Goal: Connect with others: Participate in discussion

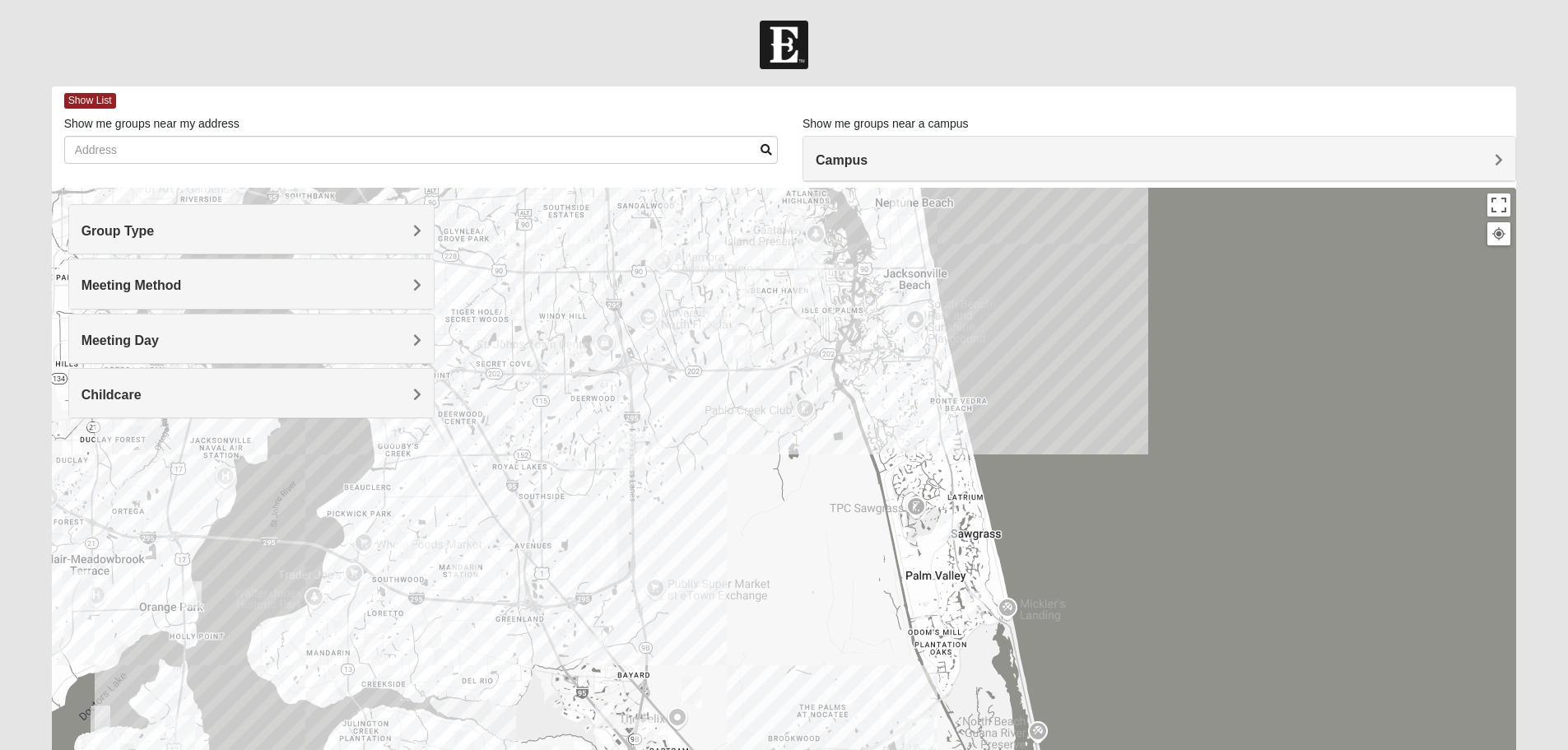
drag, startPoint x: 549, startPoint y: 612, endPoint x: 578, endPoint y: 375, distance: 238.8
click at [577, 353] on div at bounding box center [784, 516] width 1465 height 658
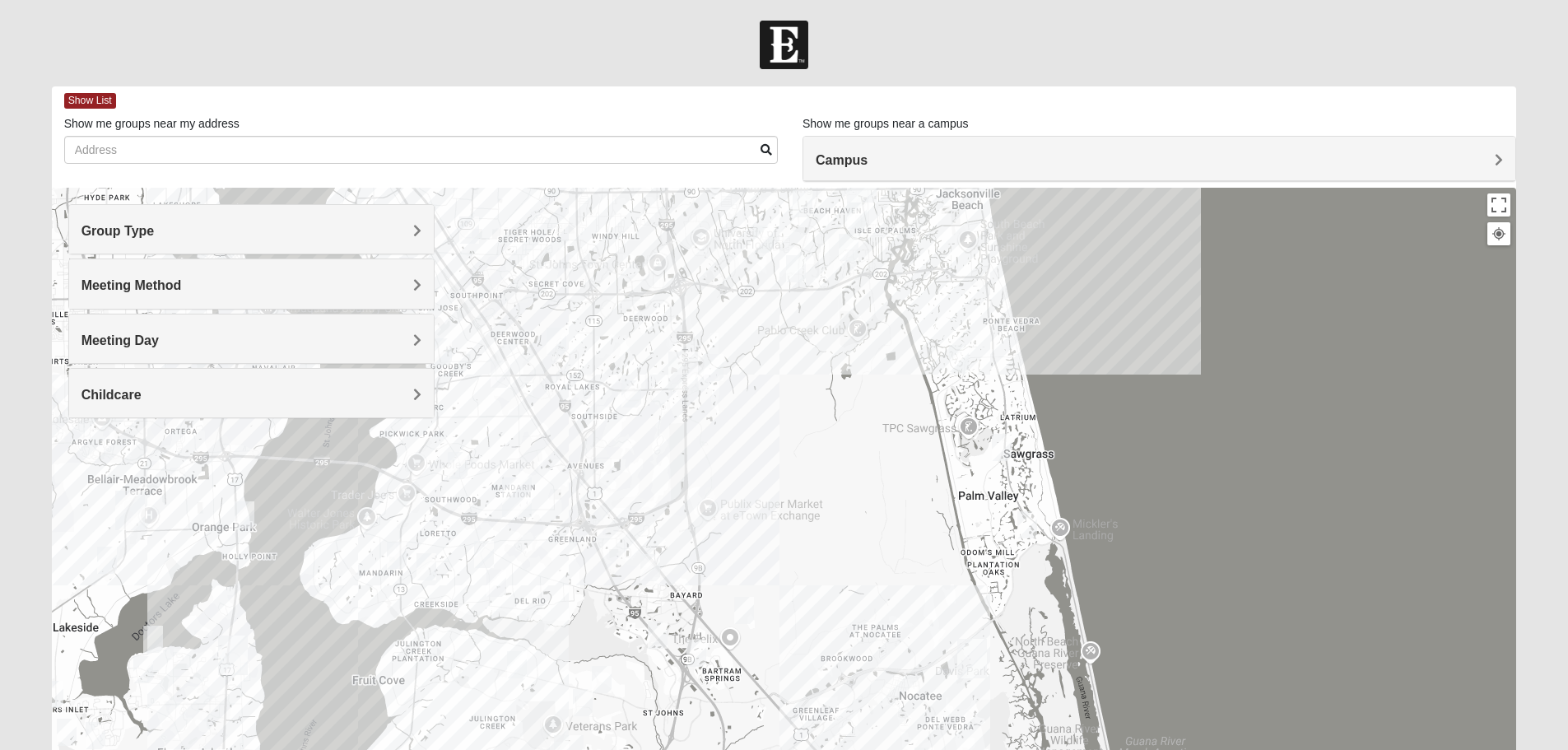
drag, startPoint x: 555, startPoint y: 549, endPoint x: 706, endPoint y: 434, distance: 189.8
click at [706, 434] on div at bounding box center [784, 516] width 1465 height 658
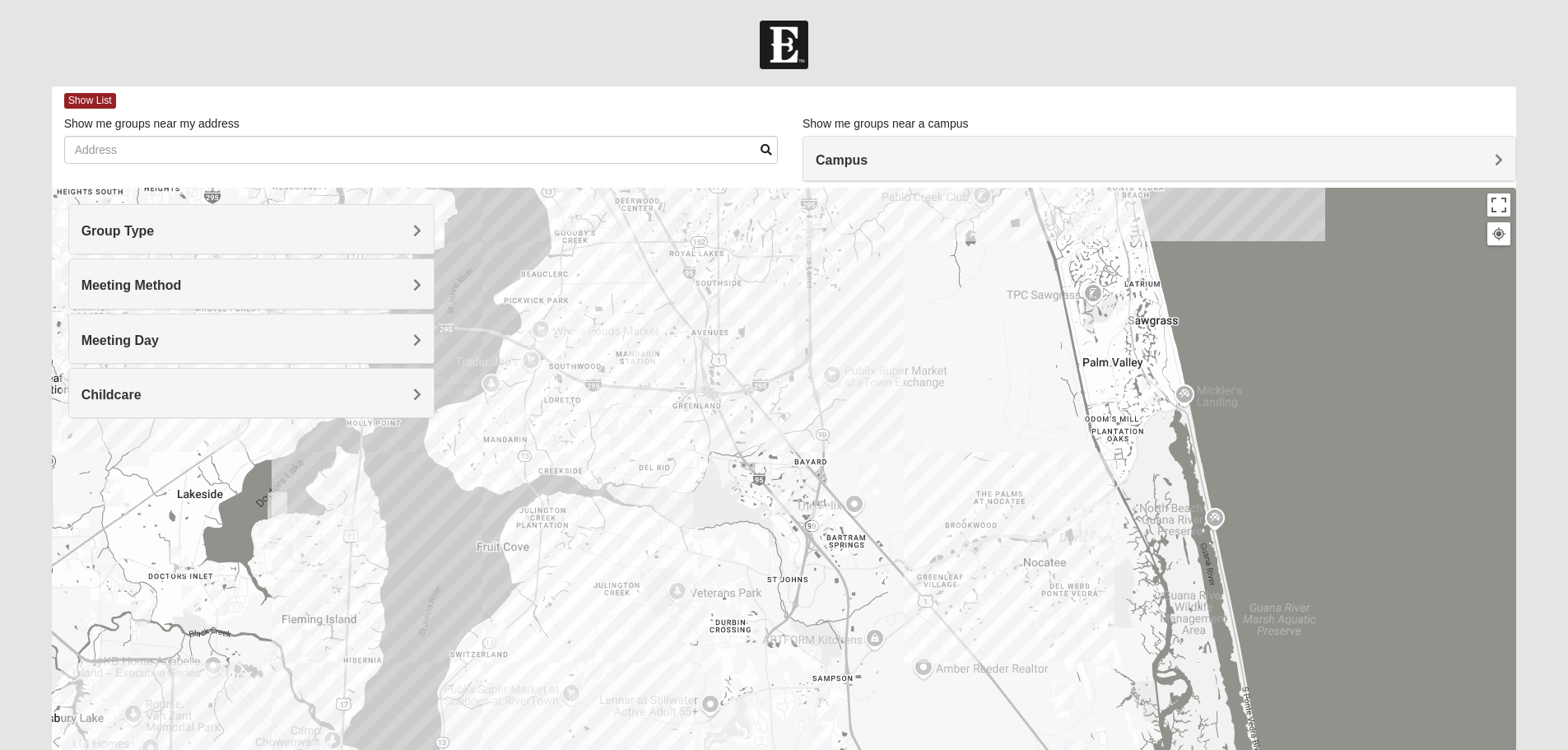
drag, startPoint x: 672, startPoint y: 574, endPoint x: 644, endPoint y: 471, distance: 106.7
click at [644, 517] on img "Mens Kinnaman/Gerville-Reache 32259" at bounding box center [641, 531] width 20 height 27
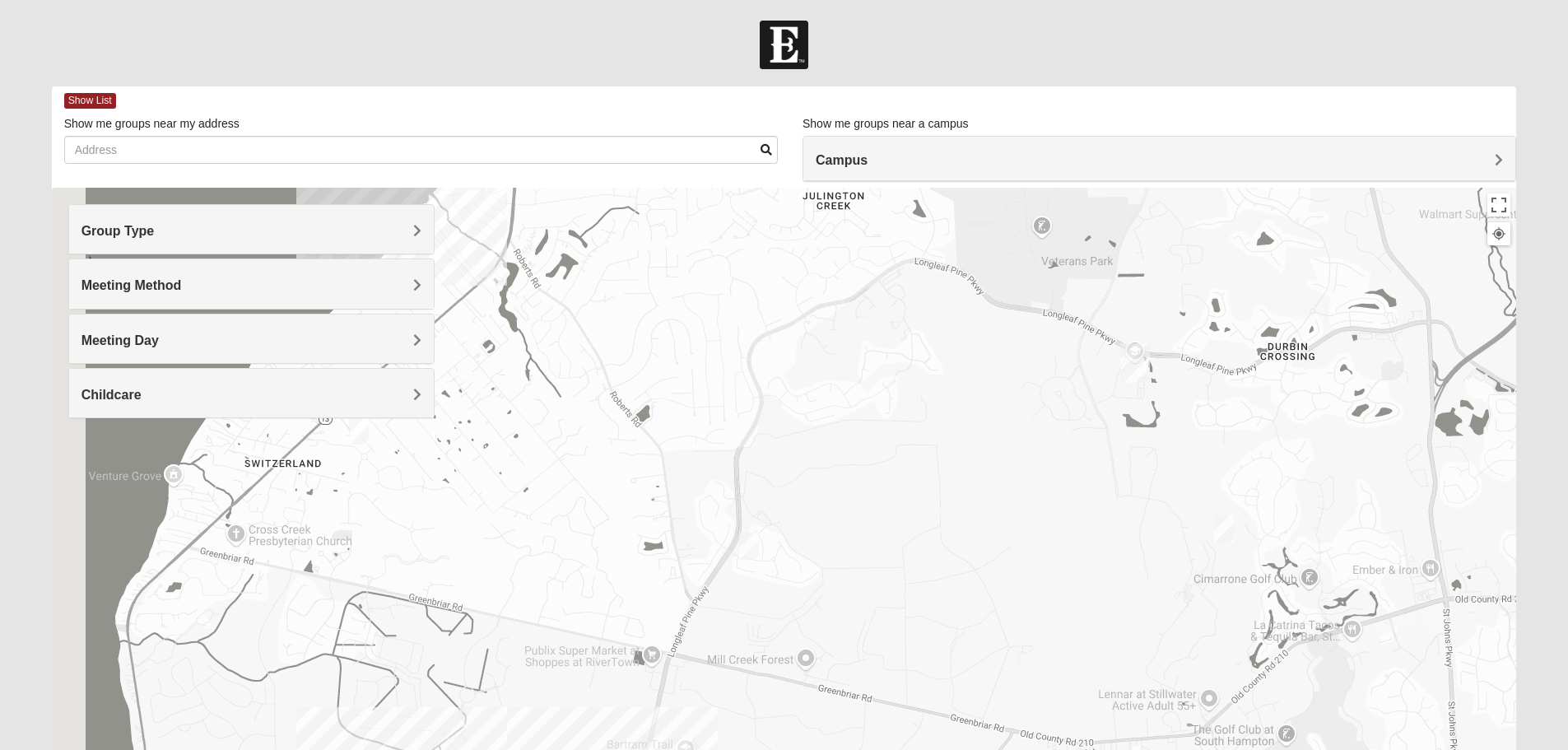
drag, startPoint x: 581, startPoint y: 596, endPoint x: 939, endPoint y: 633, distance: 359.9
click at [938, 633] on div at bounding box center [784, 516] width 1465 height 658
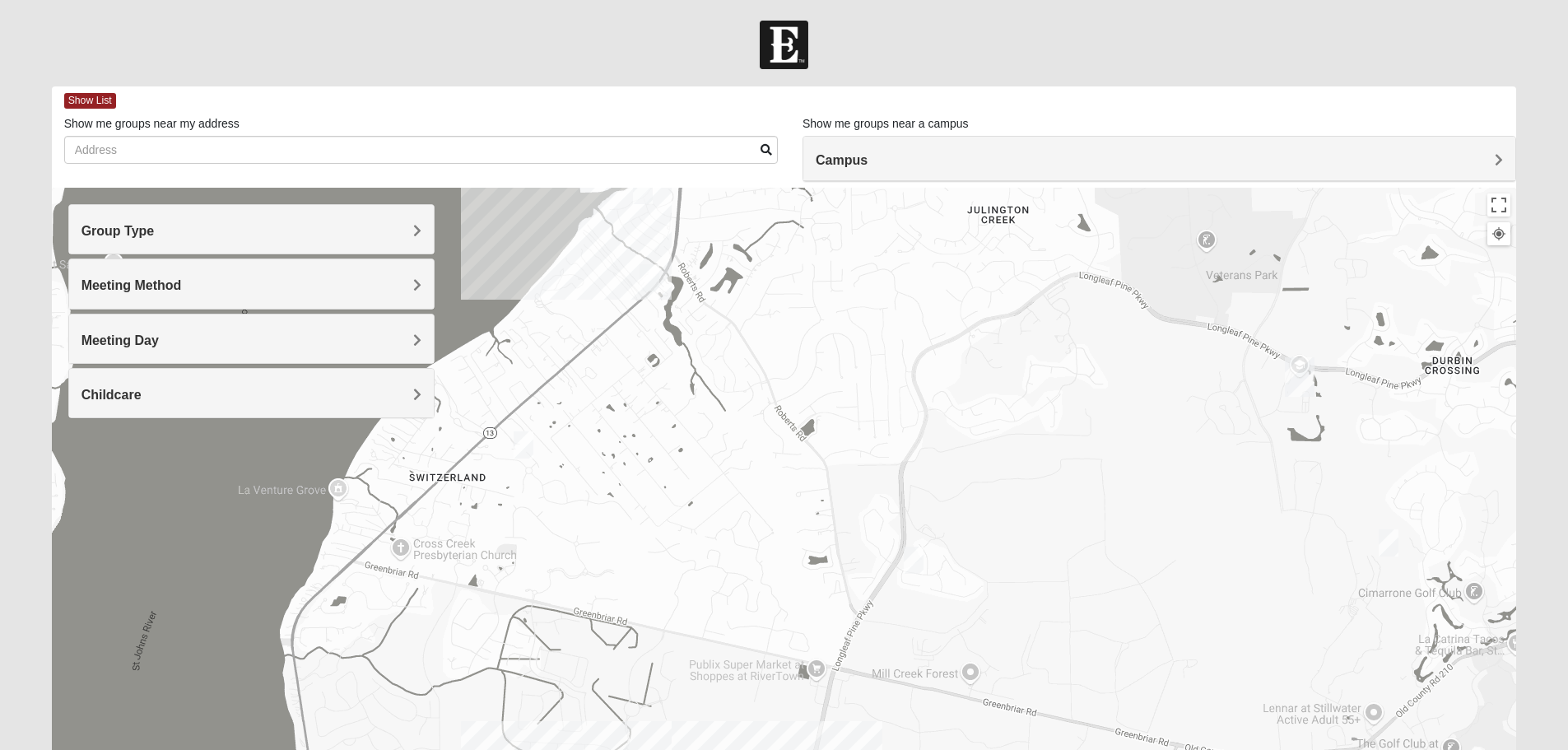
click at [528, 446] on img "Mixed Otts 32259" at bounding box center [523, 445] width 20 height 27
click at [654, 277] on img "1825 Mixed Faletra 32259" at bounding box center [649, 277] width 20 height 27
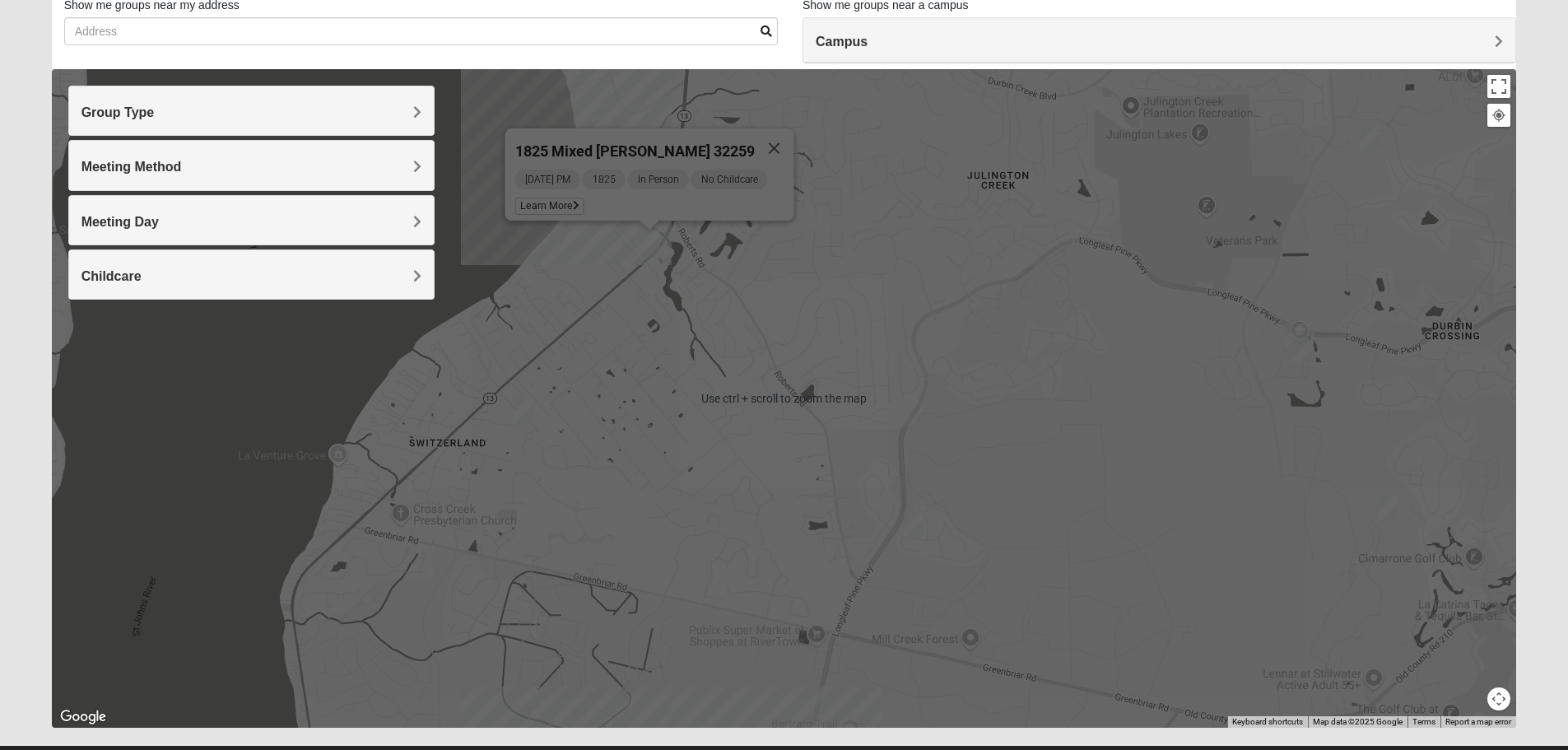
scroll to position [156, 0]
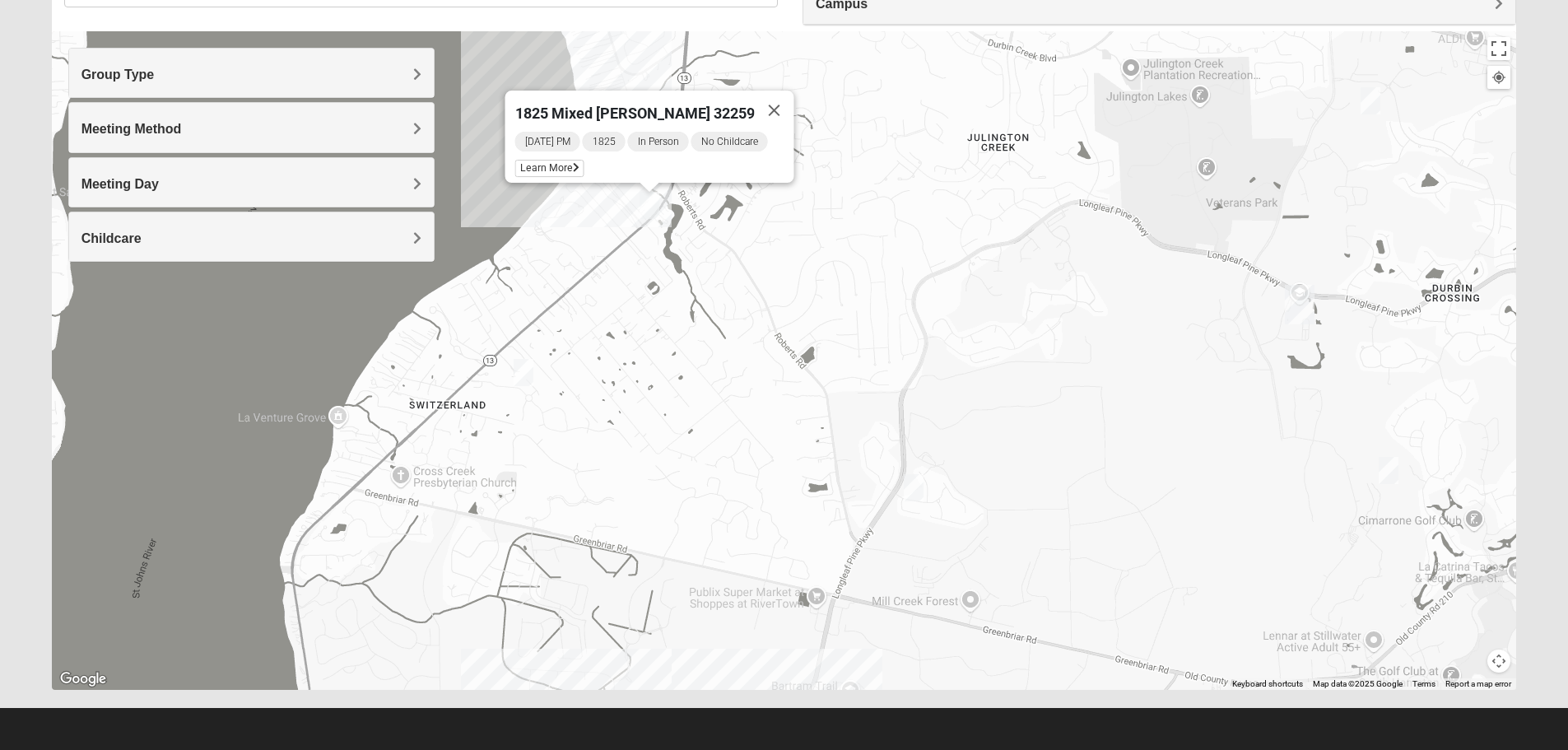
click at [525, 377] on img "Mixed Otts 32259" at bounding box center [523, 372] width 20 height 27
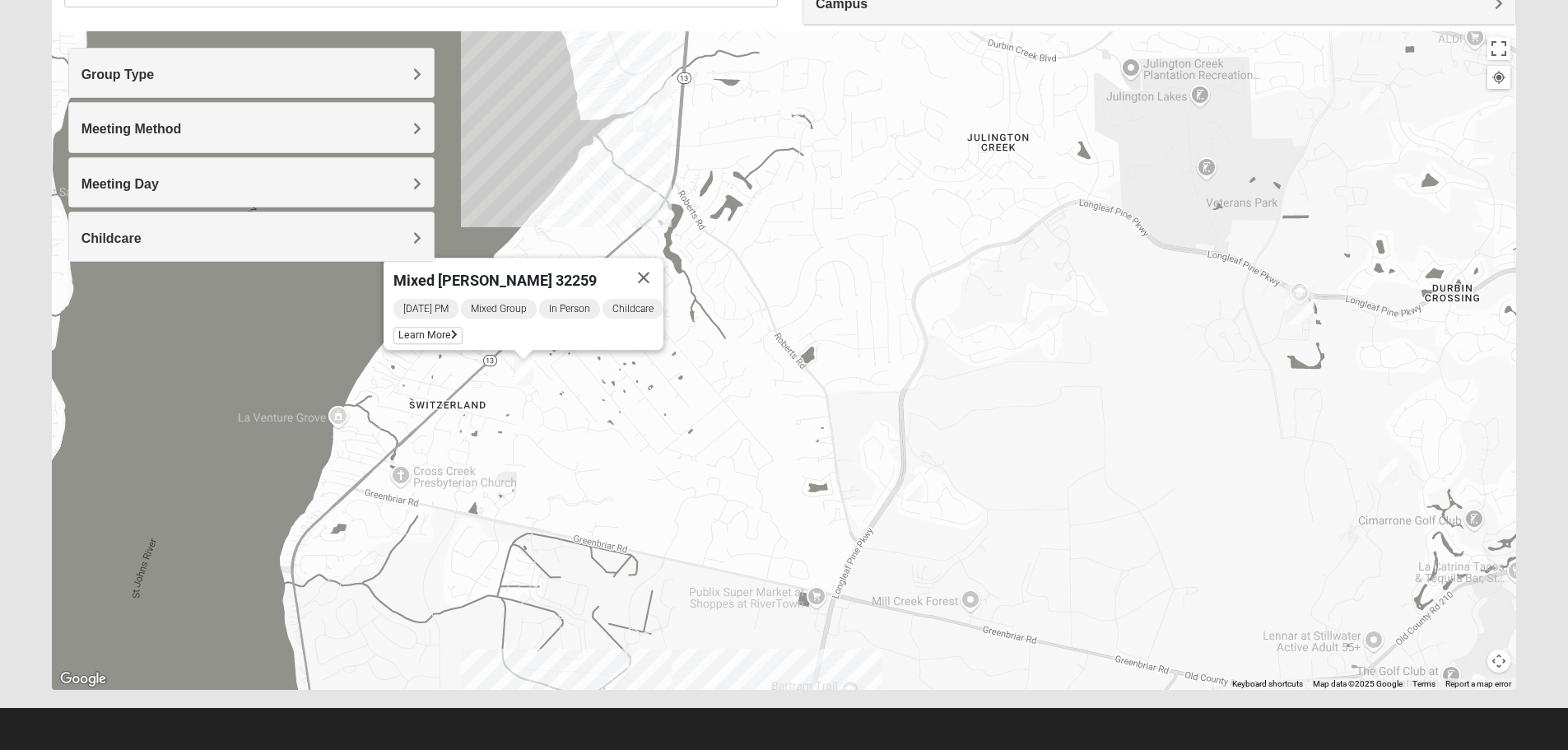
click at [915, 490] on img "Mens Cathcart 32259" at bounding box center [914, 487] width 20 height 27
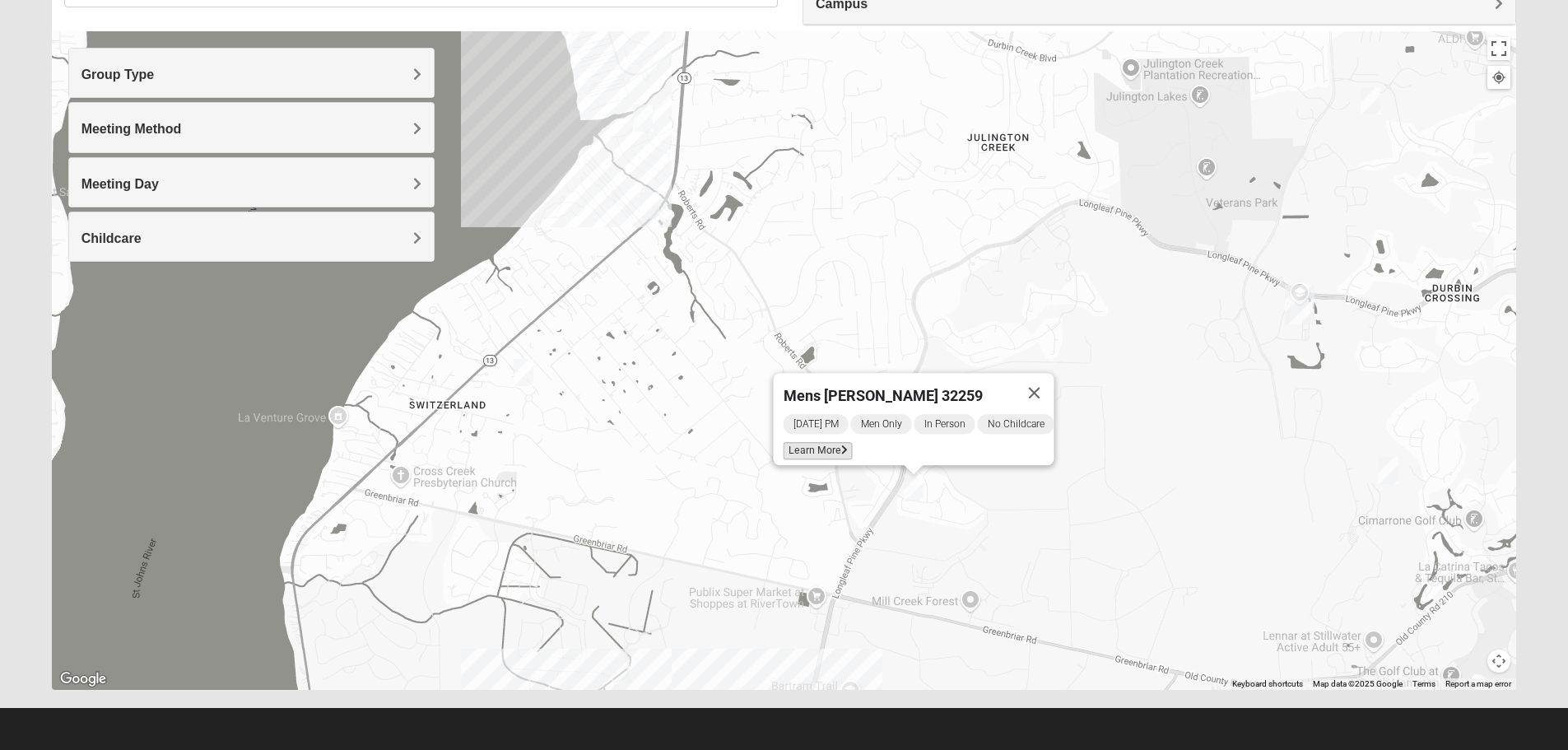
click at [798, 442] on span "Learn More" at bounding box center [817, 450] width 69 height 17
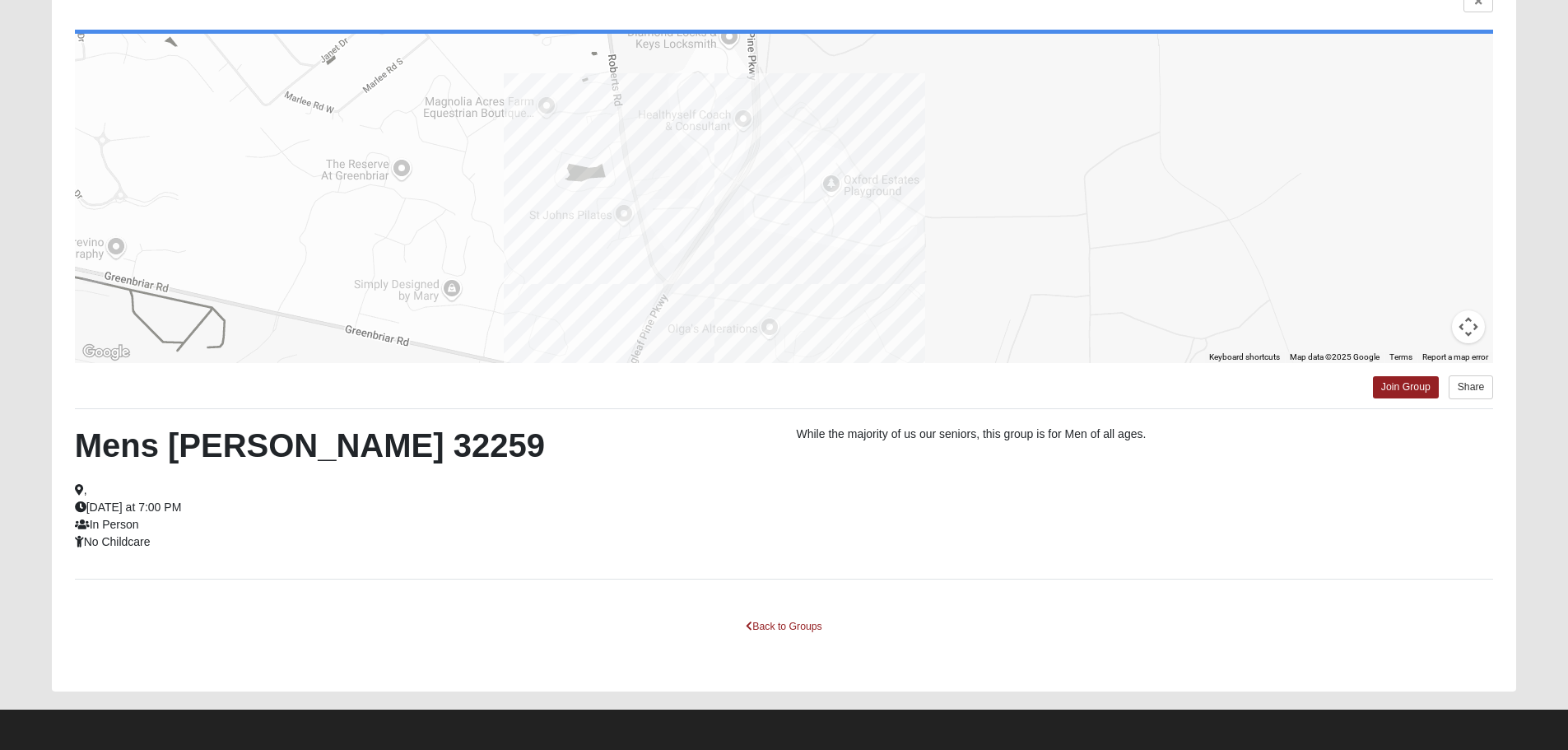
scroll to position [148, 0]
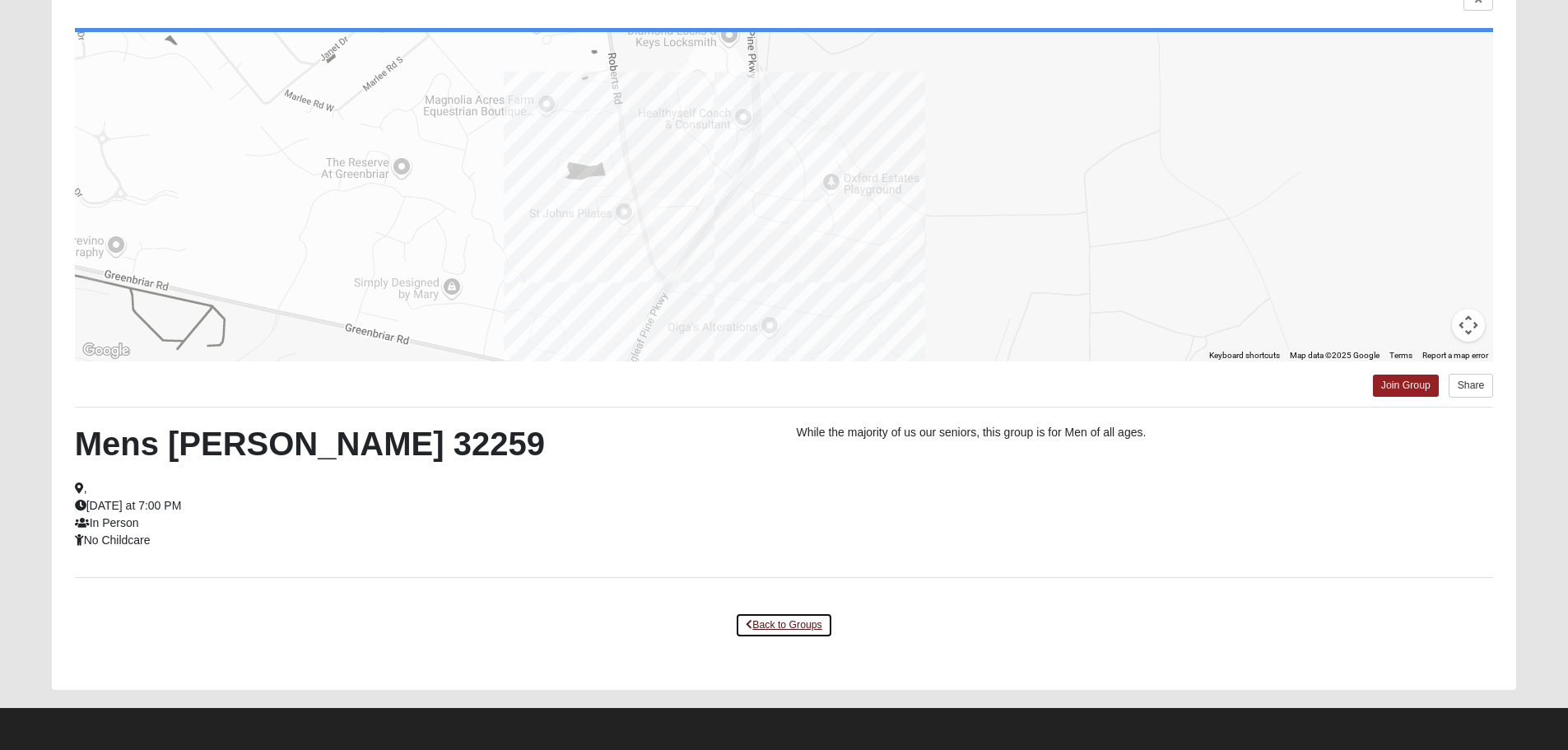
click at [779, 626] on link "Back to Groups" at bounding box center [783, 624] width 97 height 26
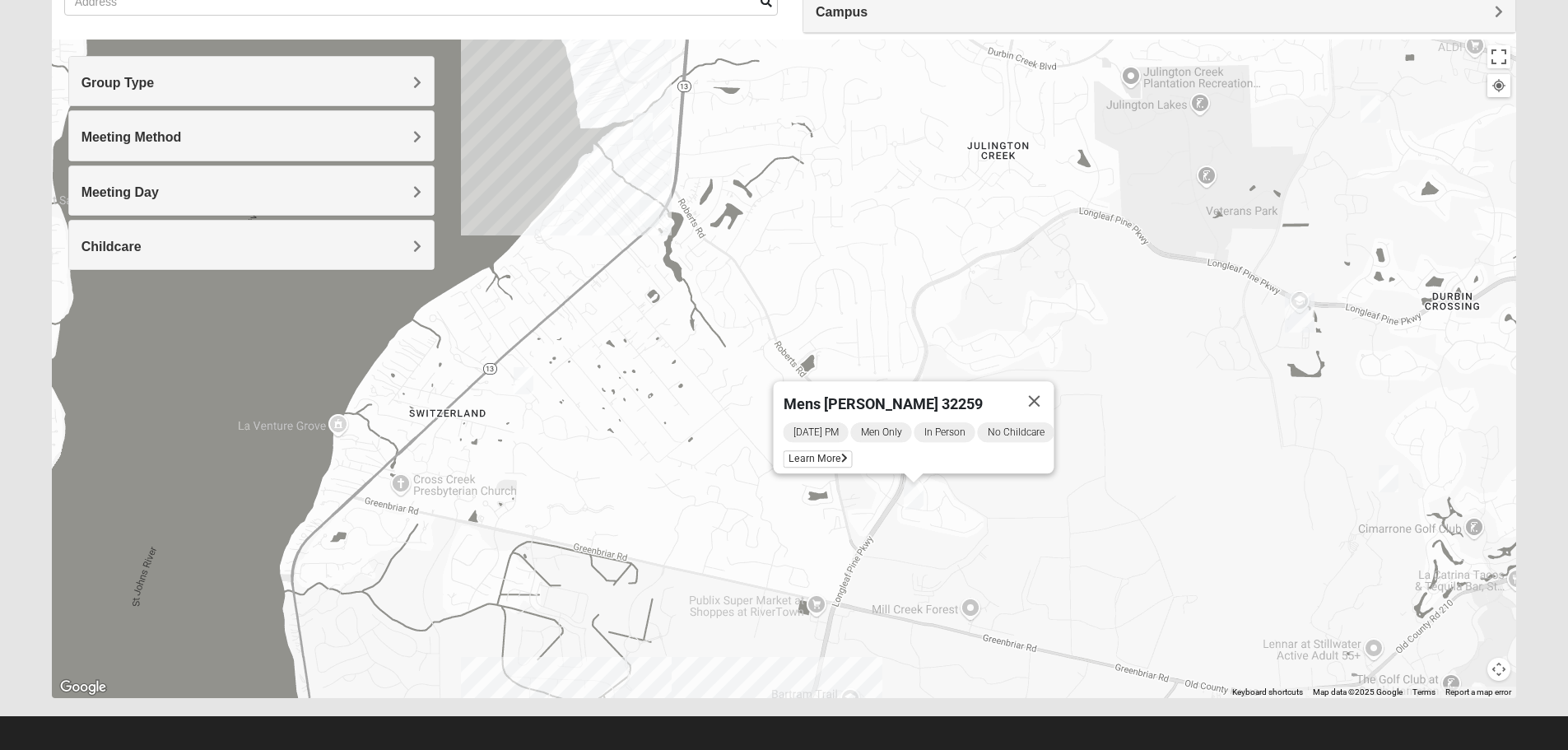
click at [1384, 479] on img "Mens McClafferty 32095" at bounding box center [1388, 479] width 20 height 27
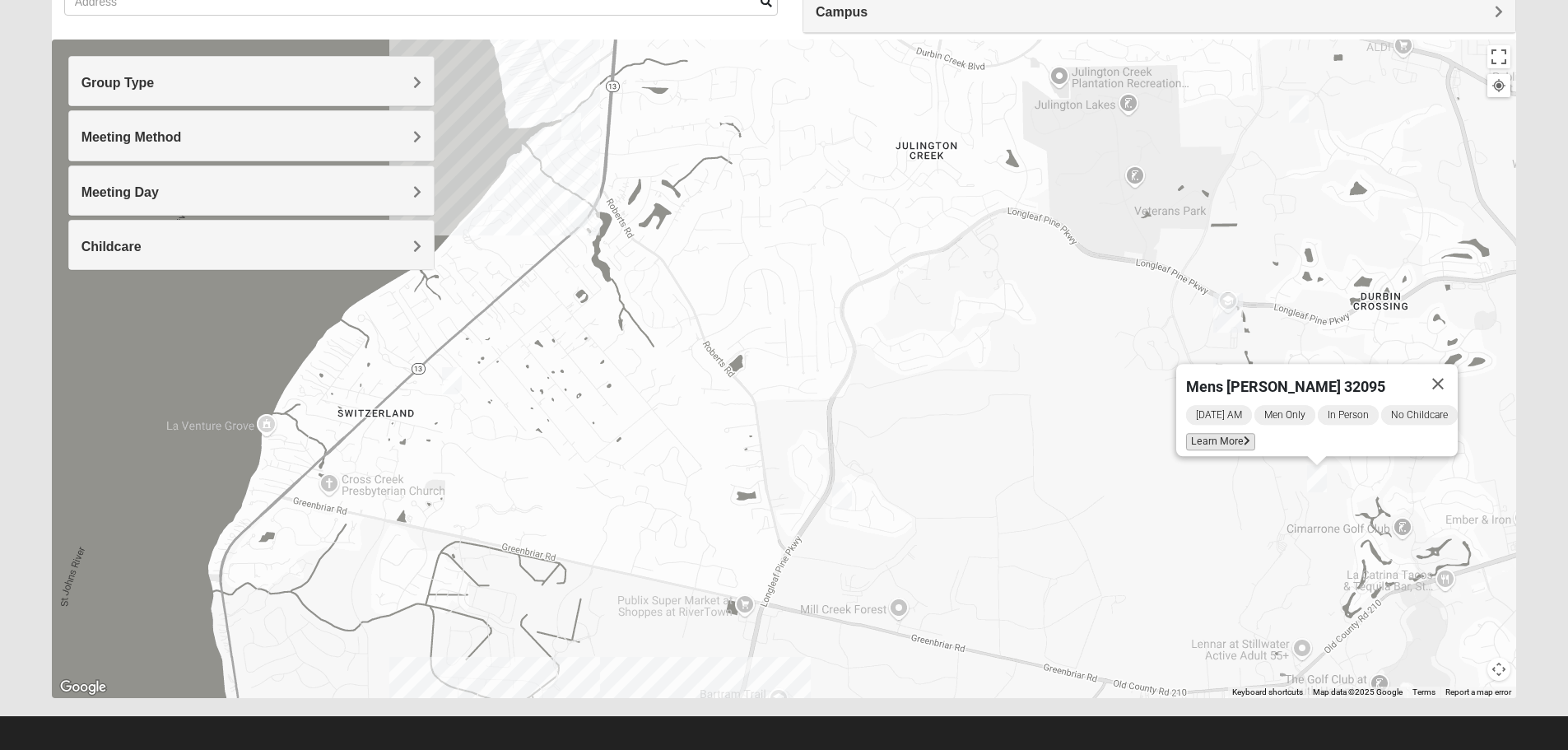
click at [1244, 436] on icon at bounding box center [1246, 441] width 7 height 9
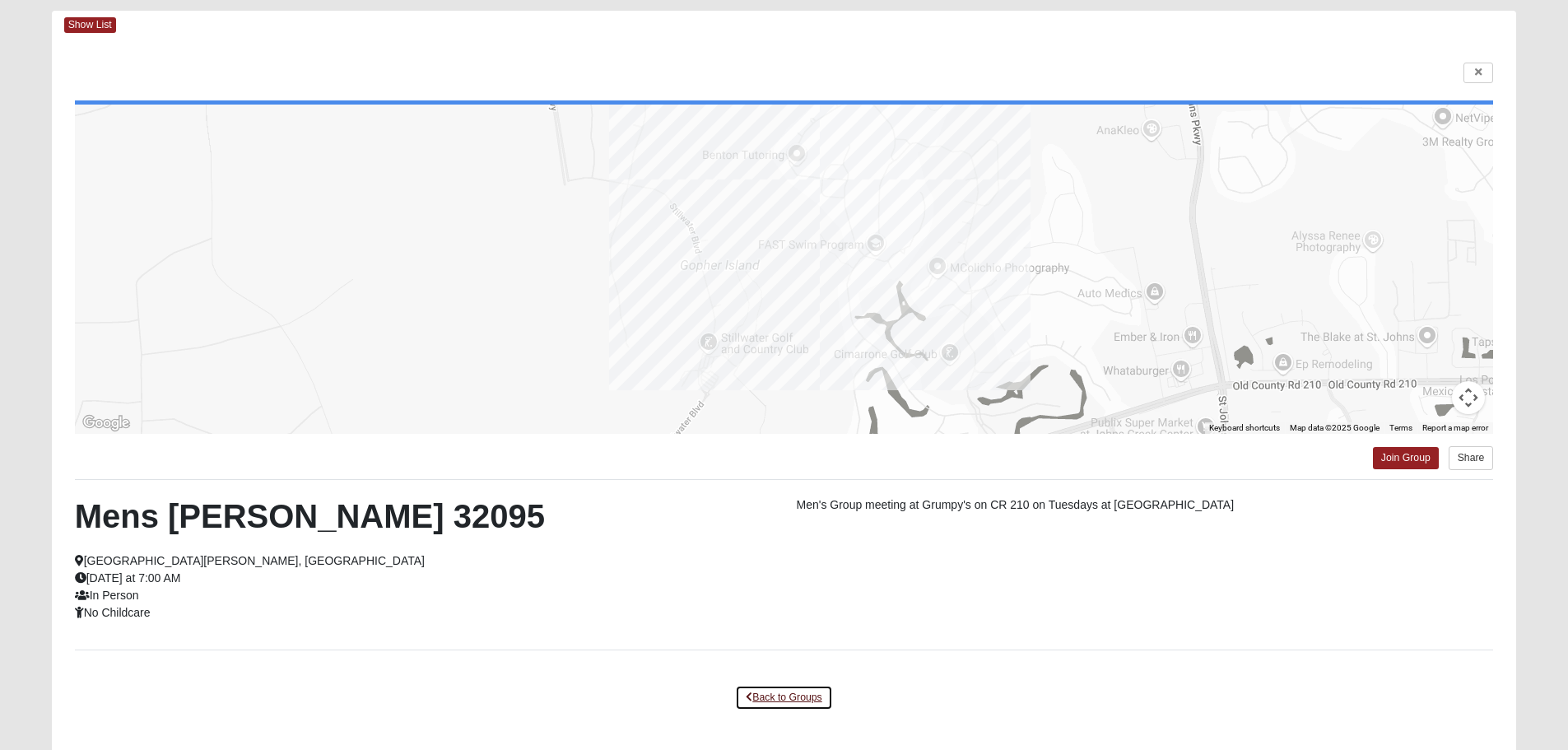
click at [813, 698] on link "Back to Groups" at bounding box center [783, 697] width 97 height 26
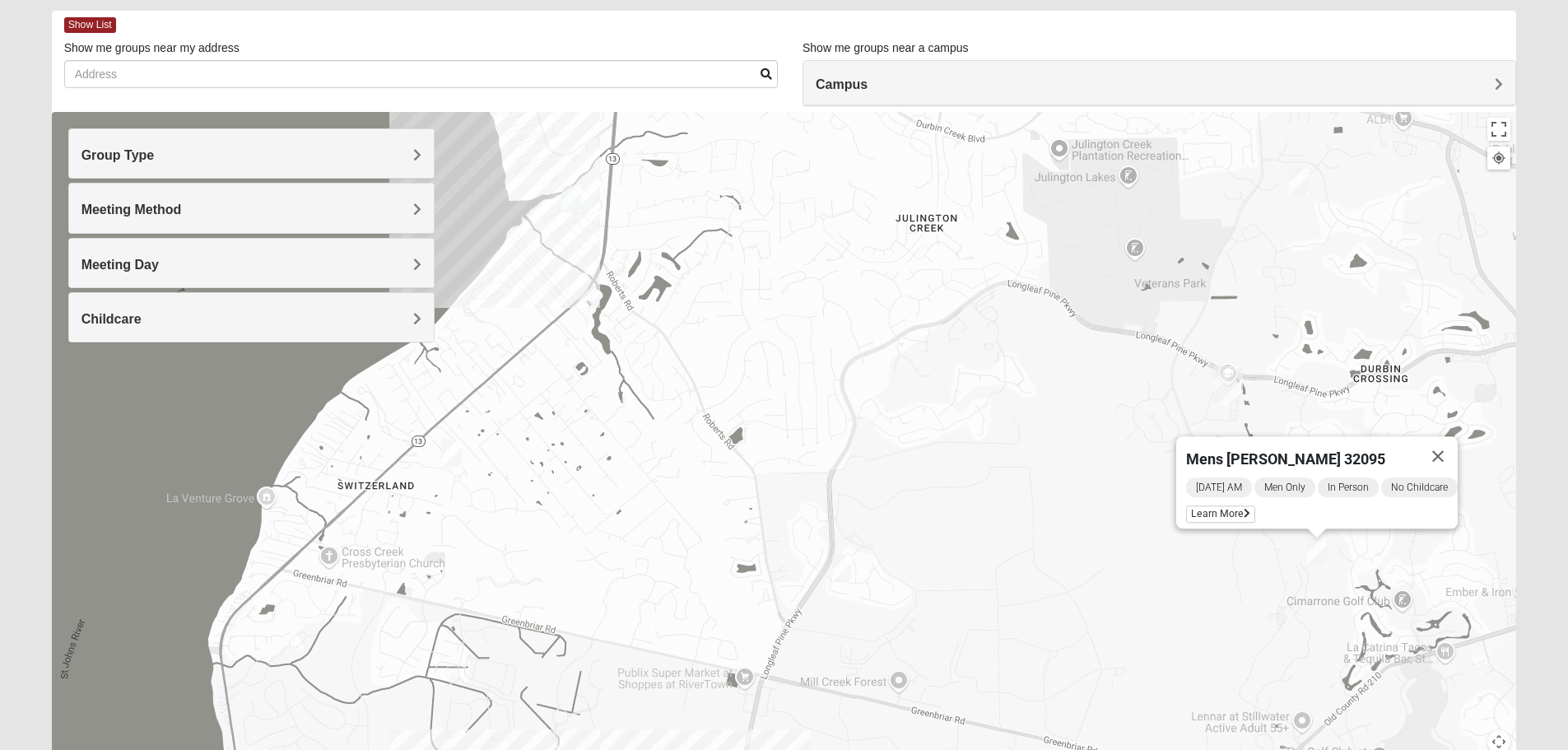
click at [336, 149] on h4 "Group Type" at bounding box center [251, 155] width 340 height 16
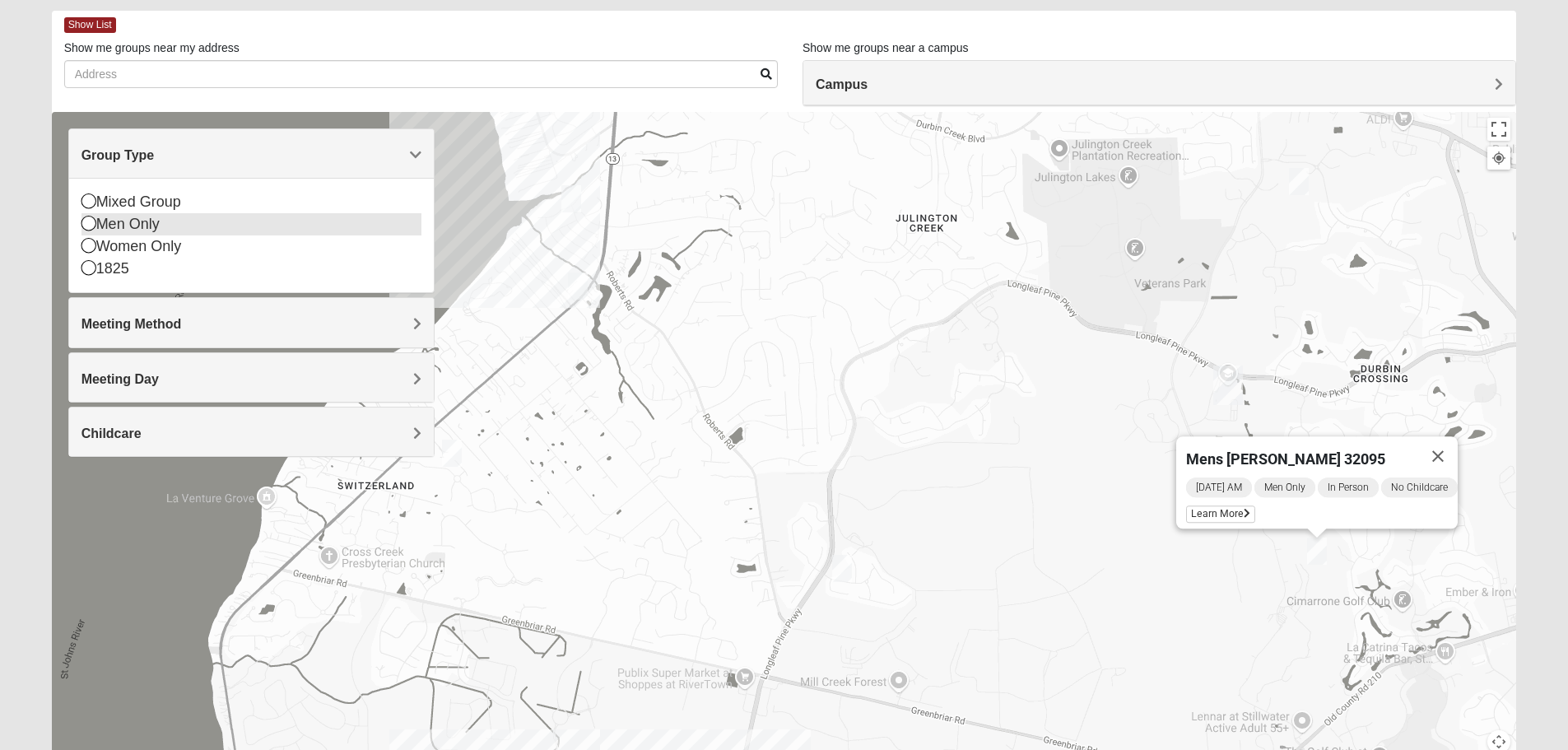
click at [91, 221] on icon at bounding box center [89, 223] width 15 height 15
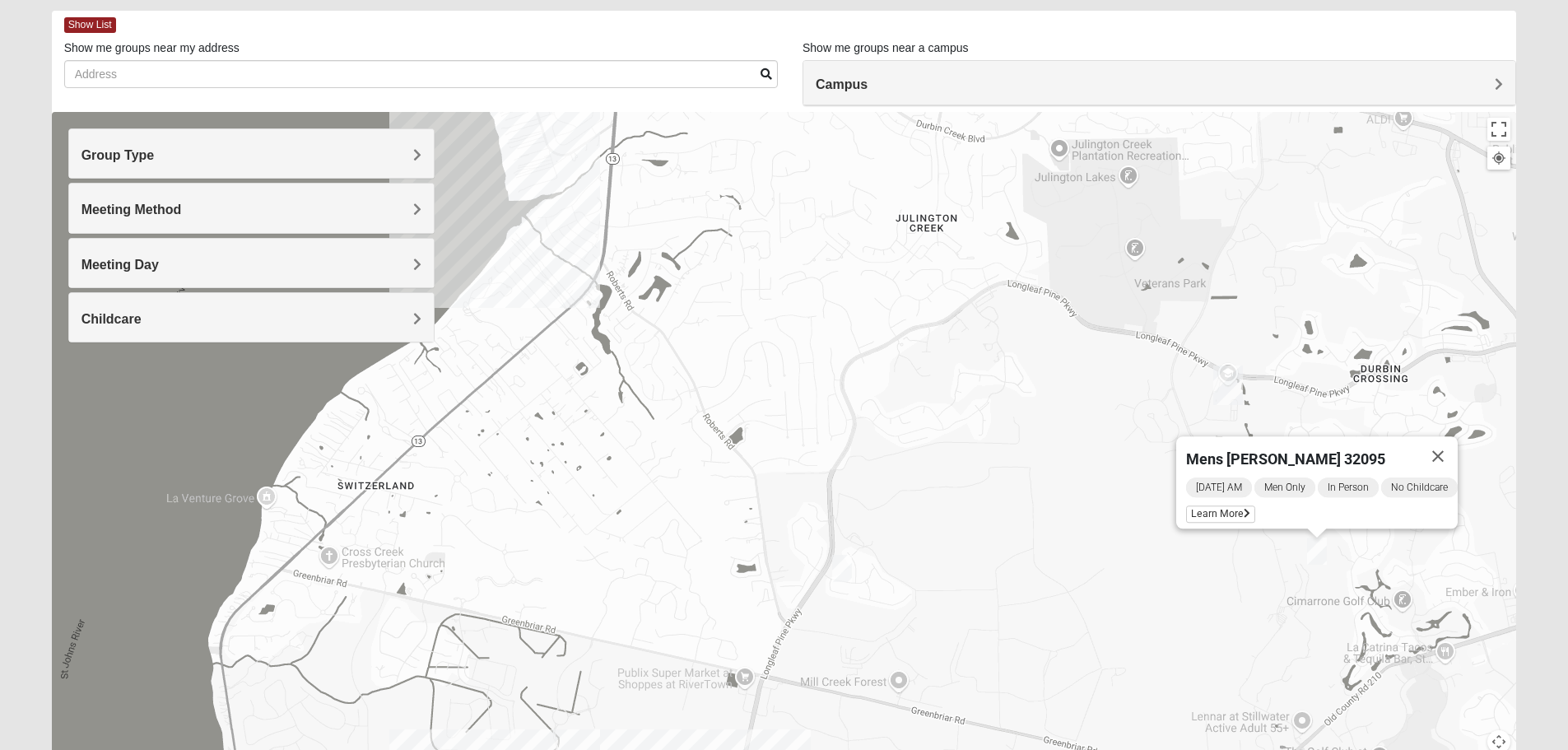
click at [137, 211] on span "Meeting Method" at bounding box center [131, 209] width 100 height 14
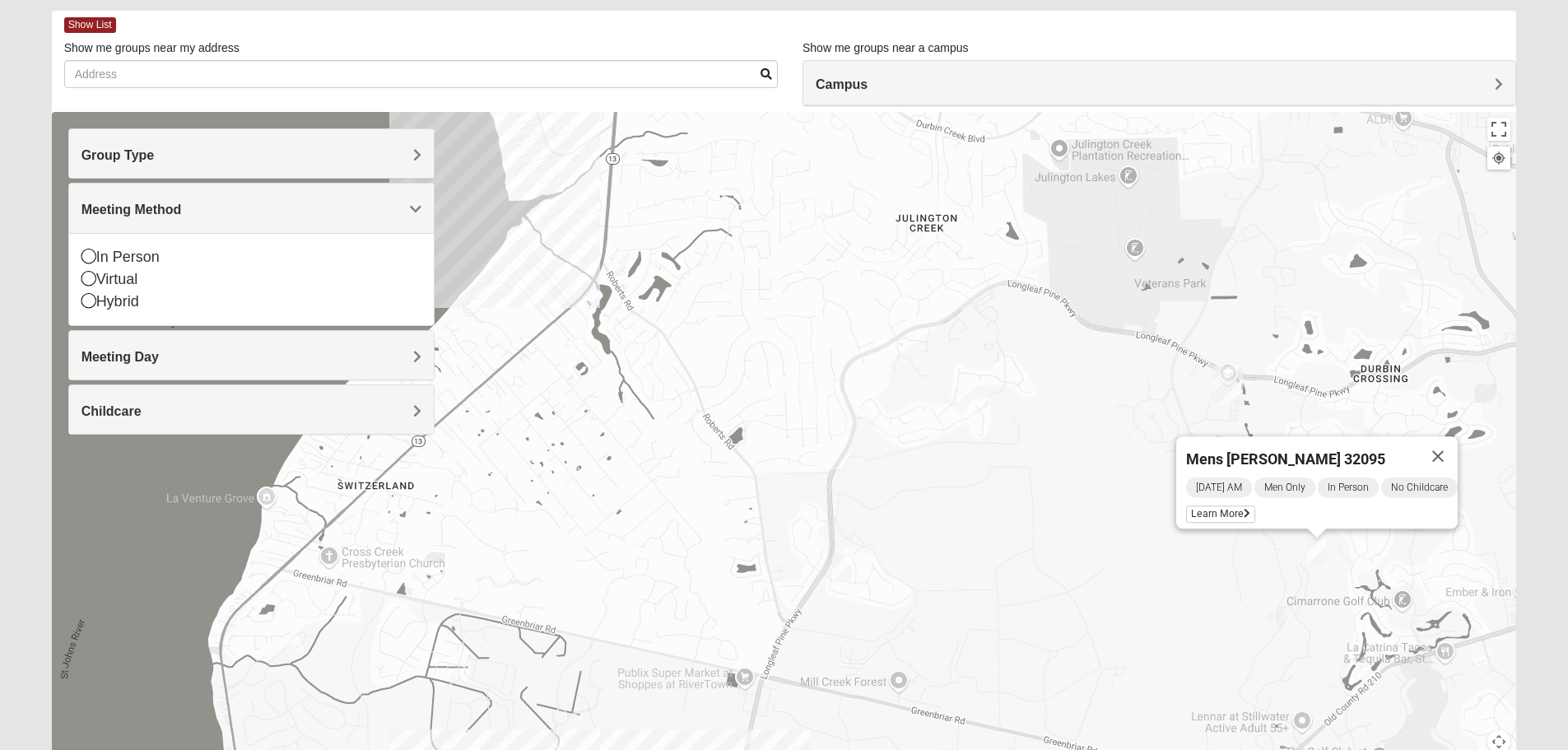
click at [137, 211] on span "Meeting Method" at bounding box center [131, 209] width 100 height 14
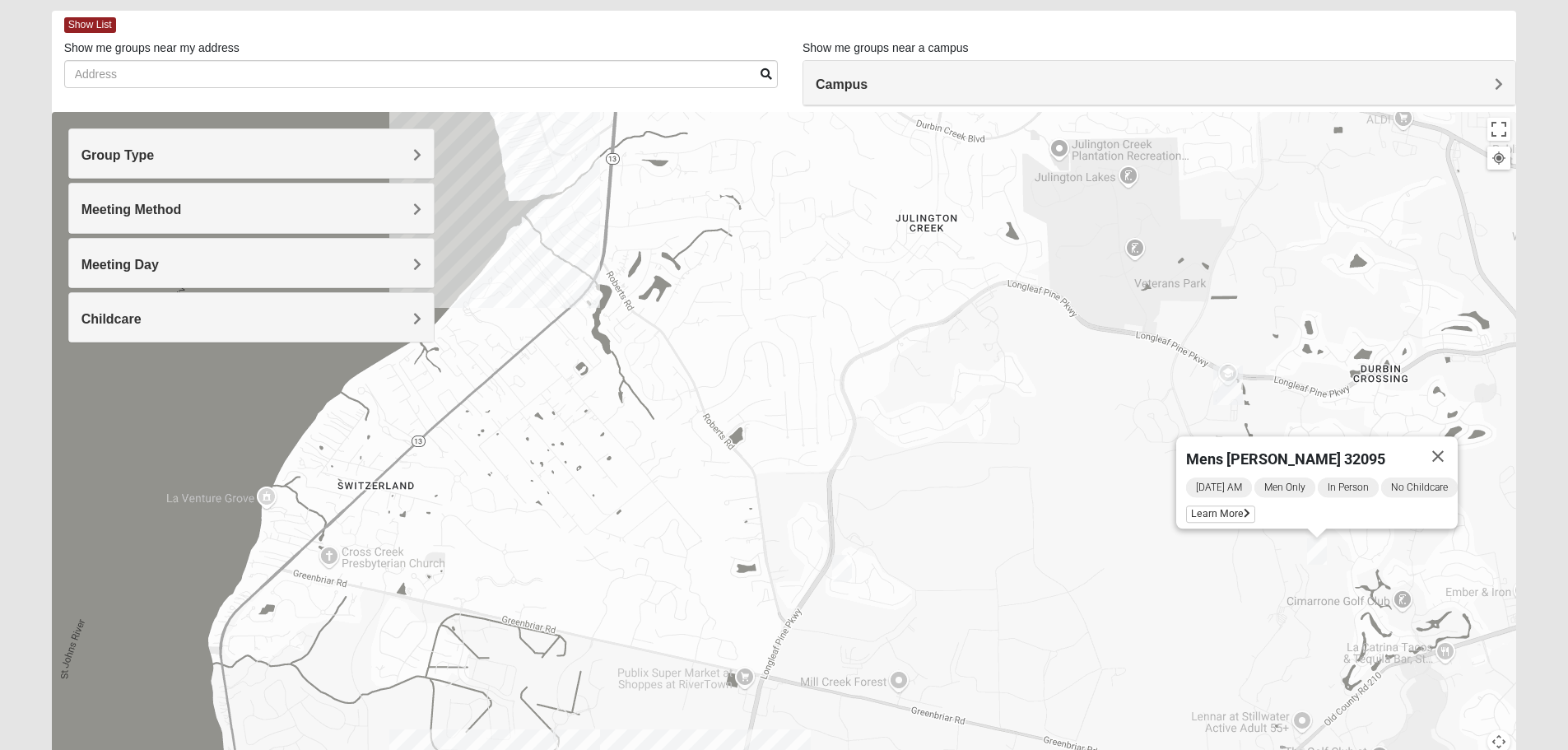
click at [149, 257] on span "Meeting Day" at bounding box center [120, 264] width 78 height 14
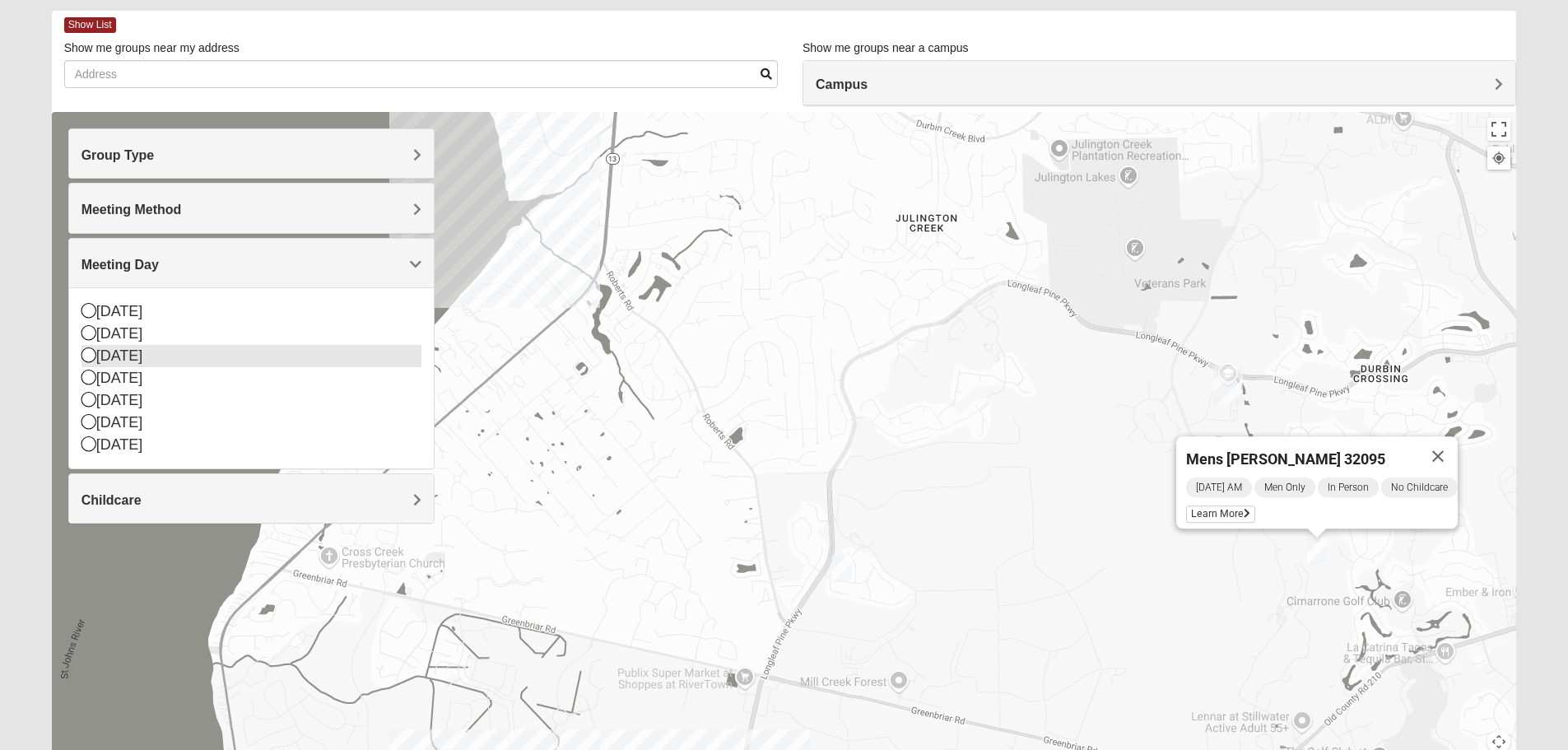
click at [92, 355] on icon at bounding box center [89, 355] width 15 height 15
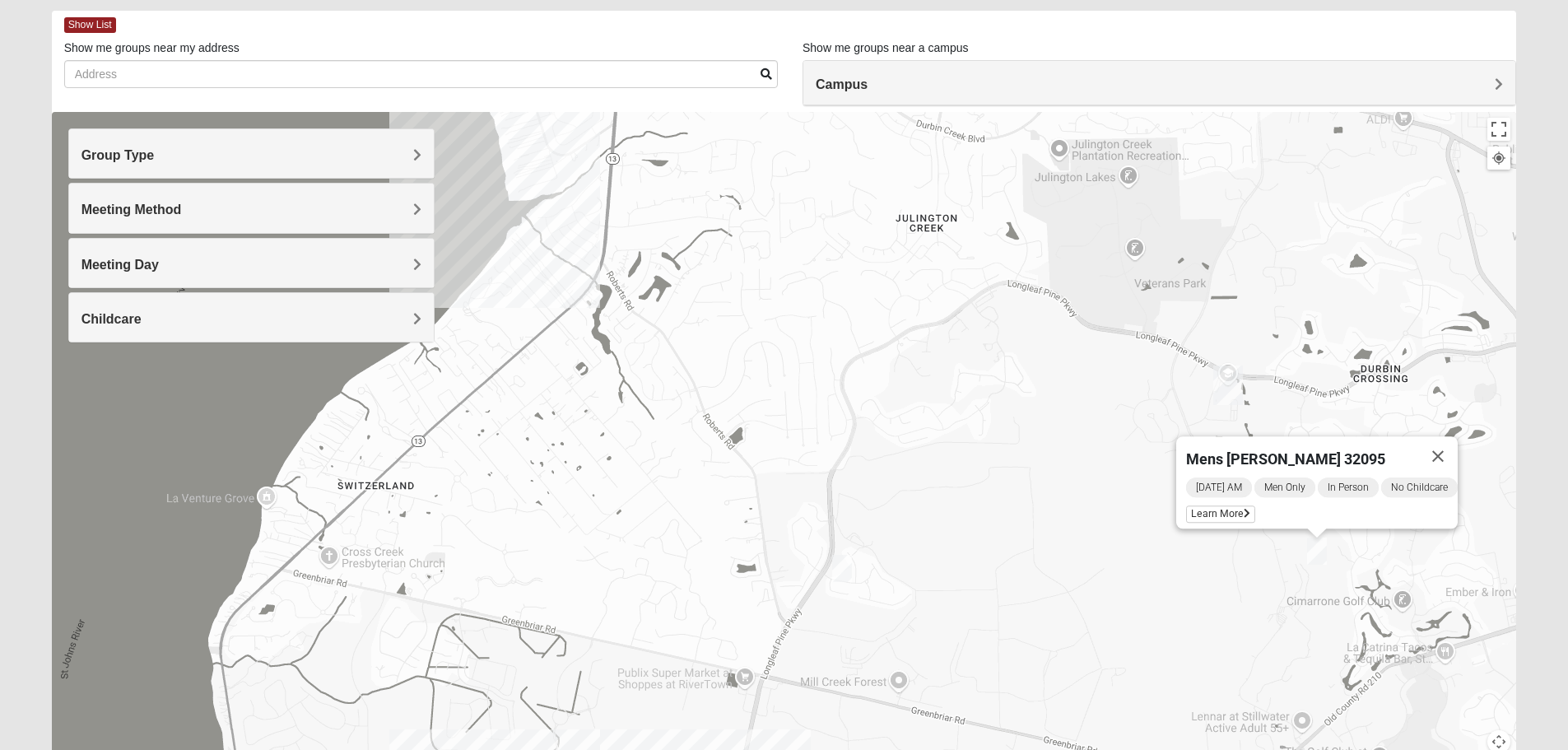
click at [222, 324] on h4 "Childcare" at bounding box center [251, 319] width 340 height 16
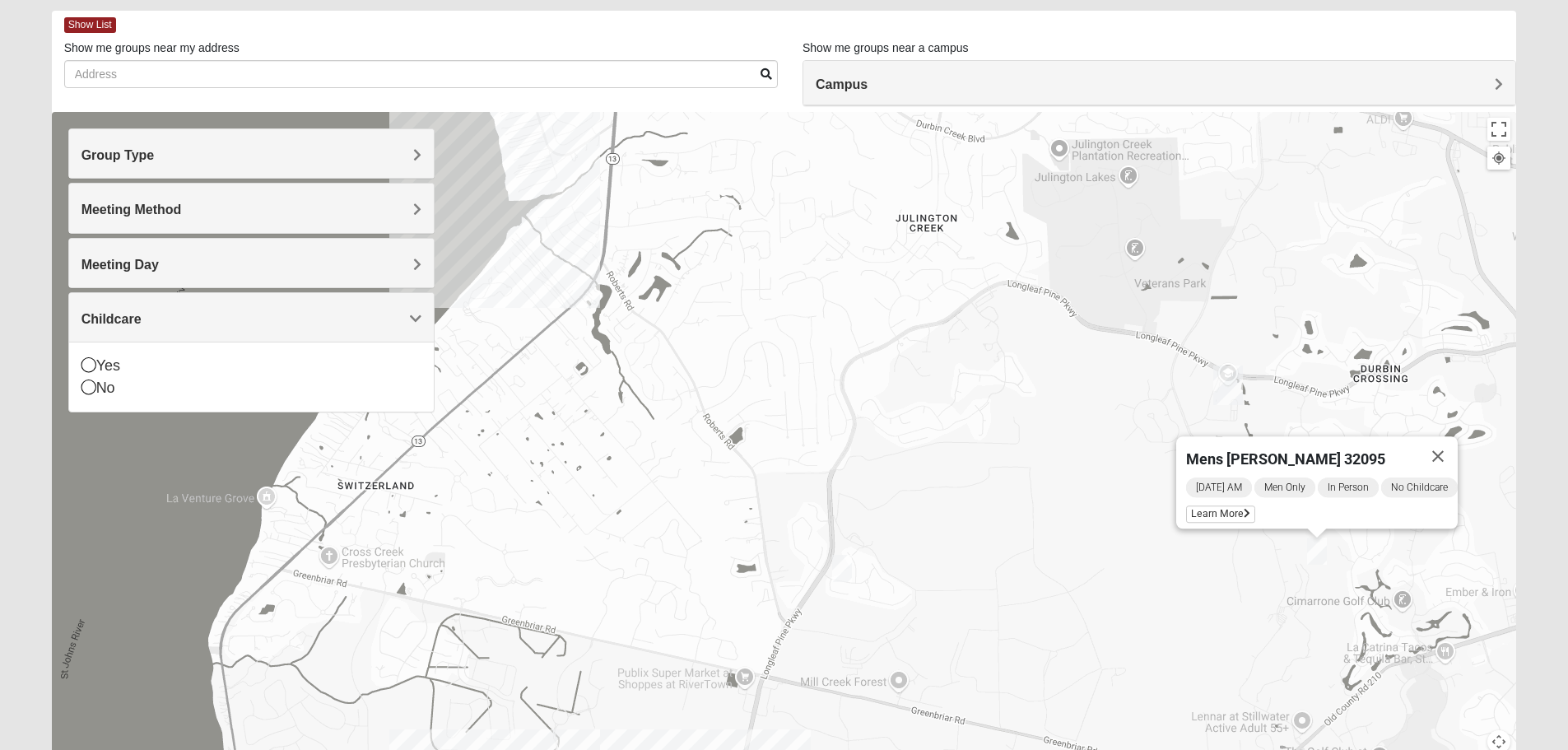
click at [222, 324] on h4 "Childcare" at bounding box center [251, 319] width 340 height 16
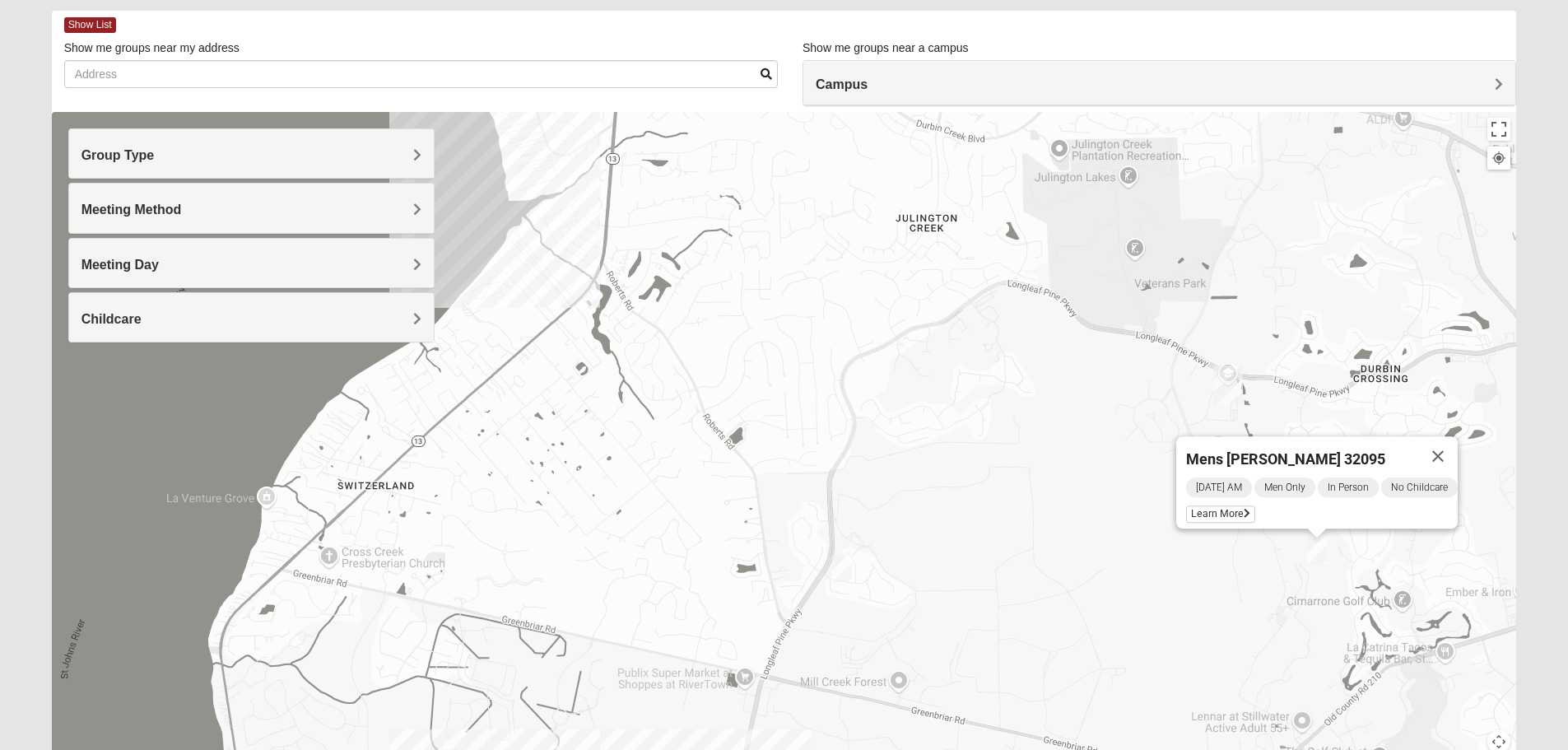
click at [288, 462] on div "Mens [PERSON_NAME] 32095 [DATE] AM Men Only In Person No Childcare Learn More" at bounding box center [784, 441] width 1465 height 658
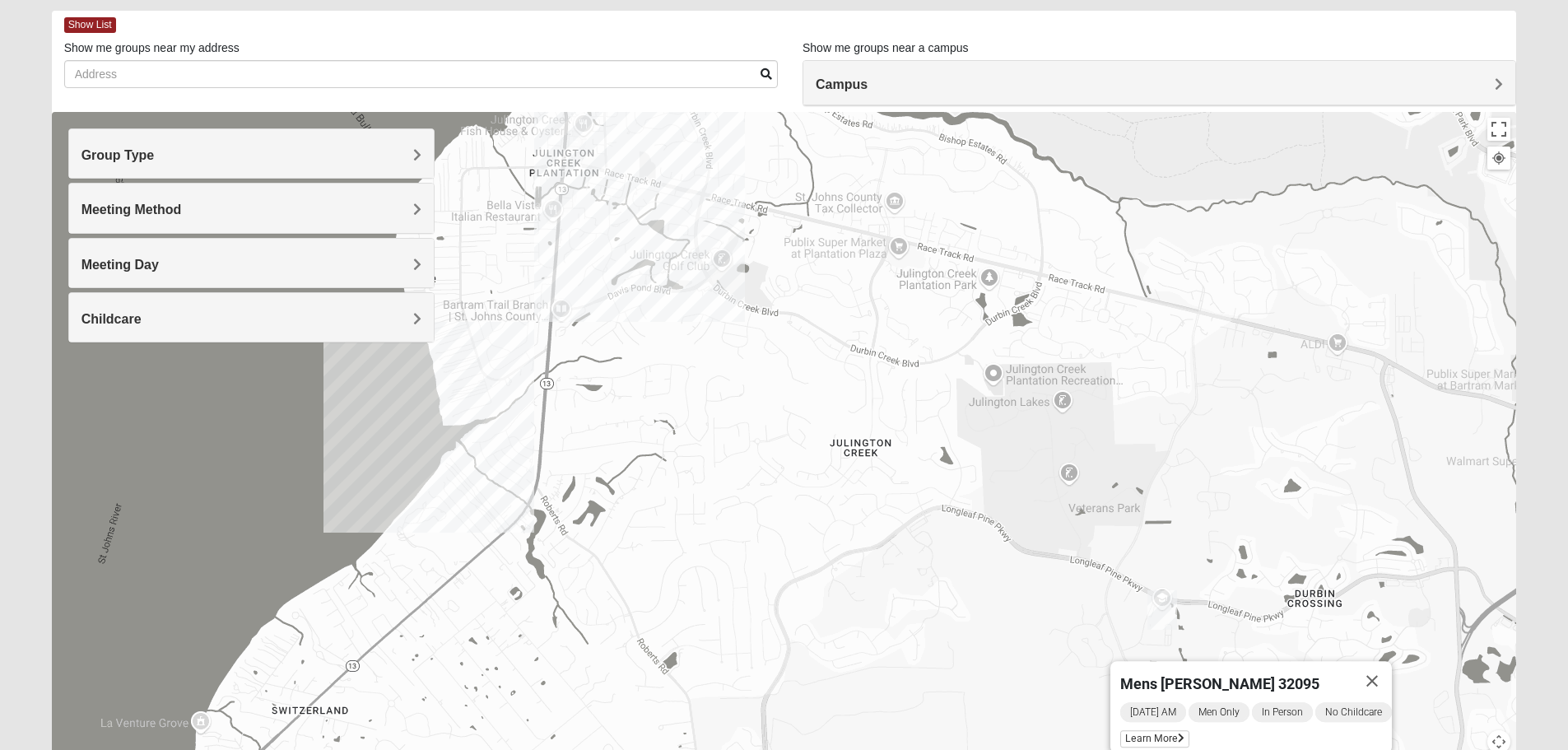
drag, startPoint x: 811, startPoint y: 291, endPoint x: 742, endPoint y: 514, distance: 233.4
click at [743, 527] on div "Mens [PERSON_NAME] 32095 [DATE] AM Men Only In Person No Childcare Learn More" at bounding box center [784, 441] width 1465 height 658
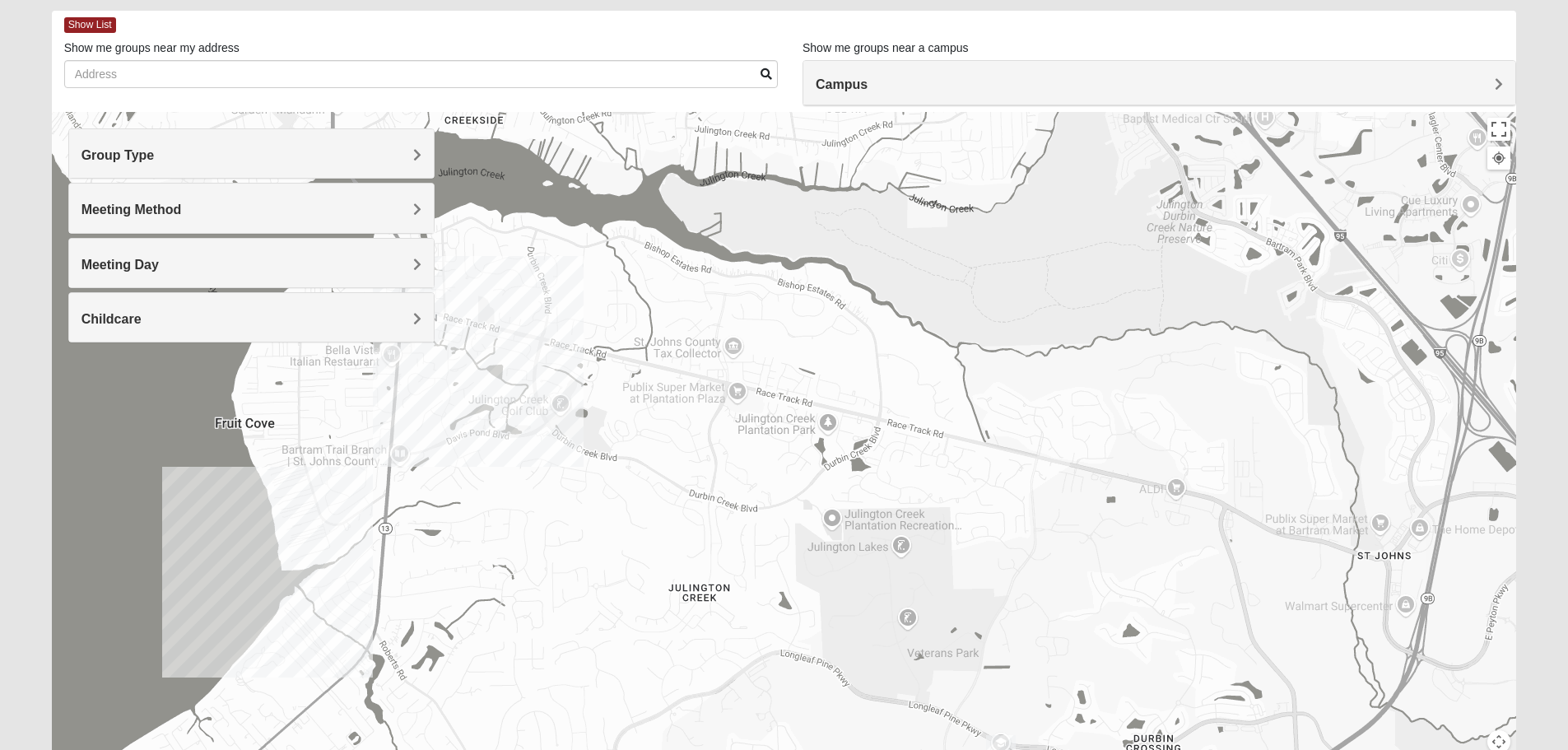
drag, startPoint x: 751, startPoint y: 465, endPoint x: 593, endPoint y: 593, distance: 203.3
click at [593, 593] on div "Mens [PERSON_NAME] 32095 [DATE] AM Men Only In Person No Childcare Learn More" at bounding box center [784, 441] width 1465 height 658
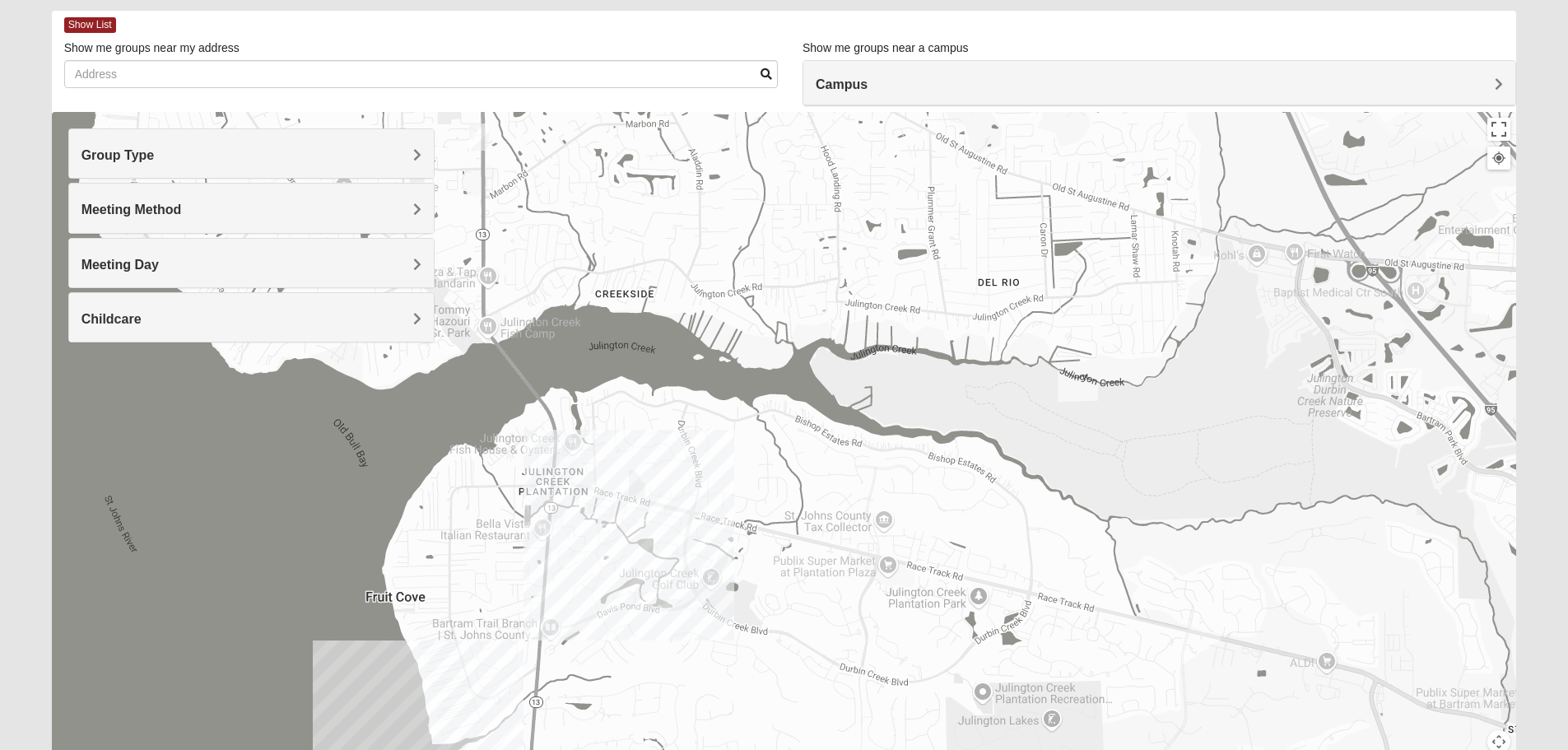
drag, startPoint x: 771, startPoint y: 358, endPoint x: 922, endPoint y: 536, distance: 233.4
click at [922, 536] on div "Mens [PERSON_NAME] 32095 [DATE] AM Men Only In Person No Childcare Learn More" at bounding box center [784, 441] width 1465 height 658
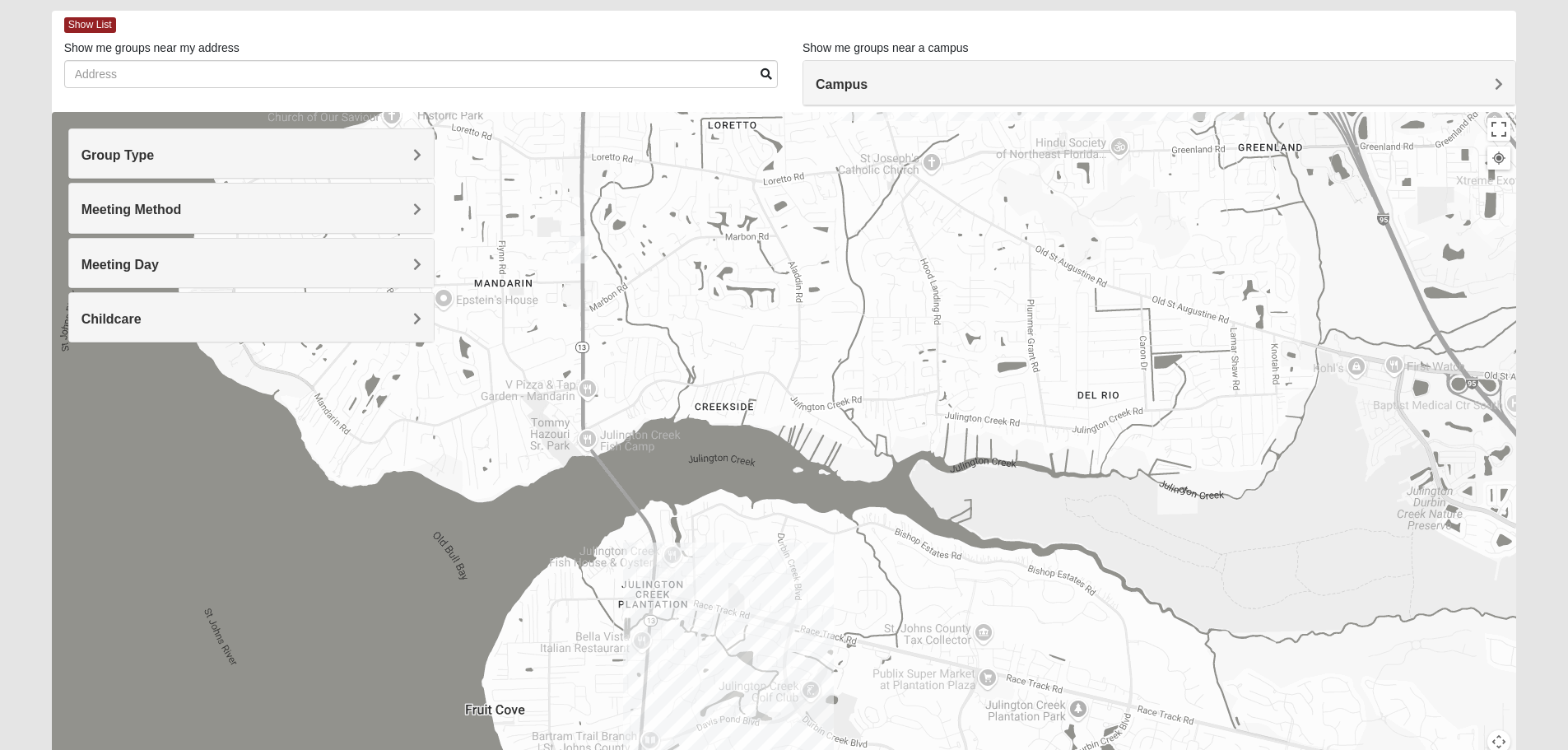
drag, startPoint x: 706, startPoint y: 413, endPoint x: 808, endPoint y: 533, distance: 157.5
click at [808, 533] on div "Mens [PERSON_NAME] 32095 [DATE] AM Men Only In Person No Childcare Learn More" at bounding box center [784, 441] width 1465 height 658
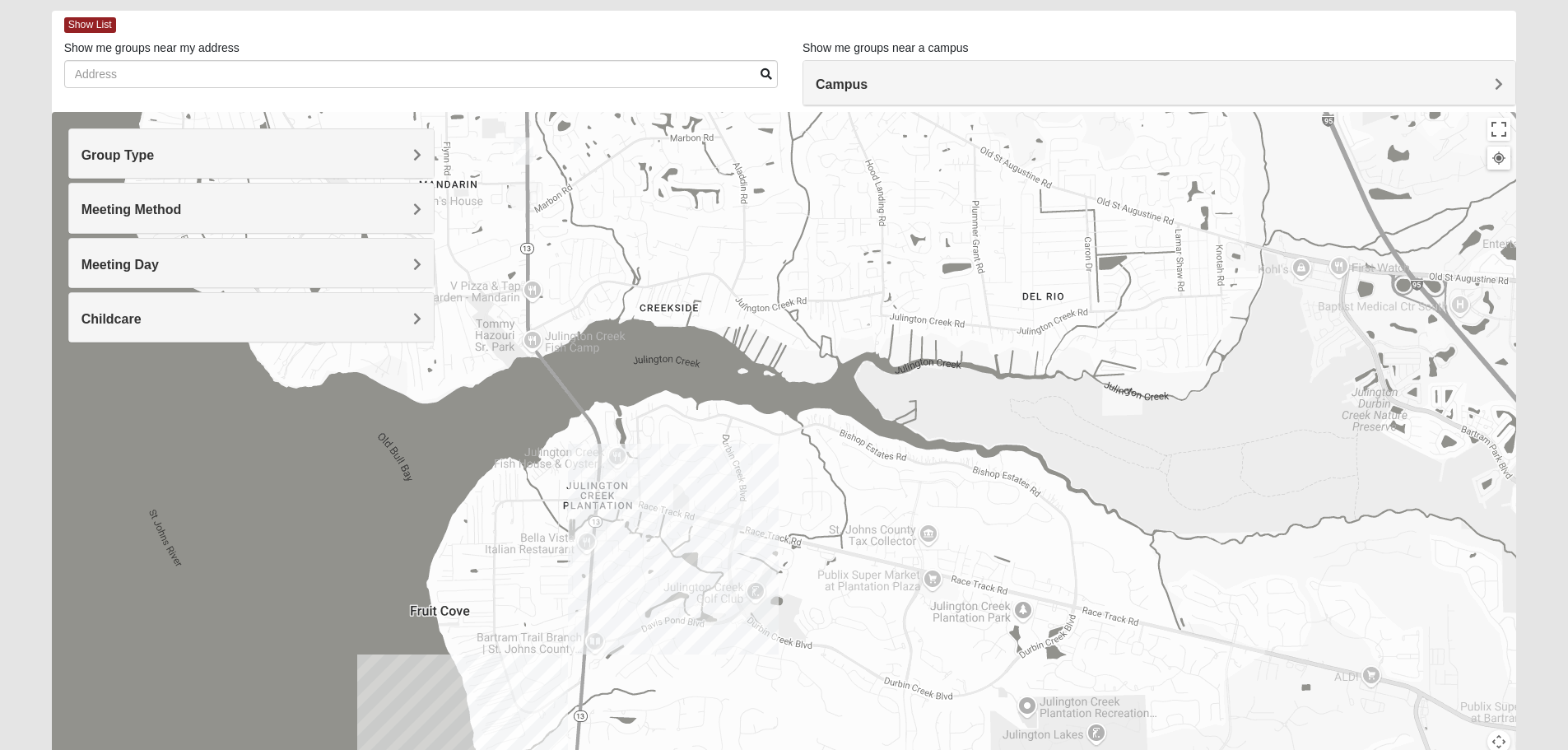
drag, startPoint x: 899, startPoint y: 562, endPoint x: 718, endPoint y: 139, distance: 460.1
click at [718, 139] on div "Mens [PERSON_NAME] 32095 [DATE] AM Men Only In Person No Childcare Learn More" at bounding box center [784, 441] width 1465 height 658
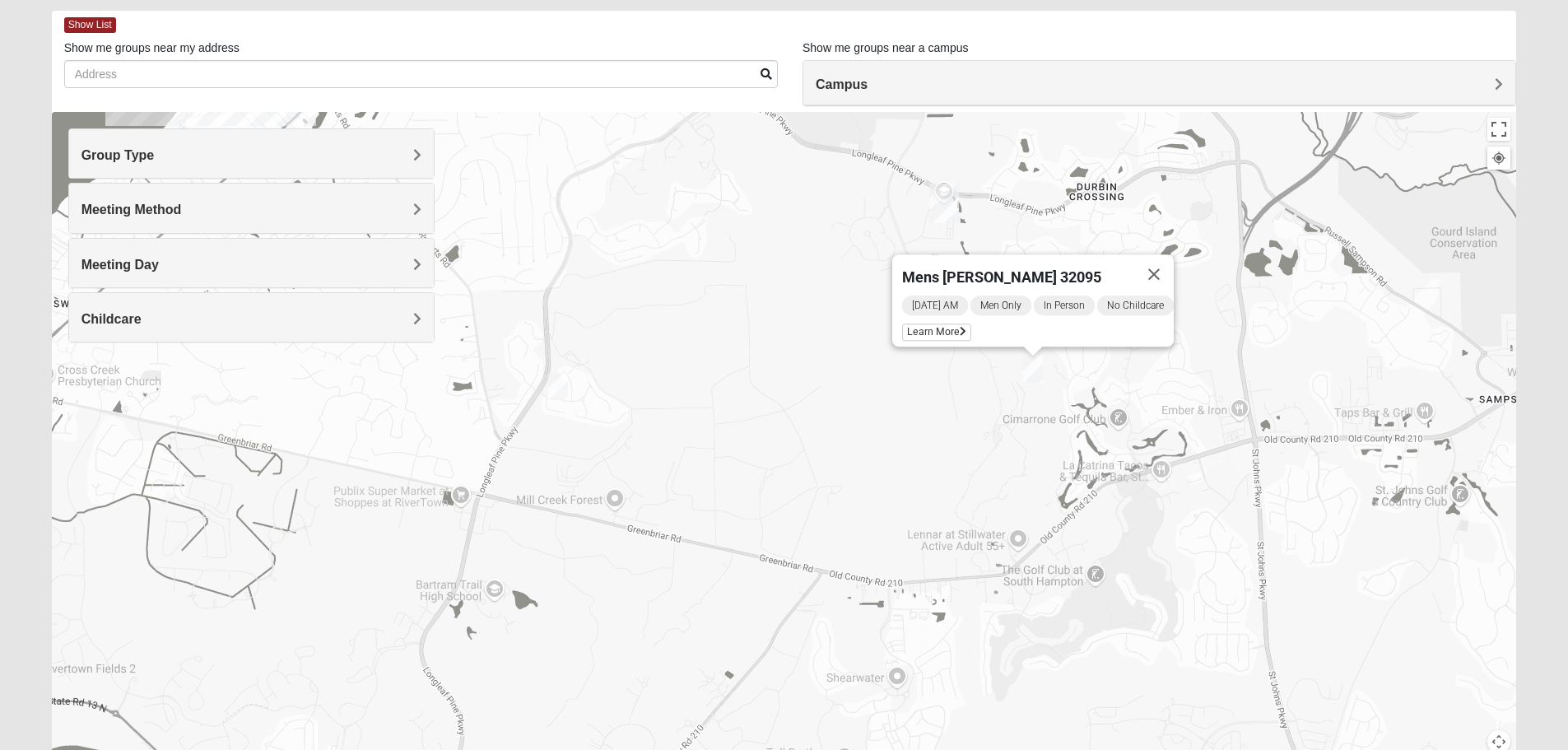
drag, startPoint x: 872, startPoint y: 480, endPoint x: 784, endPoint y: 176, distance: 316.5
click at [785, 179] on div "Mens [PERSON_NAME] 32095 [DATE] AM Men Only In Person No Childcare Learn More" at bounding box center [784, 441] width 1465 height 658
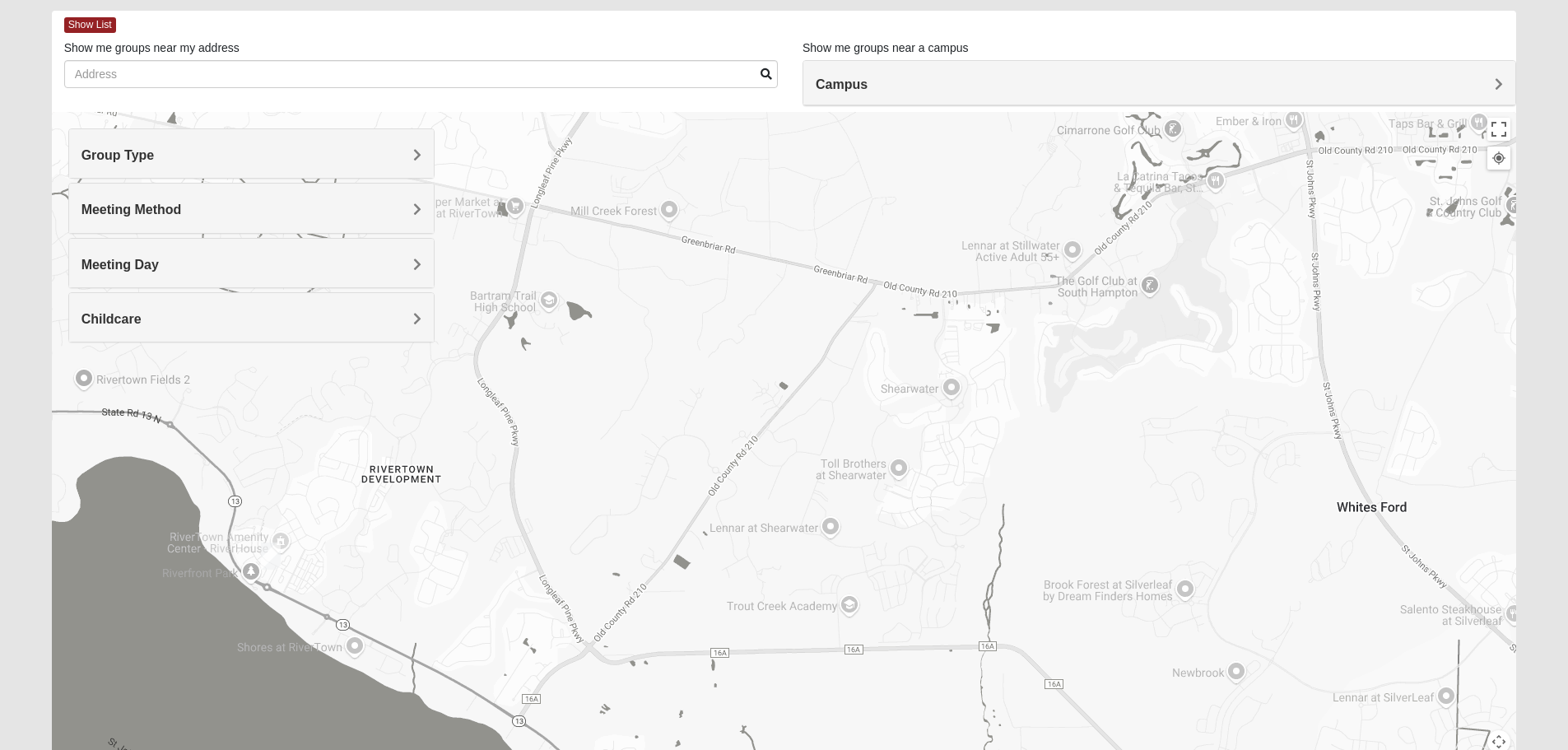
drag, startPoint x: 881, startPoint y: 453, endPoint x: 944, endPoint y: 235, distance: 226.9
click at [944, 235] on div "Mens [PERSON_NAME] 32095 [DATE] AM Men Only In Person No Childcare Learn More" at bounding box center [784, 441] width 1465 height 658
click at [275, 555] on img "Mens Contreras 32259" at bounding box center [270, 556] width 20 height 27
click at [185, 511] on span "Learn More" at bounding box center [174, 519] width 69 height 17
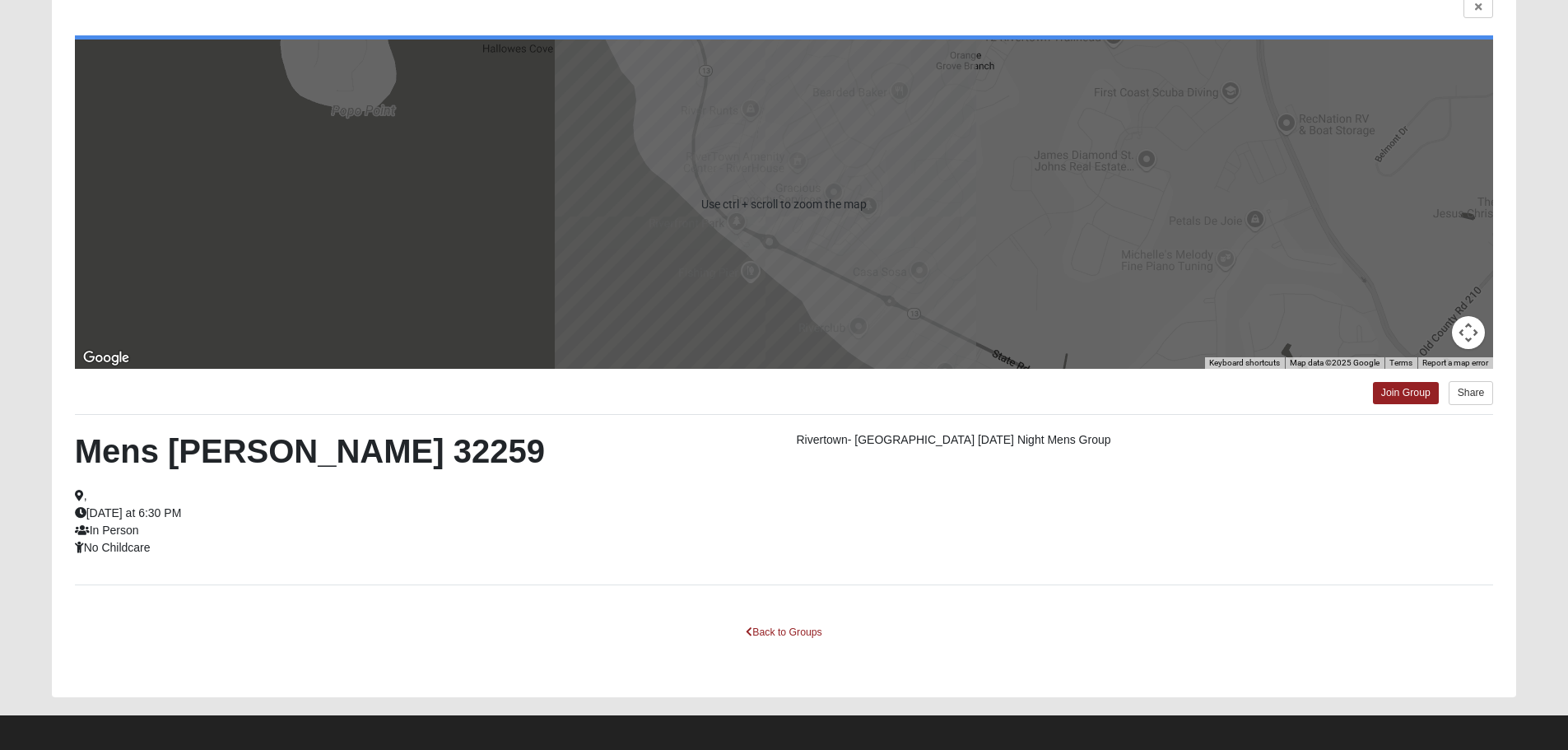
scroll to position [148, 0]
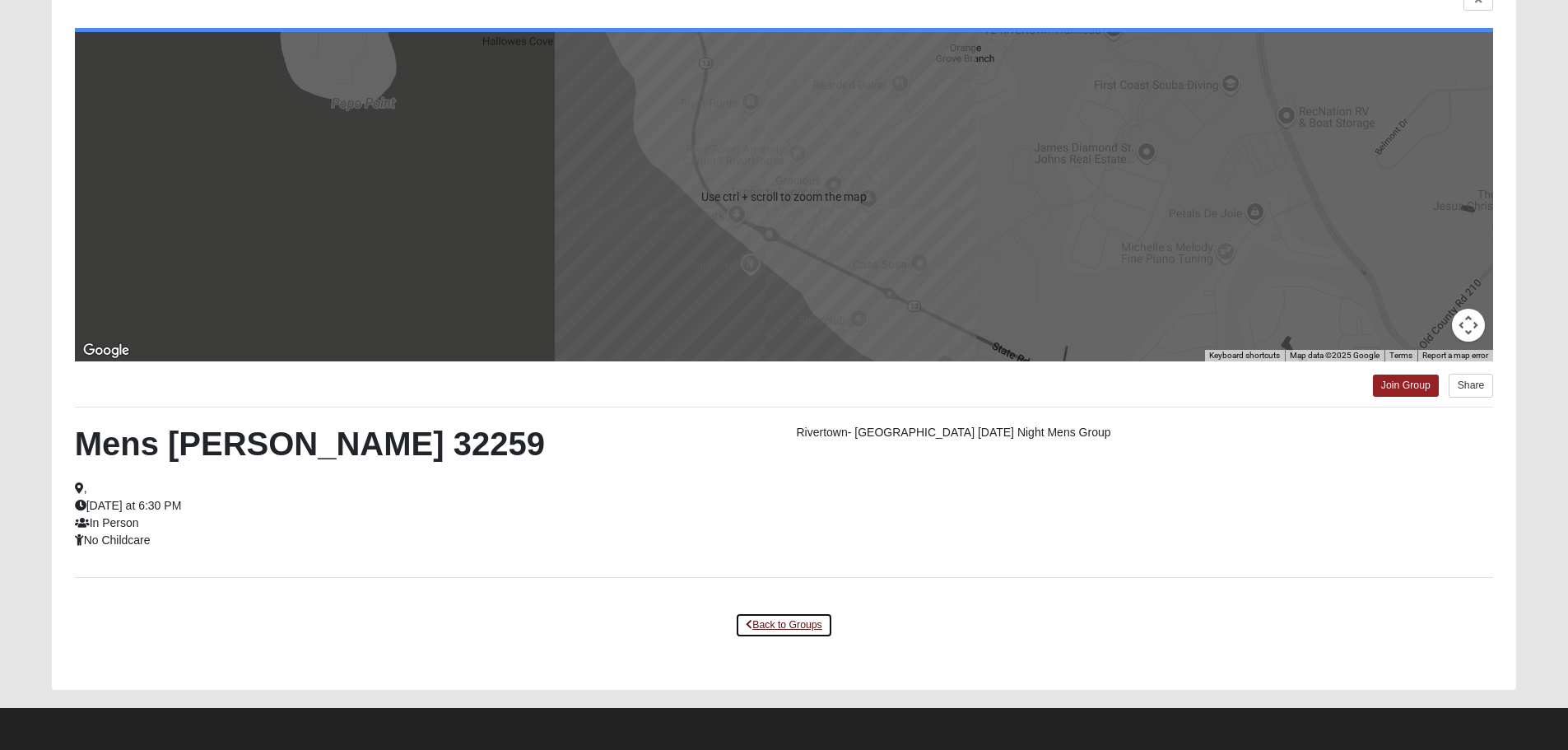
click at [802, 628] on link "Back to Groups" at bounding box center [783, 624] width 97 height 26
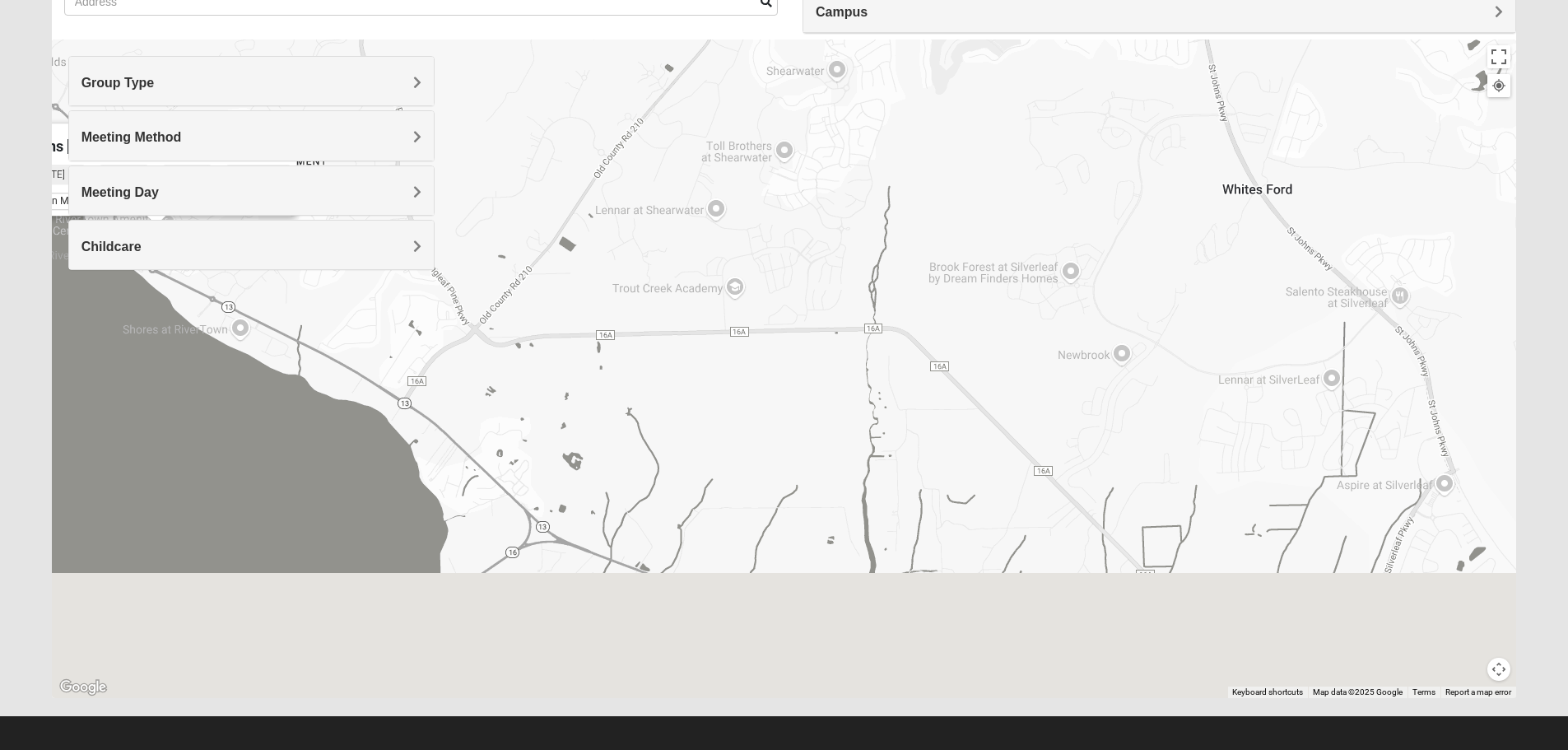
drag, startPoint x: 997, startPoint y: 452, endPoint x: 860, endPoint y: 148, distance: 333.4
click at [860, 148] on div "Mens [PERSON_NAME] 32259 [DATE] PM Men Only In Person No Childcare Learn More" at bounding box center [784, 369] width 1465 height 658
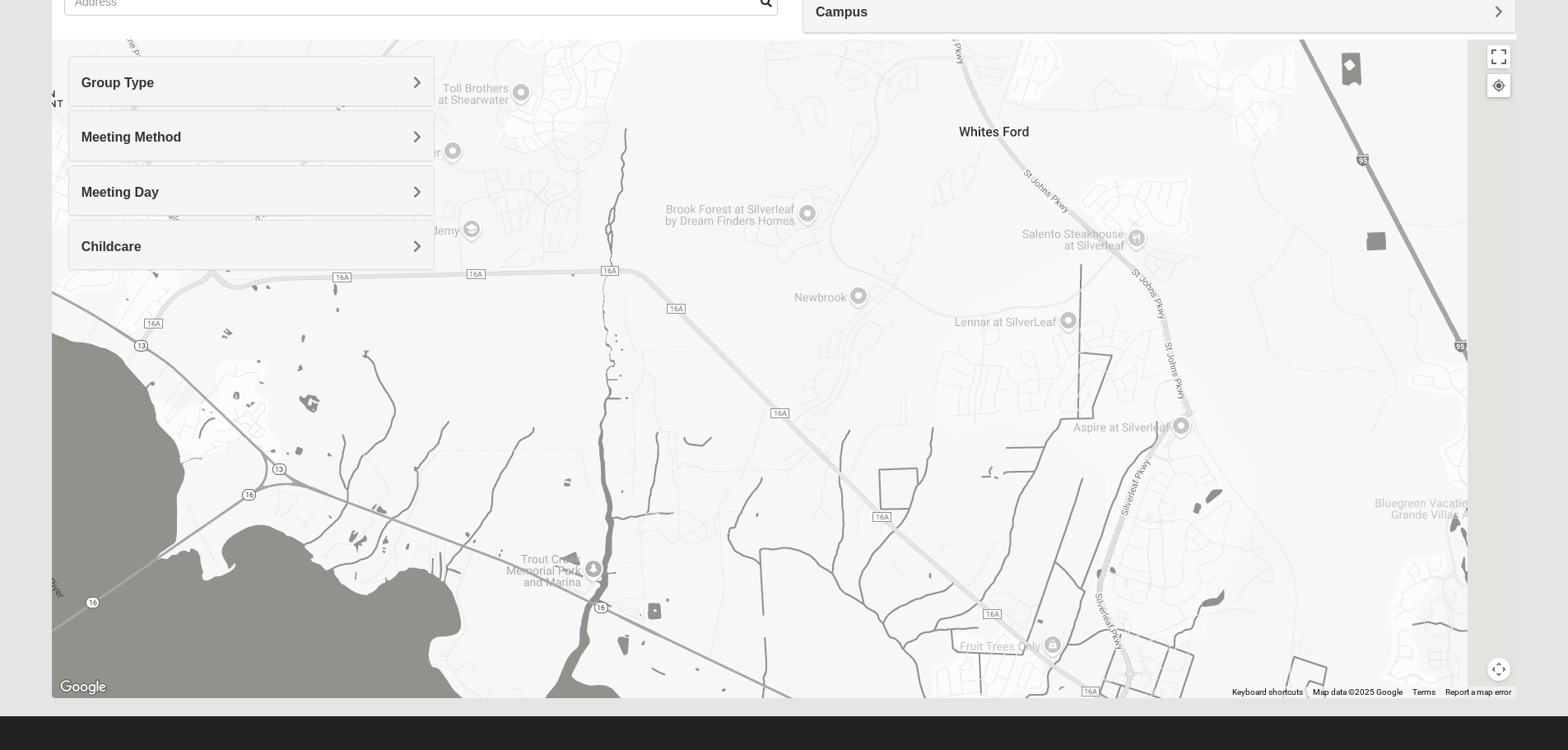
drag, startPoint x: 918, startPoint y: 333, endPoint x: 507, endPoint y: 277, distance: 414.8
click at [511, 283] on div "Mens [PERSON_NAME] 32259 [DATE] PM Men Only In Person No Childcare Learn More" at bounding box center [784, 369] width 1465 height 658
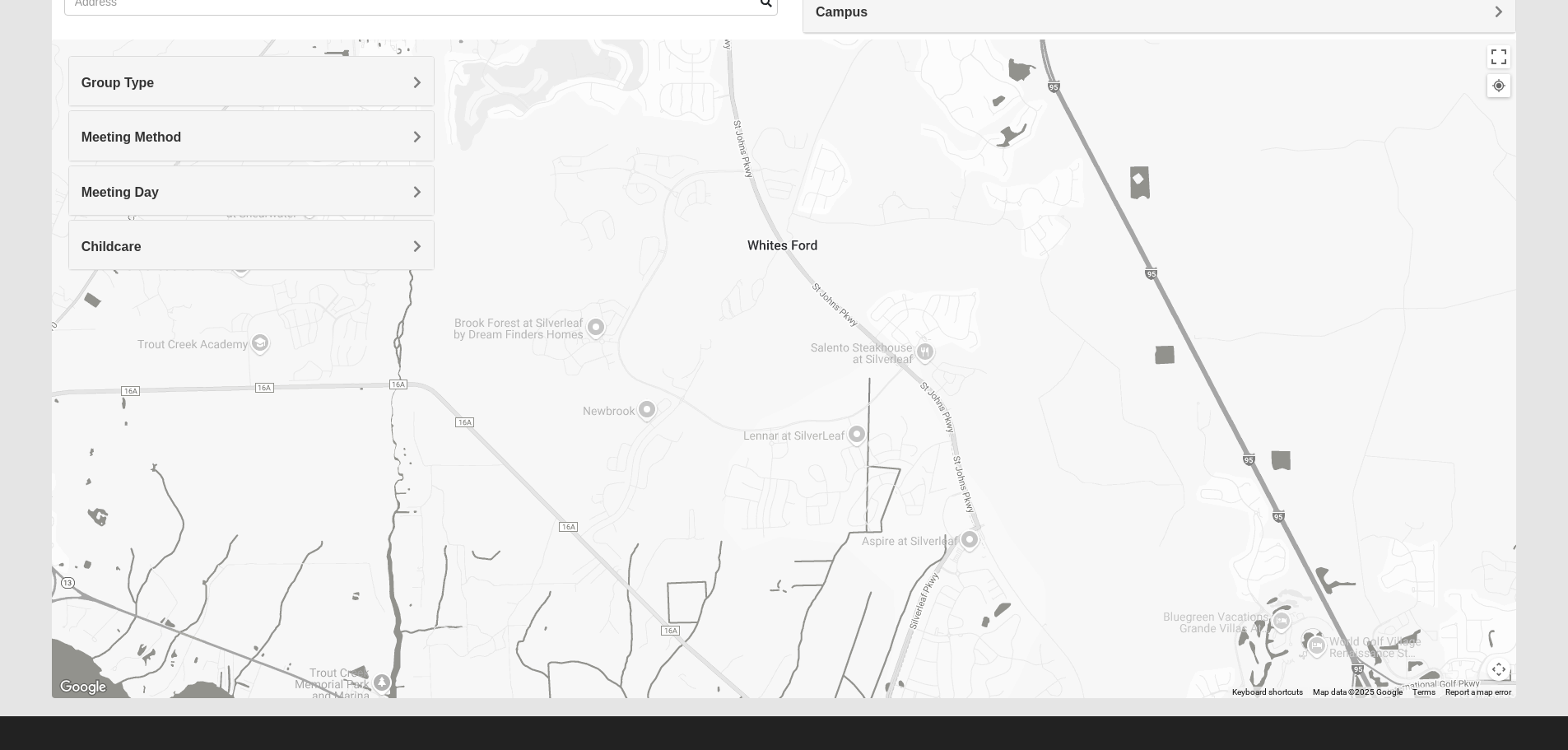
drag, startPoint x: 715, startPoint y: 345, endPoint x: 733, endPoint y: 573, distance: 228.7
click at [731, 689] on div "Mens [PERSON_NAME] 32259 [DATE] PM Men Only In Person No Childcare Learn More" at bounding box center [784, 369] width 1465 height 658
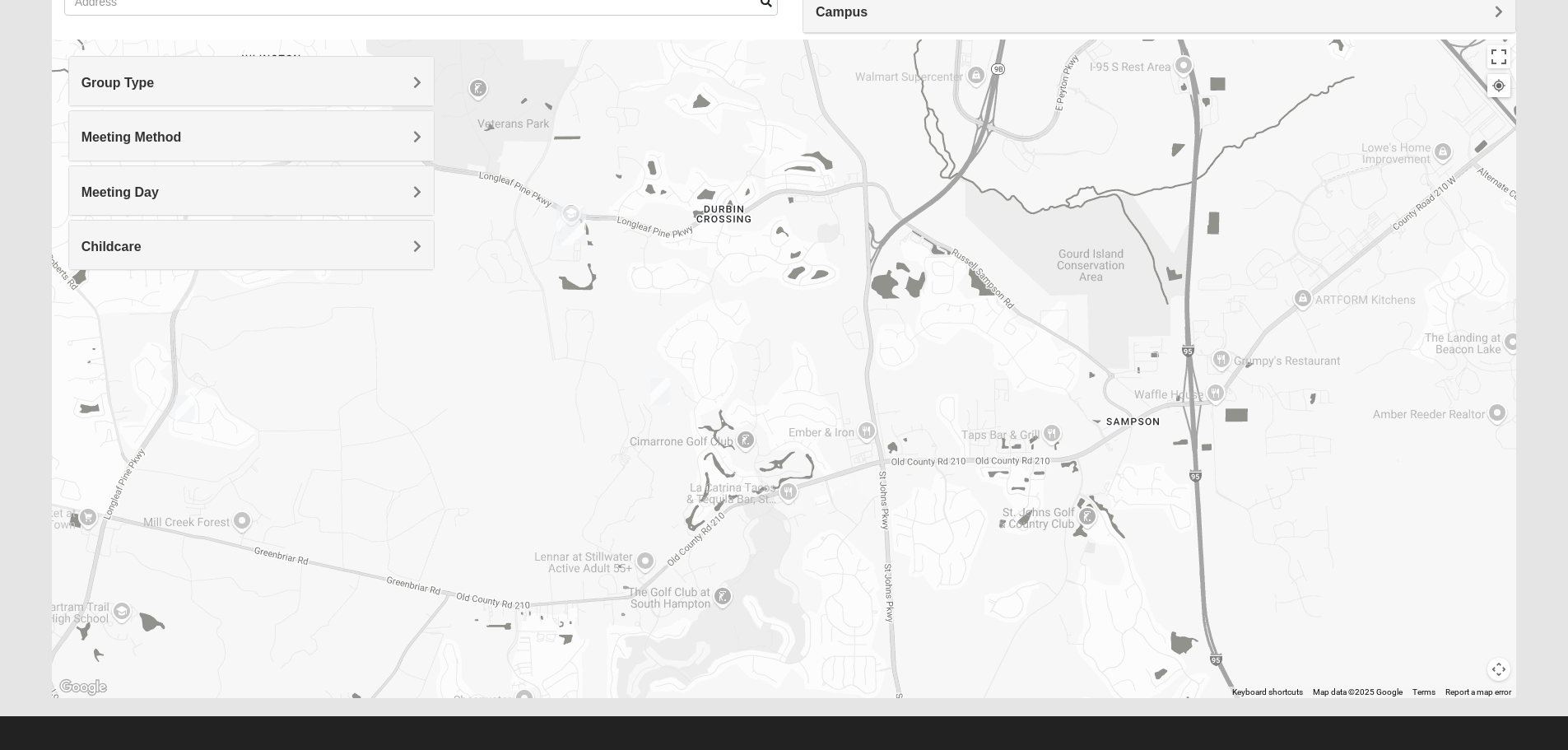
drag, startPoint x: 714, startPoint y: 392, endPoint x: 867, endPoint y: 543, distance: 215.0
click at [866, 543] on div "Mens [PERSON_NAME] 32259 [DATE] PM Men Only In Person No Childcare Learn More" at bounding box center [784, 369] width 1465 height 658
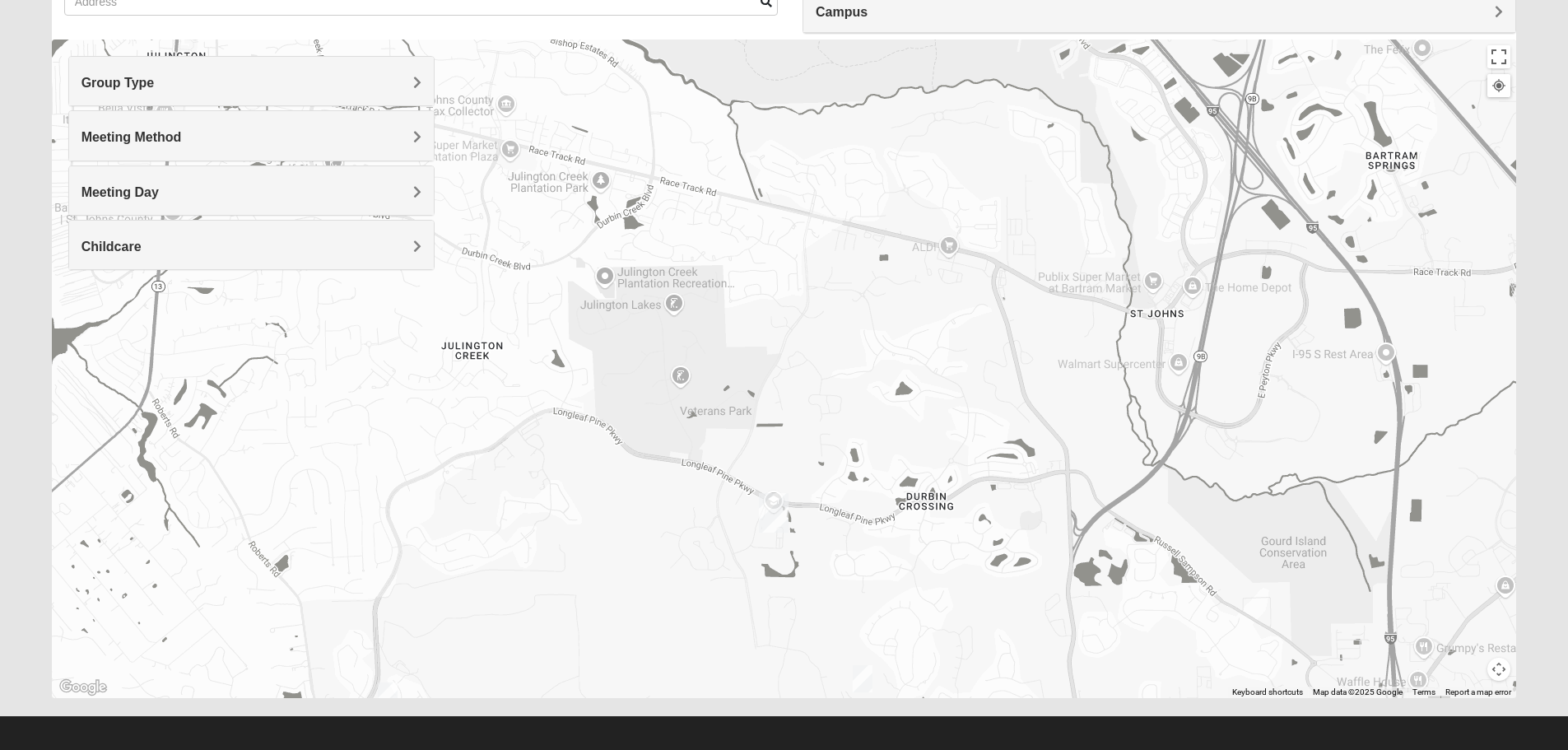
drag, startPoint x: 659, startPoint y: 382, endPoint x: 845, endPoint y: 667, distance: 340.3
click at [845, 667] on div "Mens [PERSON_NAME] 32259 [DATE] PM Men Only In Person No Childcare Learn More" at bounding box center [784, 369] width 1465 height 658
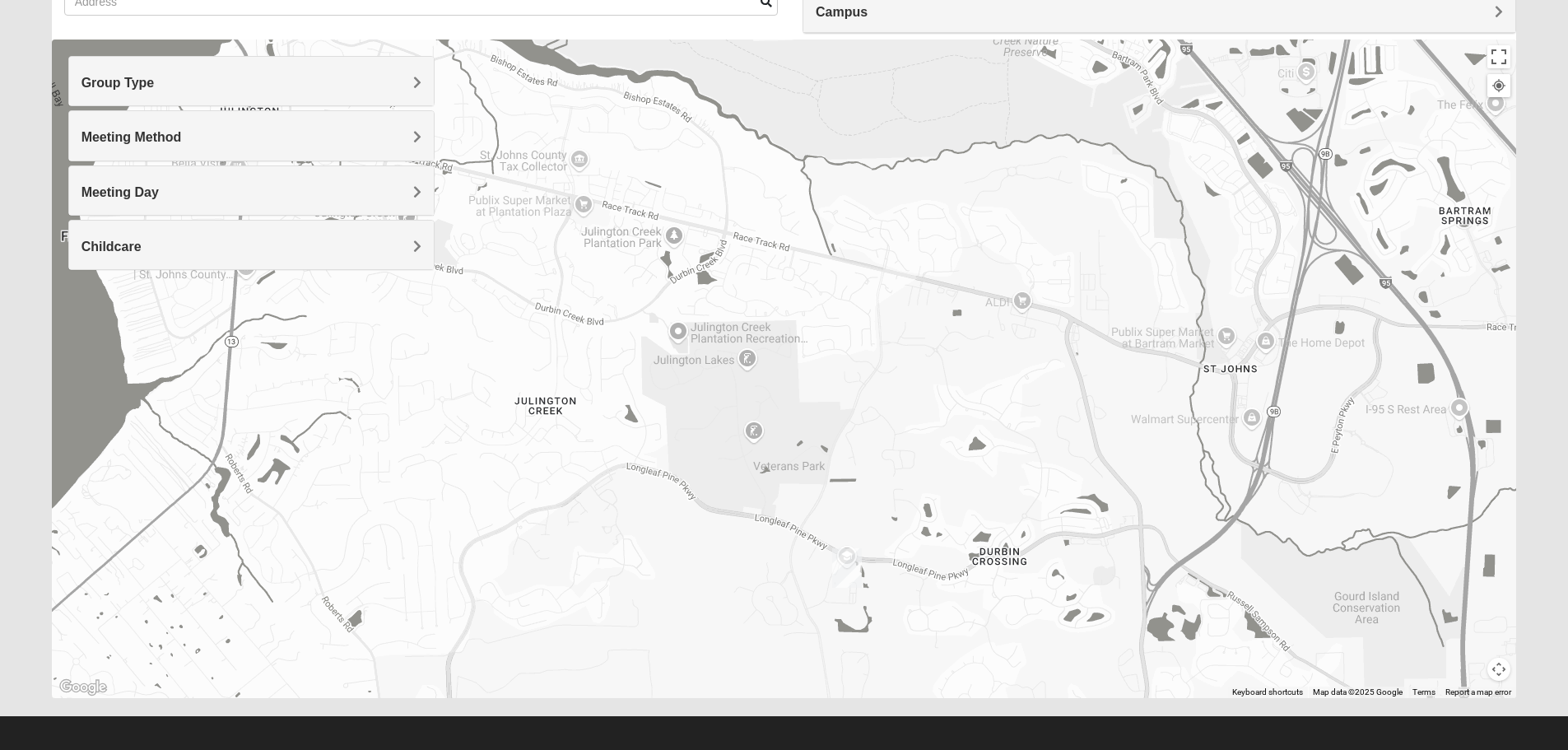
drag, startPoint x: 671, startPoint y: 470, endPoint x: 779, endPoint y: 412, distance: 122.6
click at [777, 414] on div "Mens [PERSON_NAME] 32259 [DATE] PM Men Only In Person No Childcare Learn More" at bounding box center [784, 369] width 1465 height 658
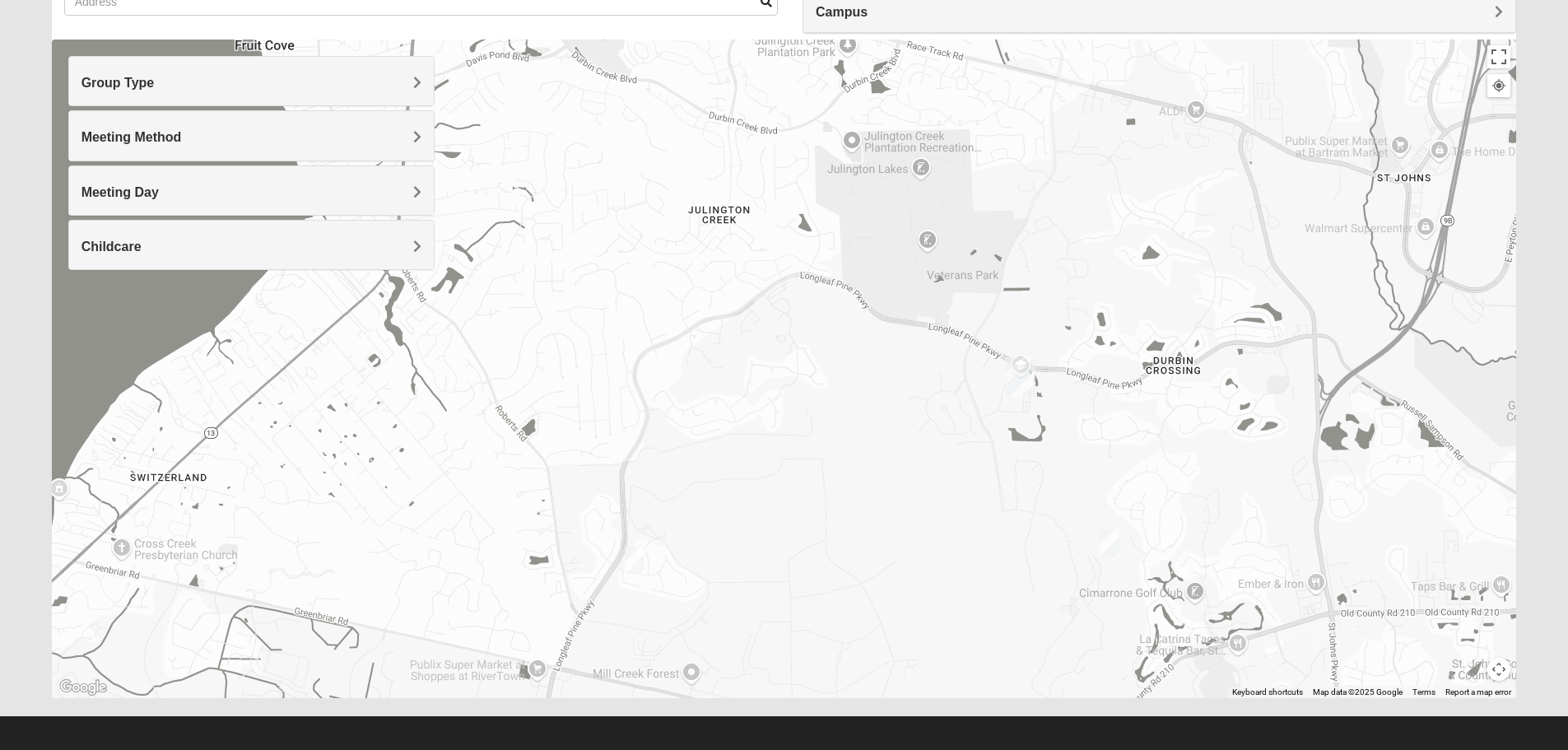
drag, startPoint x: 723, startPoint y: 606, endPoint x: 828, endPoint y: 349, distance: 277.6
click at [826, 356] on div "Mens [PERSON_NAME] 32259 [DATE] PM Men Only In Person No Childcare Learn More" at bounding box center [784, 369] width 1465 height 658
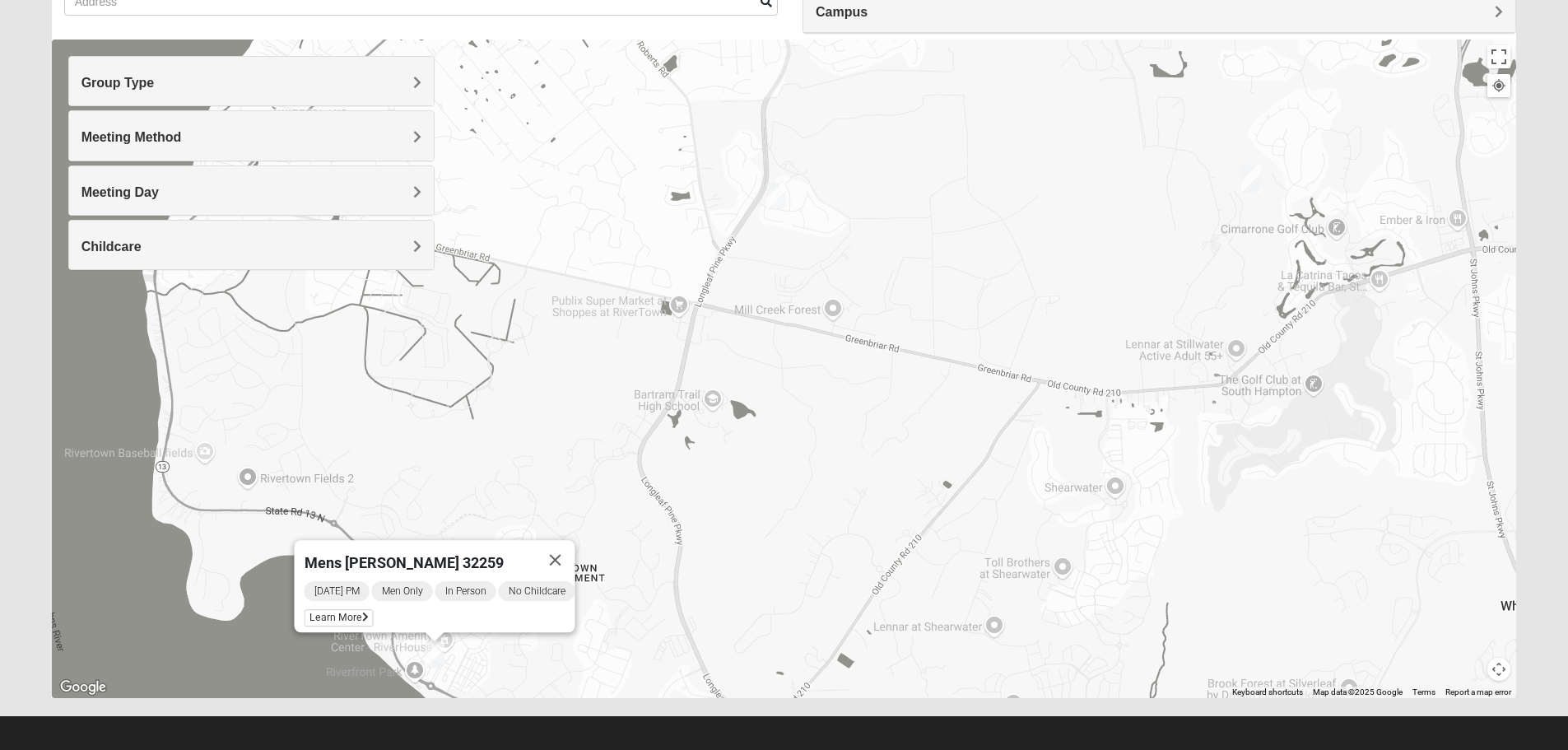
drag, startPoint x: 786, startPoint y: 518, endPoint x: 847, endPoint y: 376, distance: 154.5
click at [842, 388] on div "Mens [PERSON_NAME] 32259 [DATE] PM Men Only In Person No Childcare Learn More" at bounding box center [784, 369] width 1465 height 658
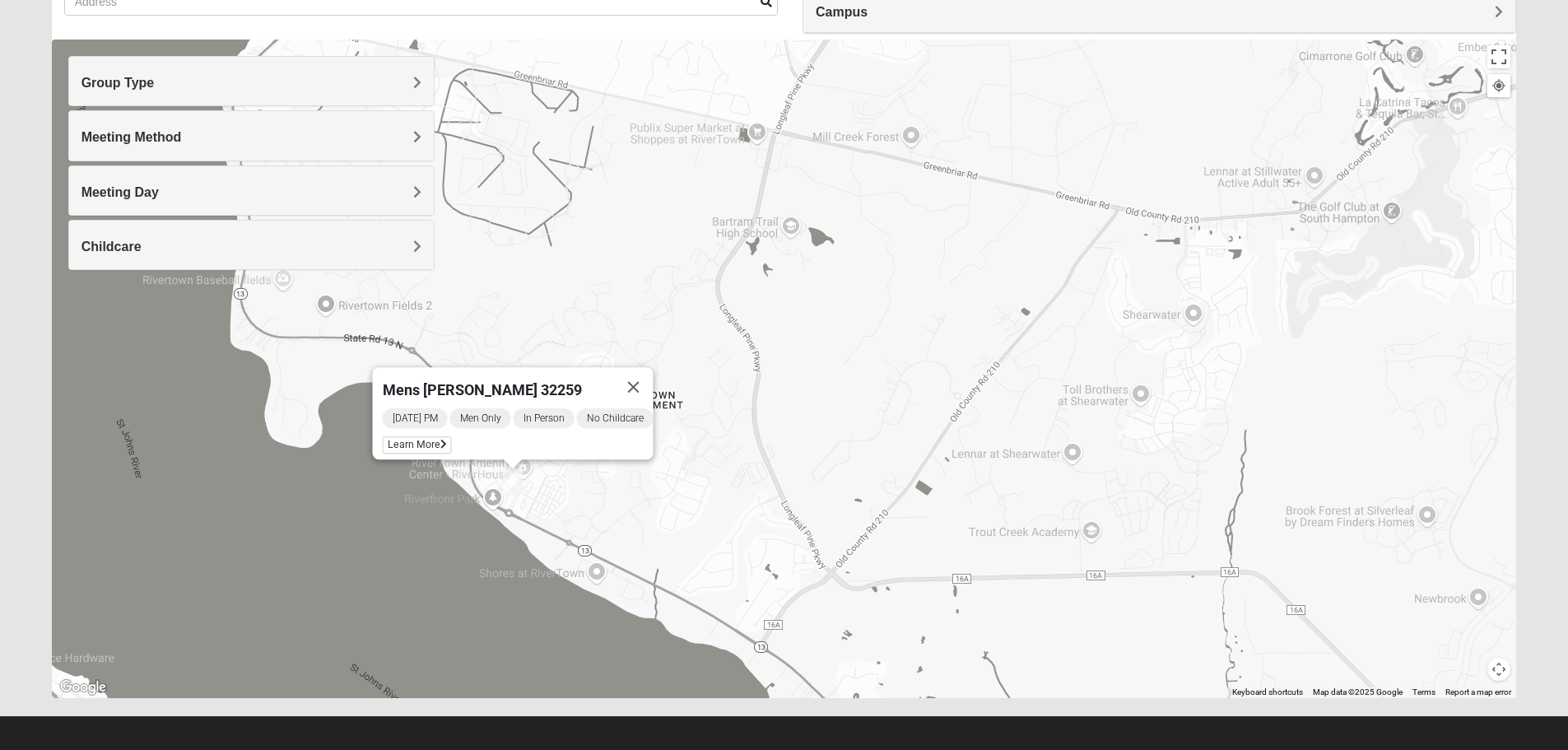
click at [283, 86] on h4 "Group Type" at bounding box center [251, 82] width 340 height 16
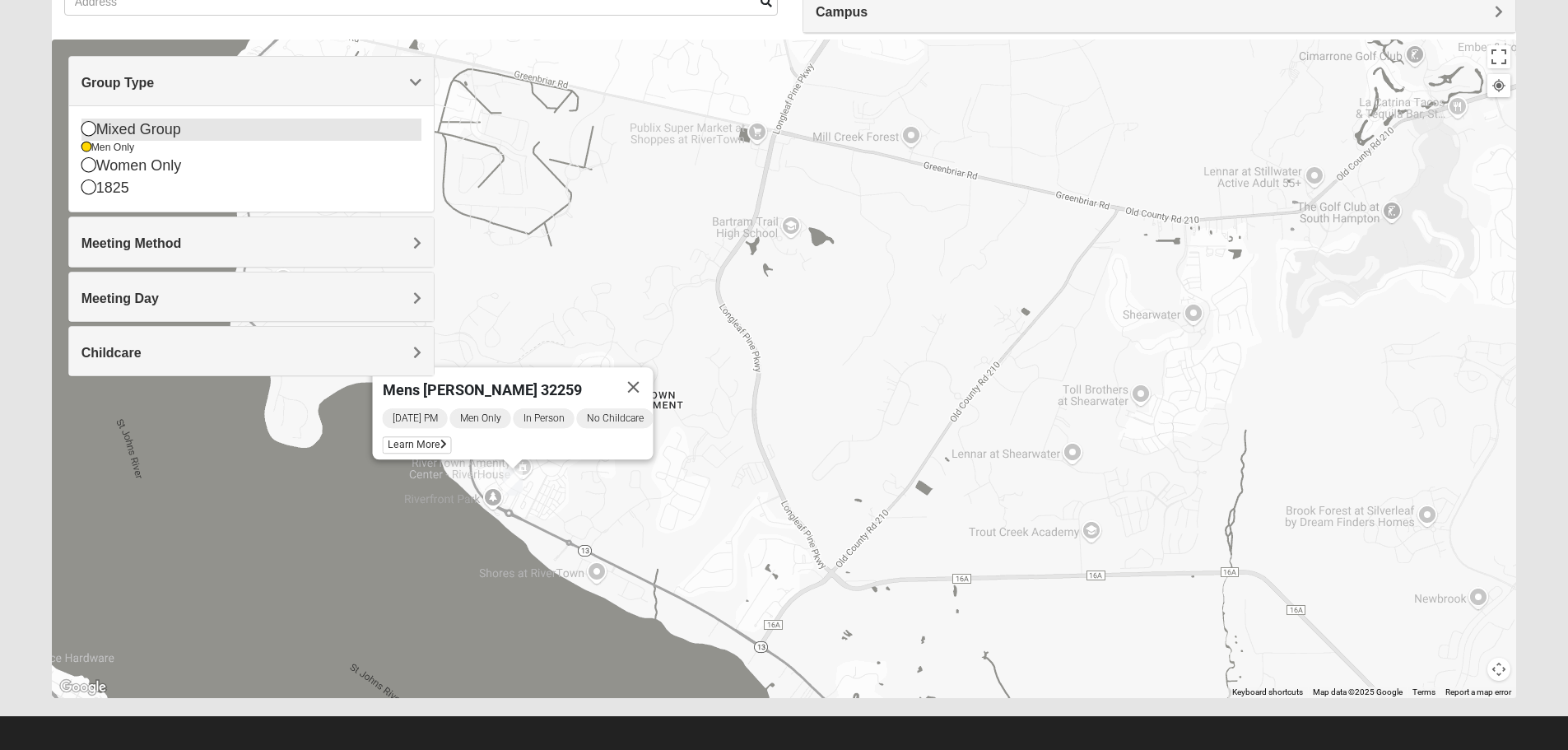
click at [94, 126] on icon at bounding box center [89, 129] width 15 height 15
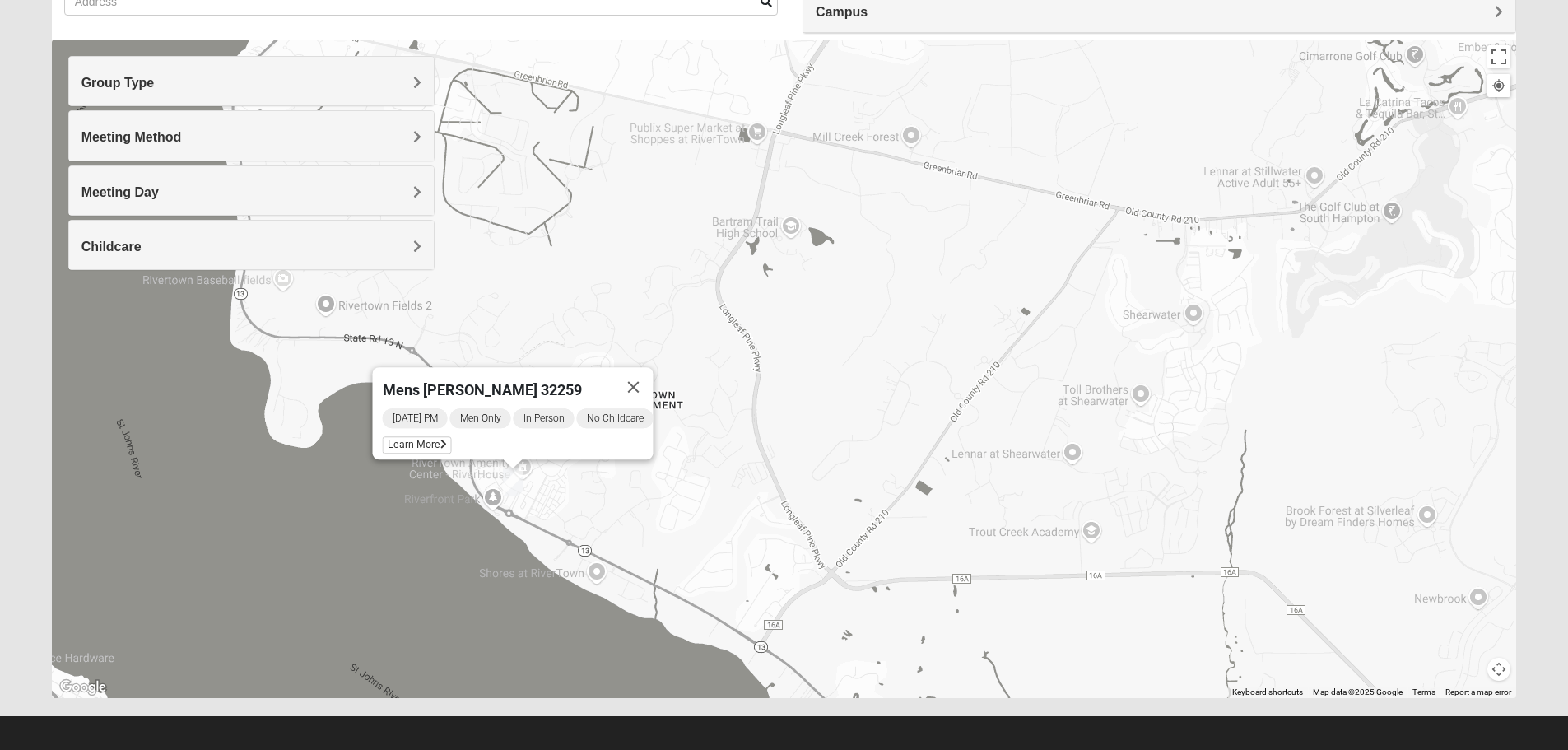
scroll to position [0, 0]
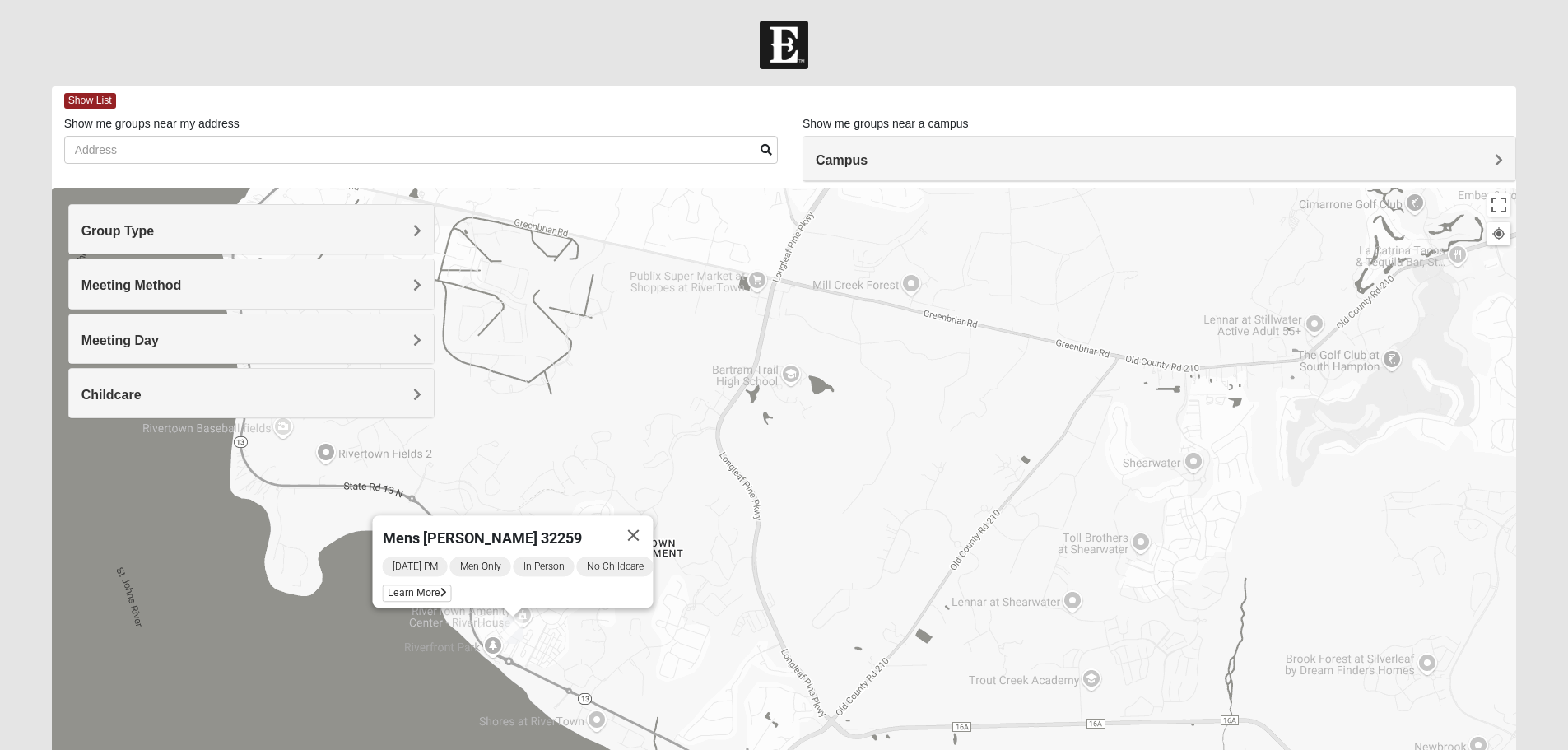
click button "Close" at bounding box center [633, 535] width 40 height 40
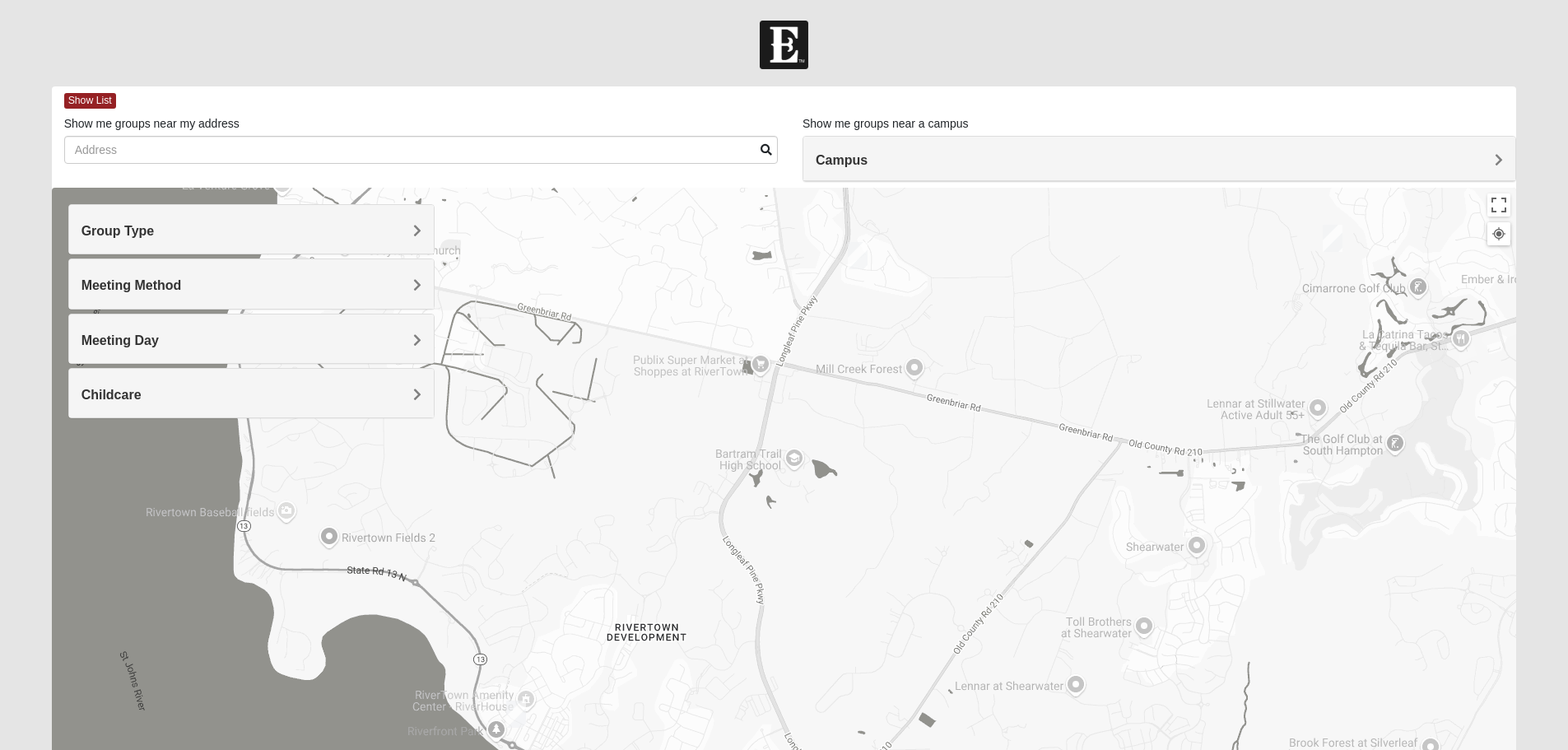
drag, startPoint x: 602, startPoint y: 295, endPoint x: 606, endPoint y: 395, distance: 100.1
click at [606, 395] on div at bounding box center [784, 516] width 1465 height 658
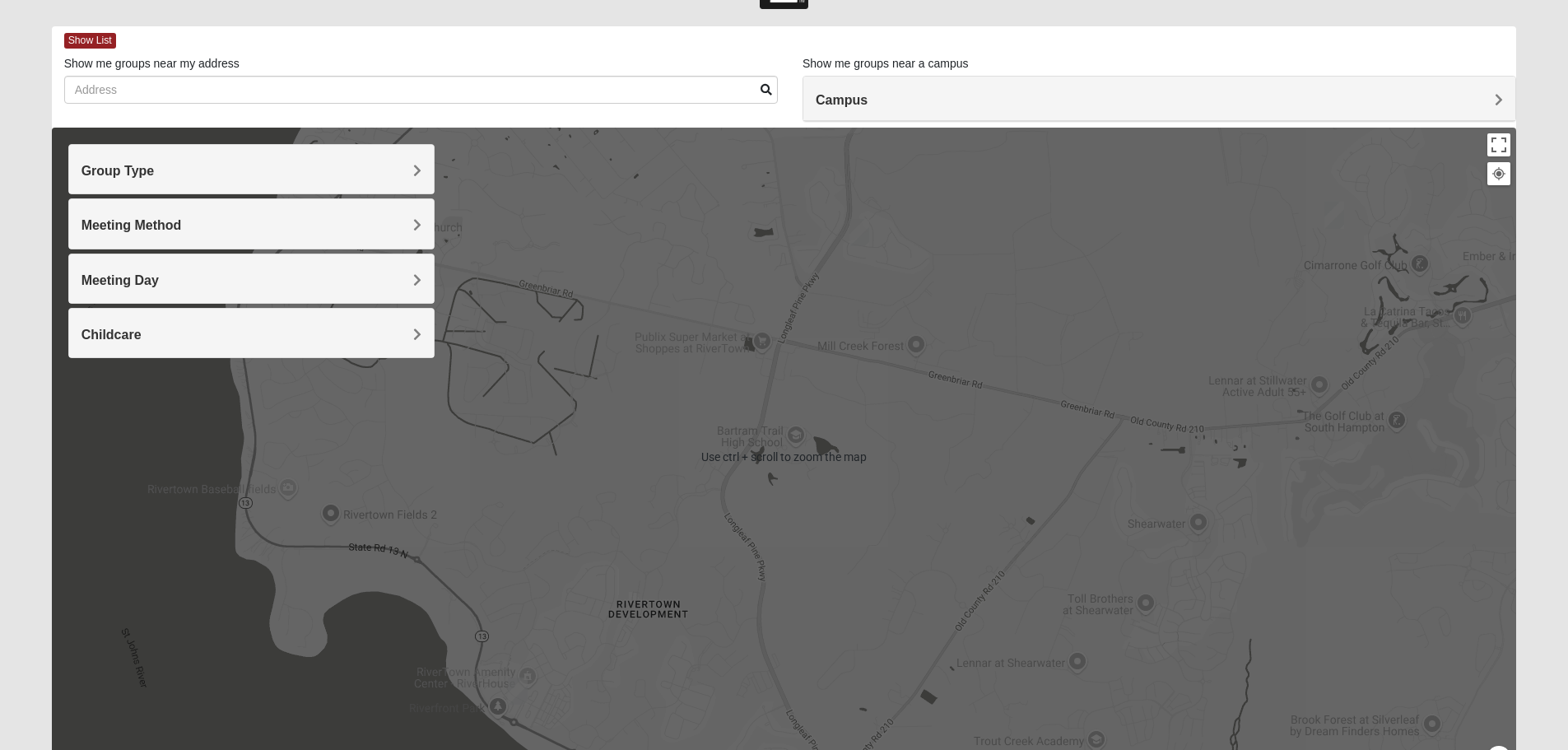
scroll to position [156, 0]
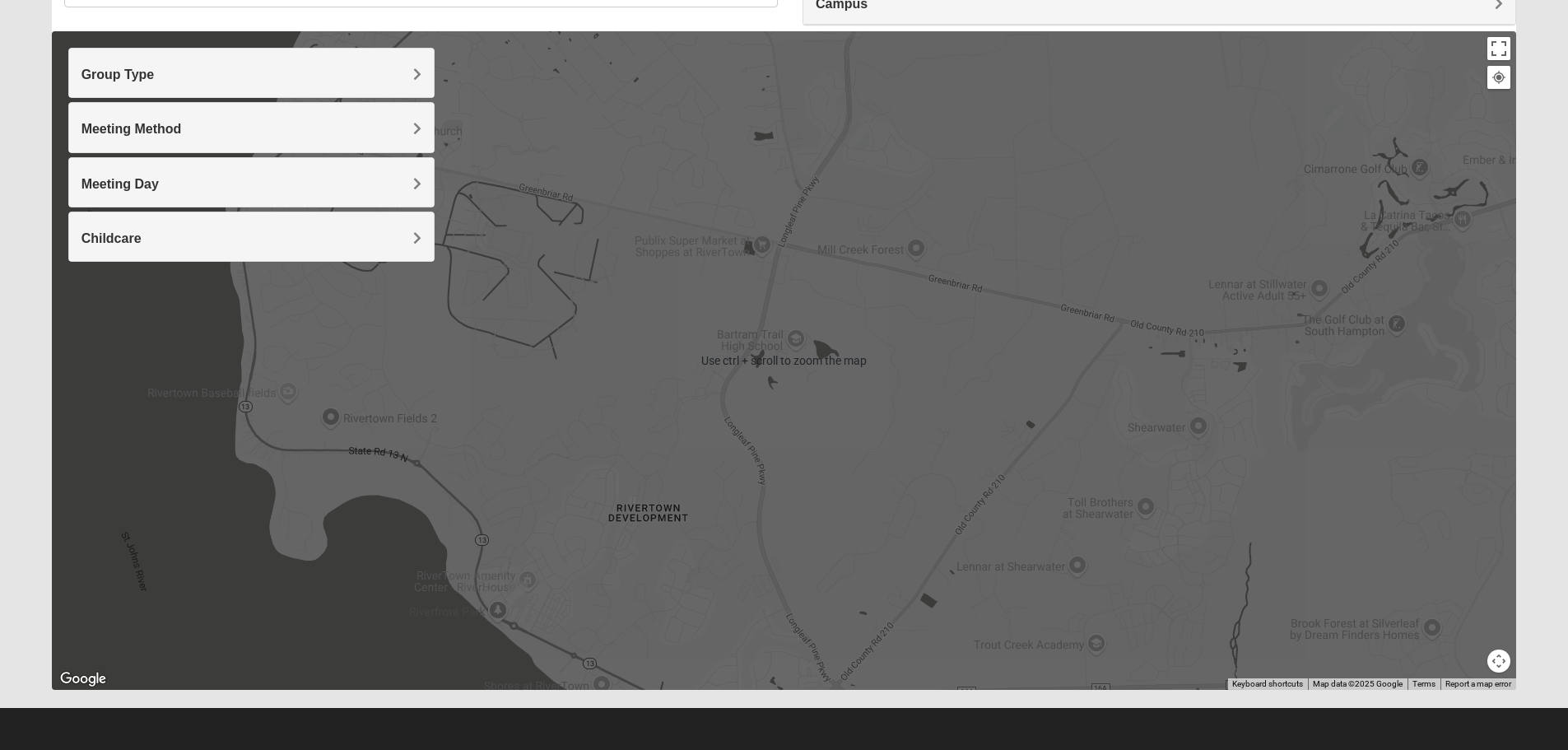
click at [327, 89] on div "Group Type" at bounding box center [252, 72] width 365 height 48
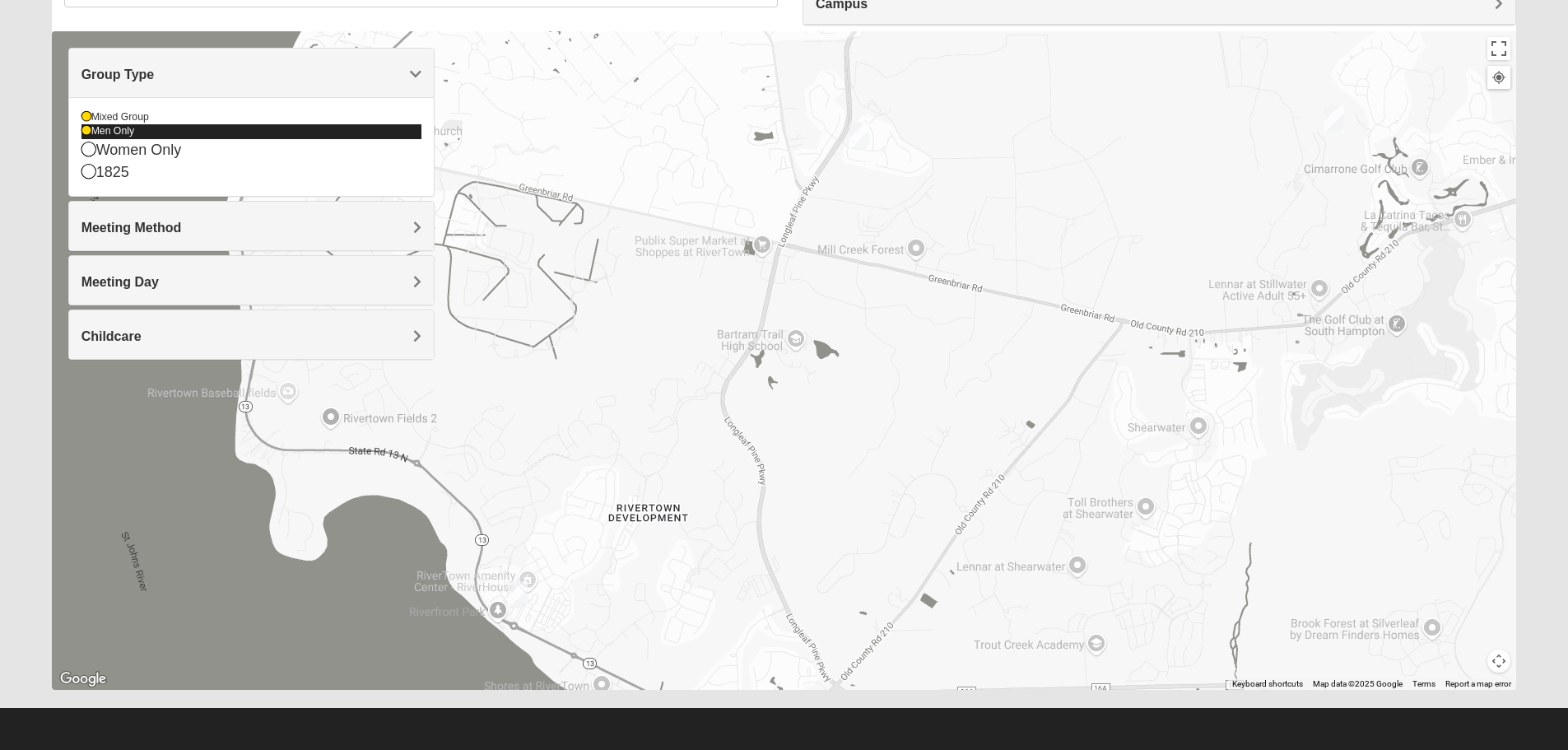
click at [97, 133] on div "Men Only" at bounding box center [251, 131] width 340 height 14
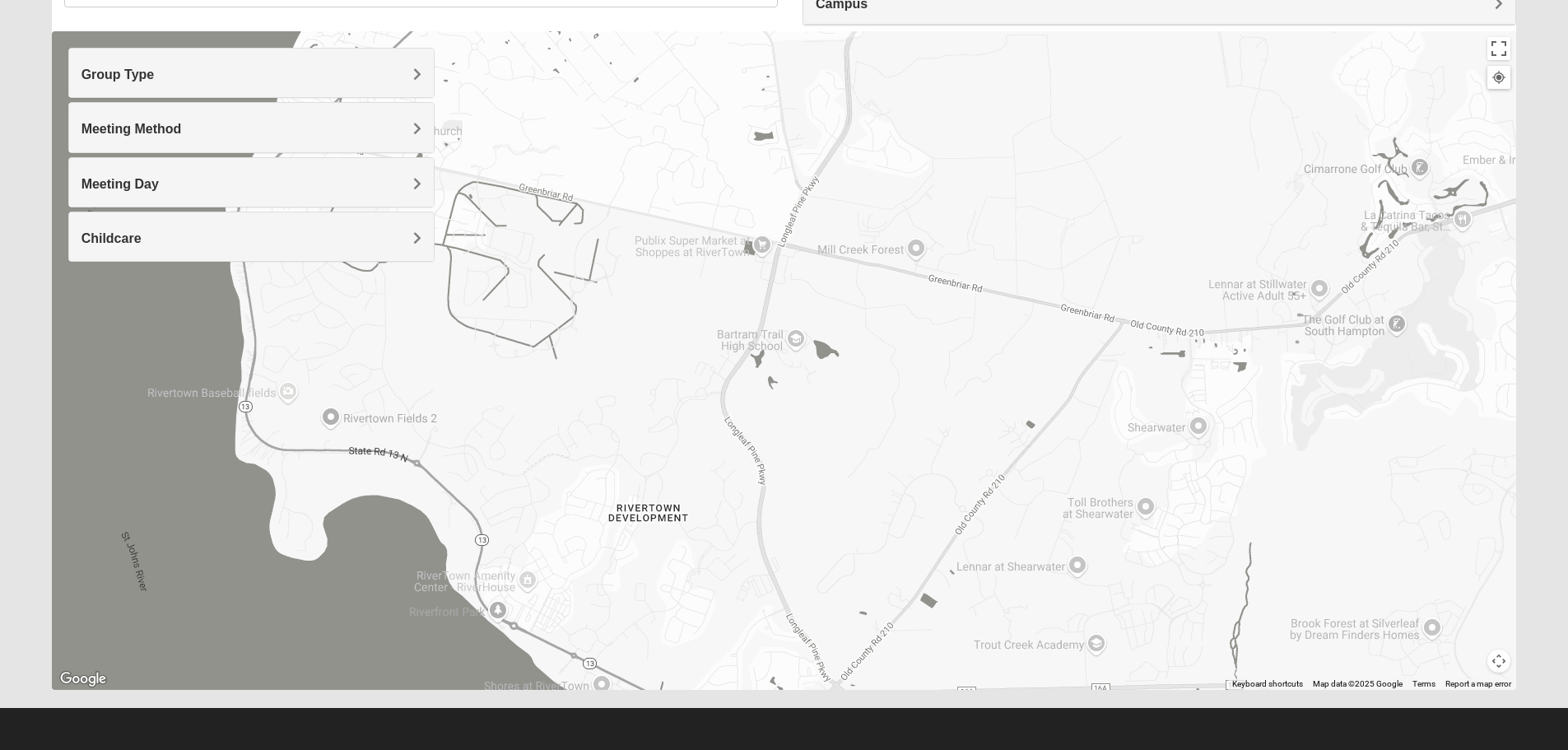
click at [352, 119] on div "Meeting Method" at bounding box center [252, 127] width 365 height 48
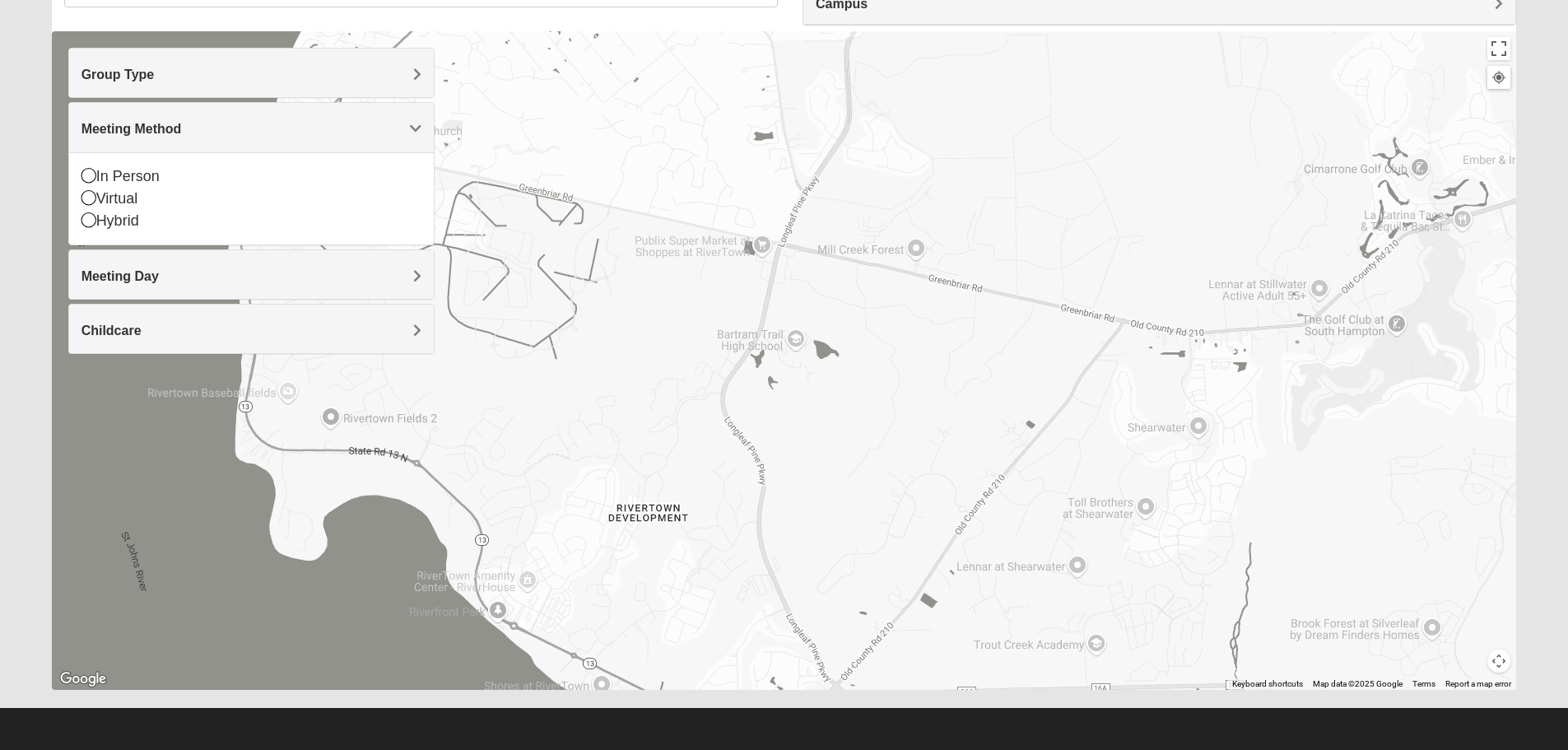
click at [352, 119] on div "Meeting Method" at bounding box center [252, 127] width 365 height 48
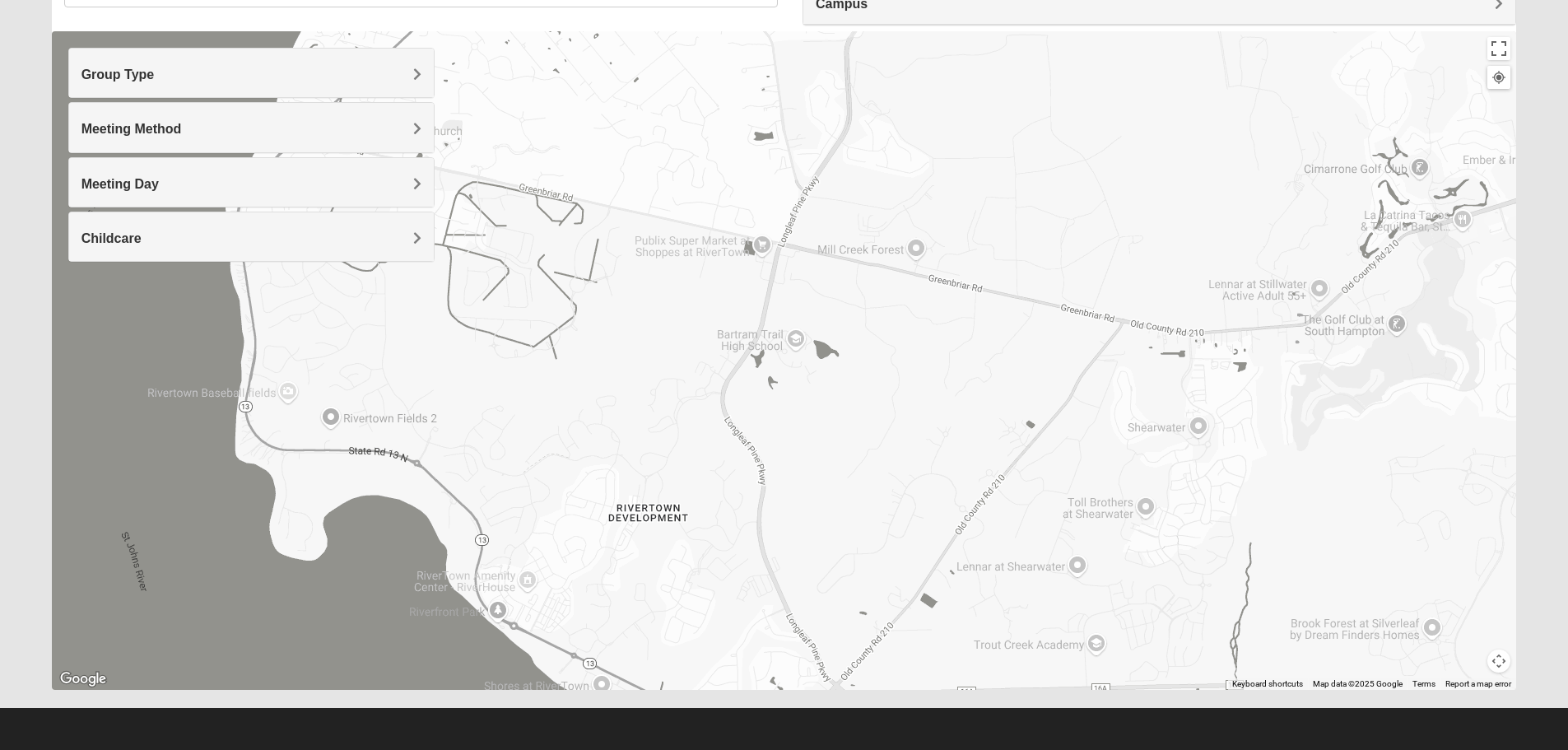
click at [340, 185] on h4 "Meeting Day" at bounding box center [251, 183] width 340 height 16
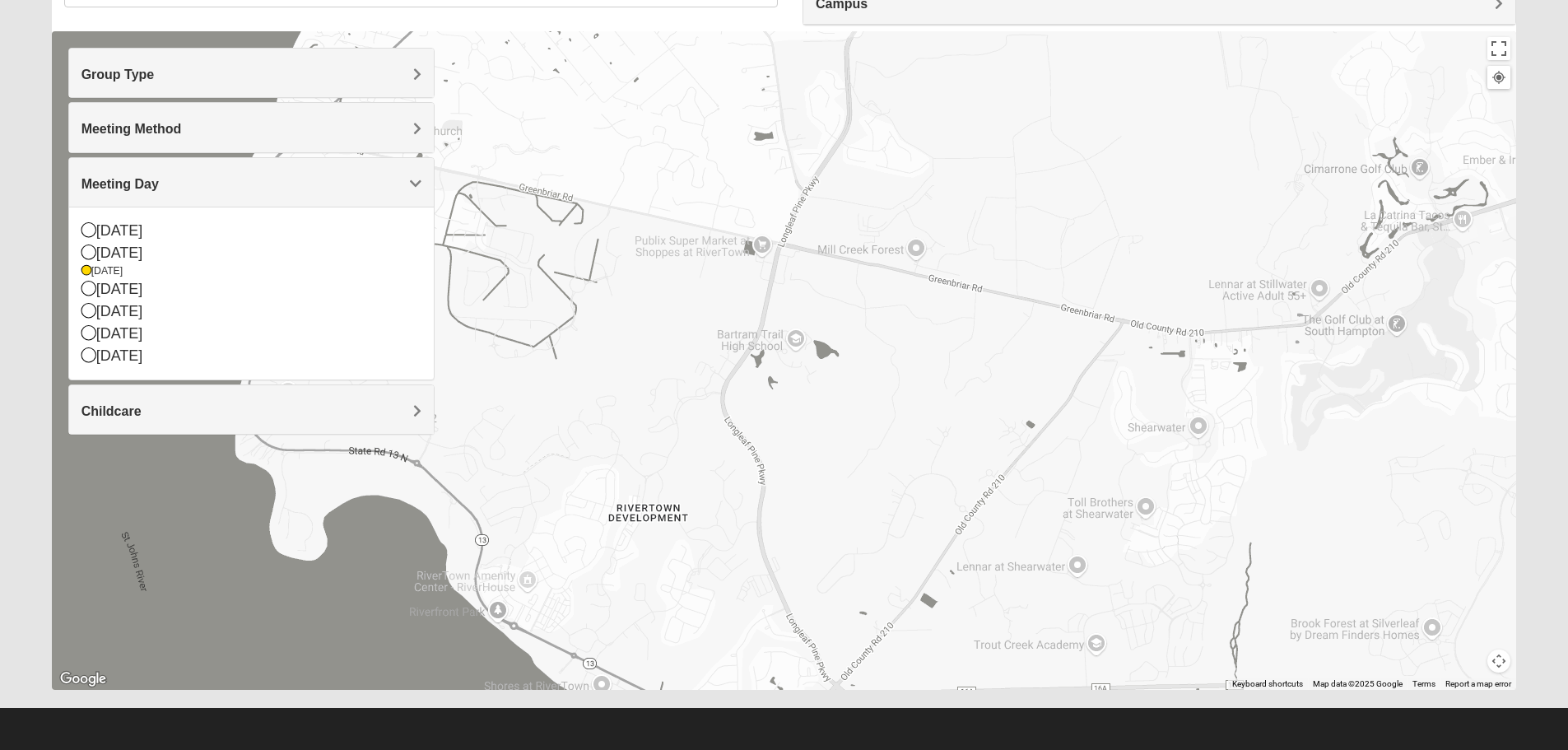
click at [551, 205] on div at bounding box center [784, 360] width 1465 height 658
click at [701, 288] on div at bounding box center [784, 360] width 1465 height 658
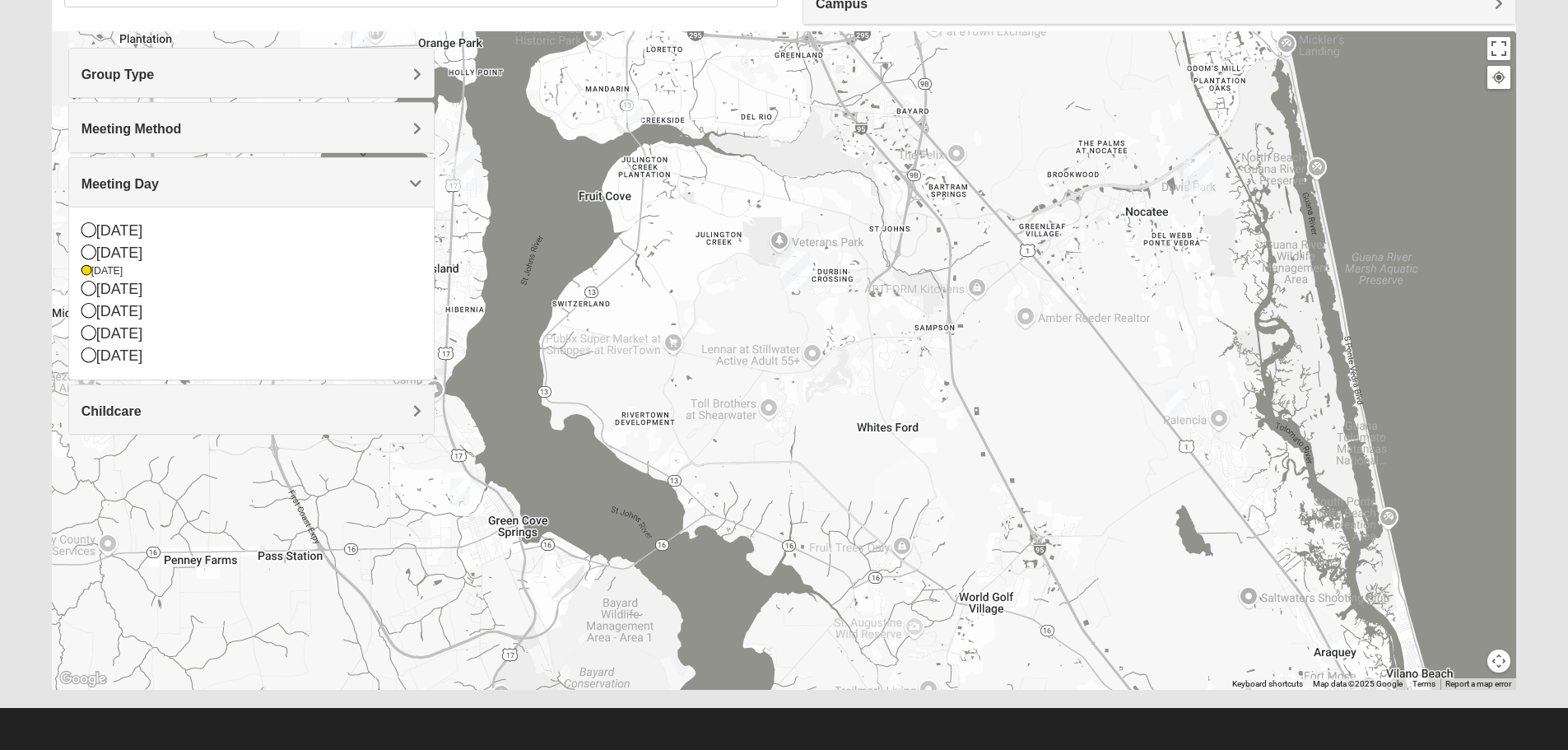
drag, startPoint x: 750, startPoint y: 302, endPoint x: 704, endPoint y: 379, distance: 89.7
click at [704, 379] on div at bounding box center [784, 360] width 1465 height 658
click at [630, 103] on img "Mixed VonNieda 32223" at bounding box center [633, 109] width 20 height 27
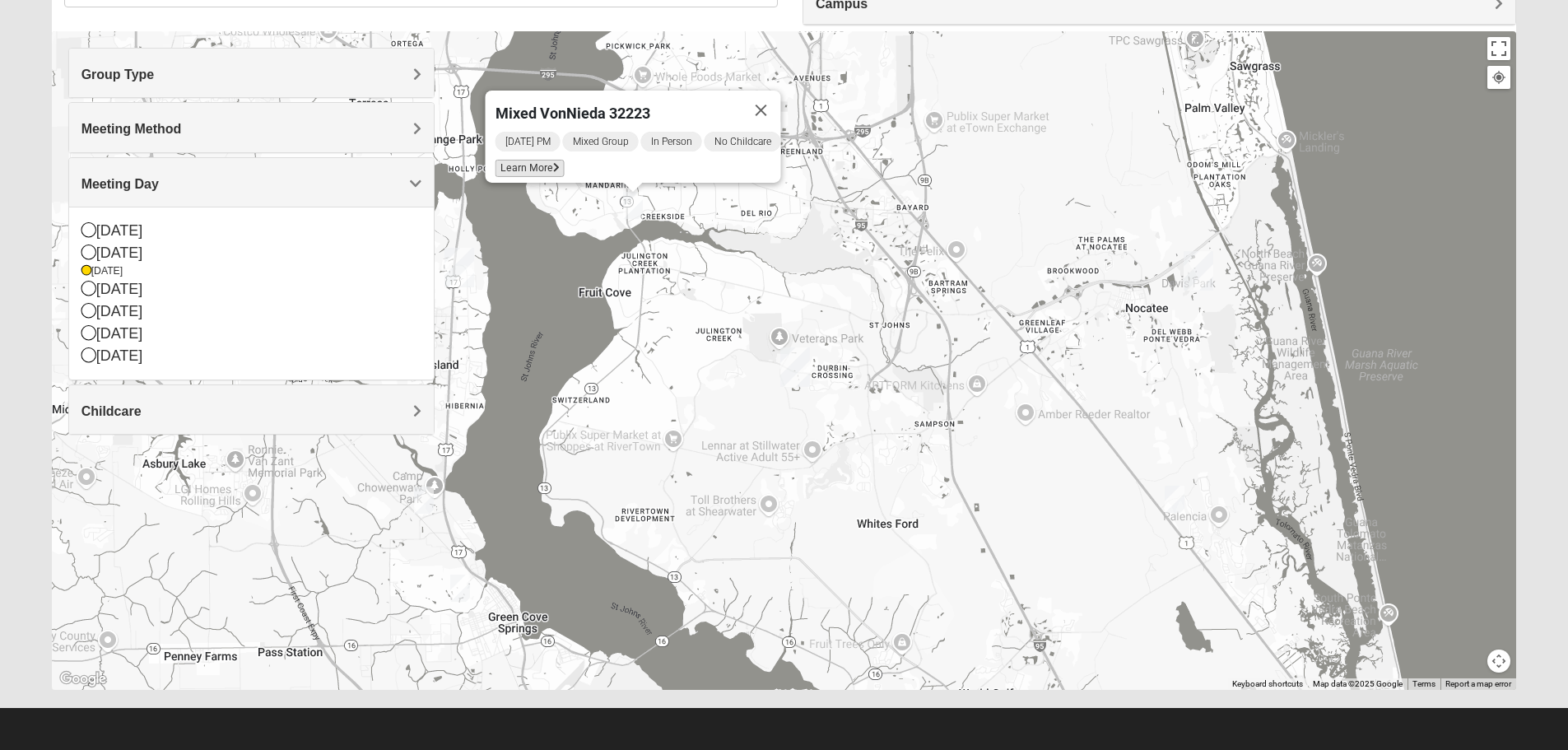
click at [530, 161] on span "Learn More" at bounding box center [529, 168] width 69 height 17
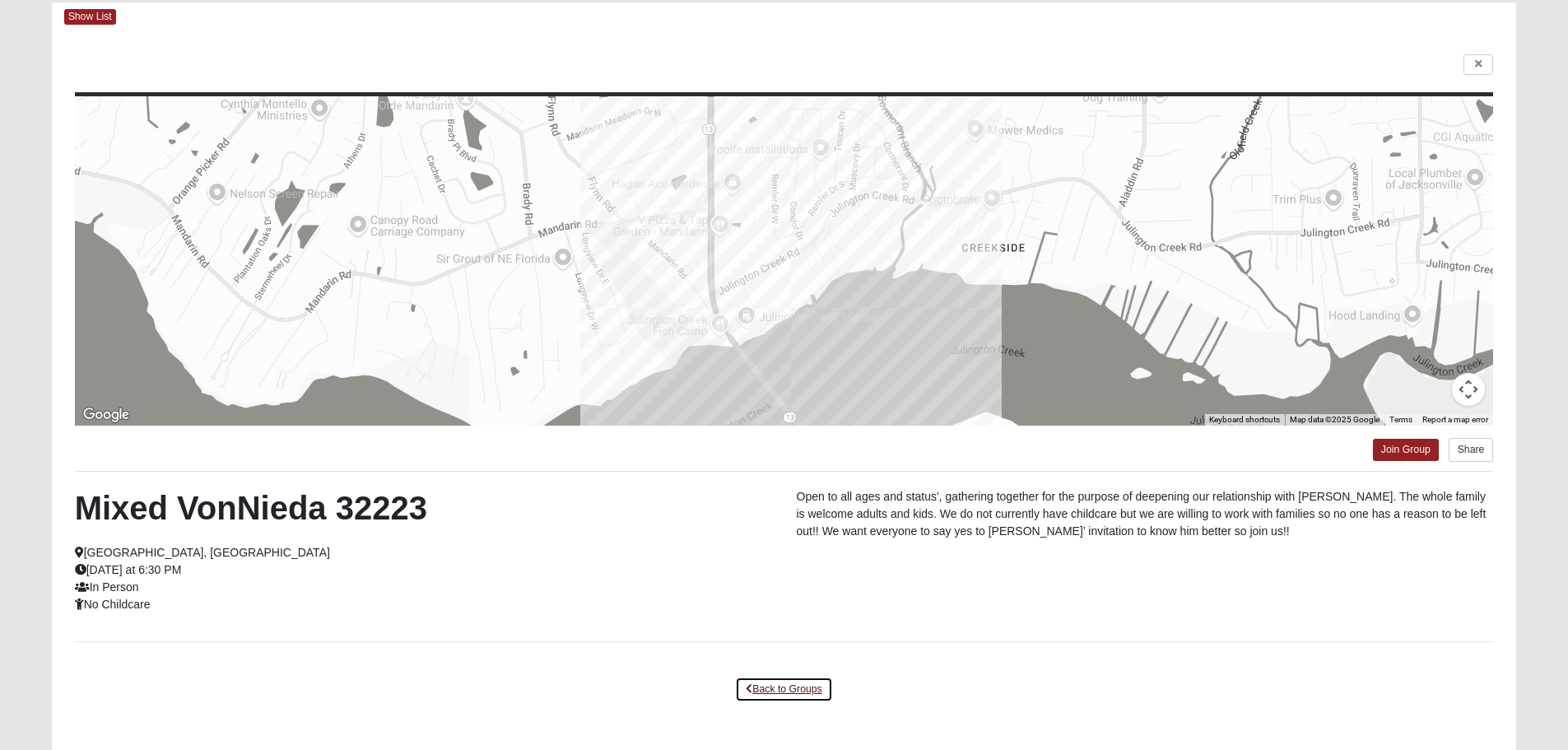
click at [785, 702] on link "Back to Groups" at bounding box center [783, 689] width 97 height 26
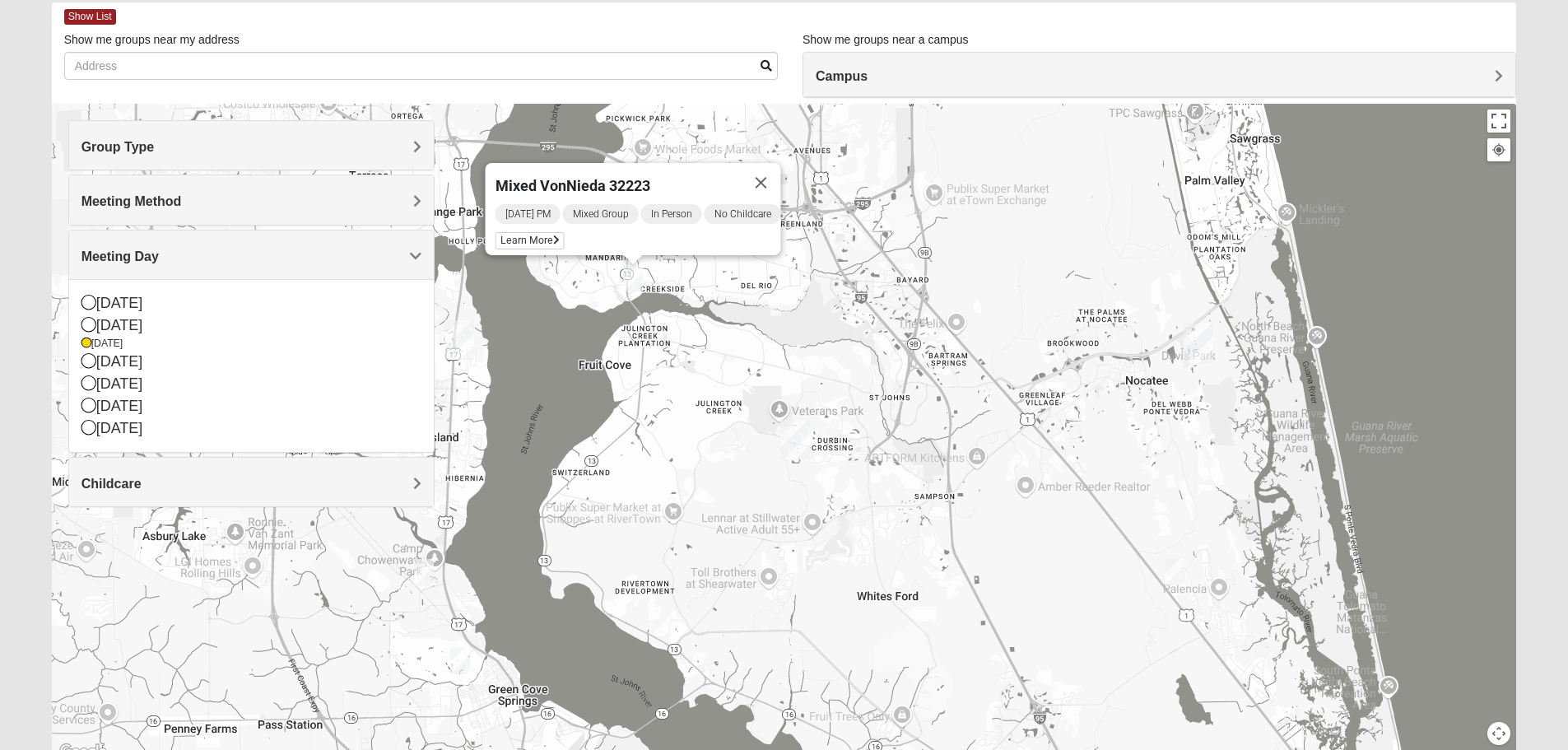
click at [187, 152] on h4 "Group Type" at bounding box center [251, 147] width 340 height 16
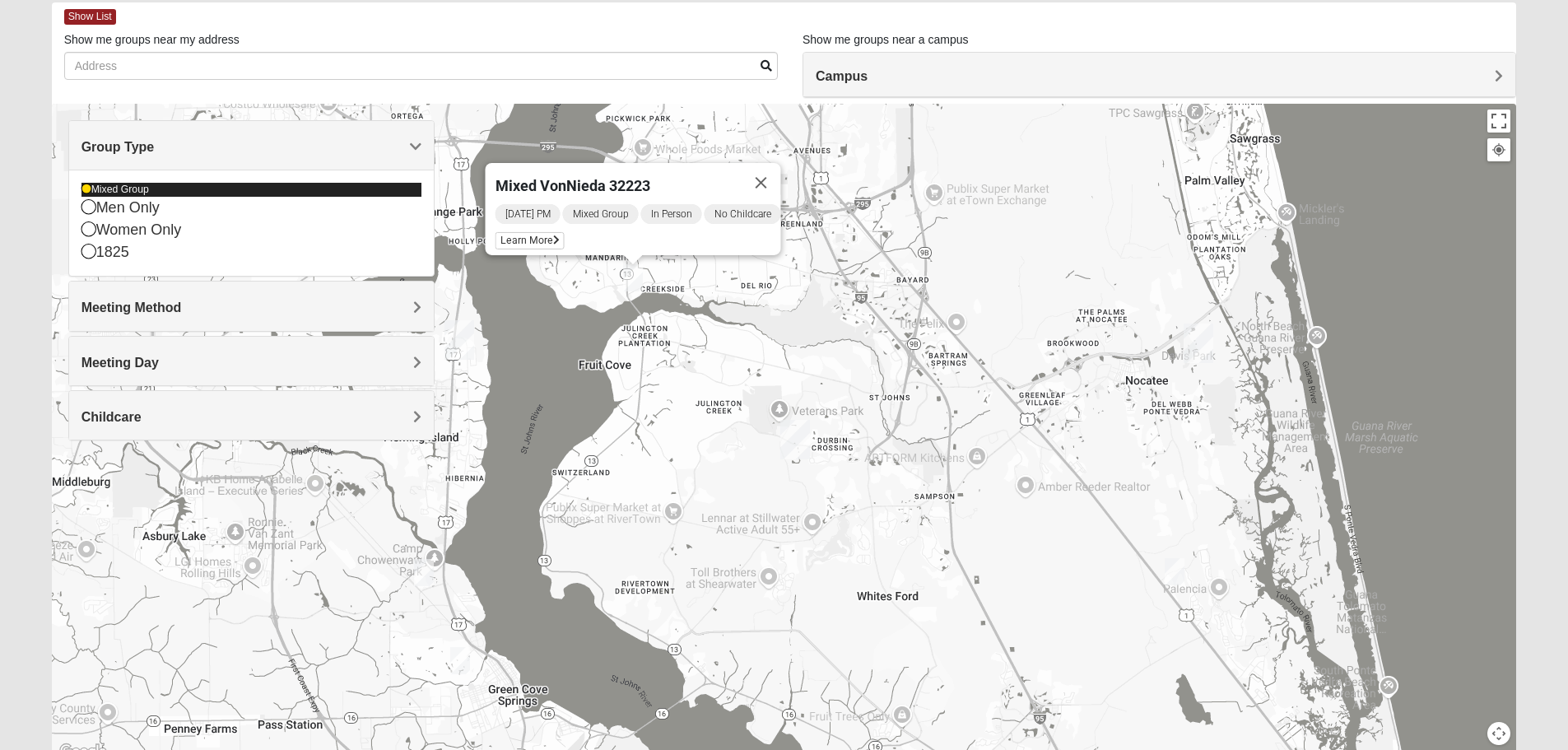
click at [131, 190] on div "Mixed Group" at bounding box center [251, 189] width 340 height 14
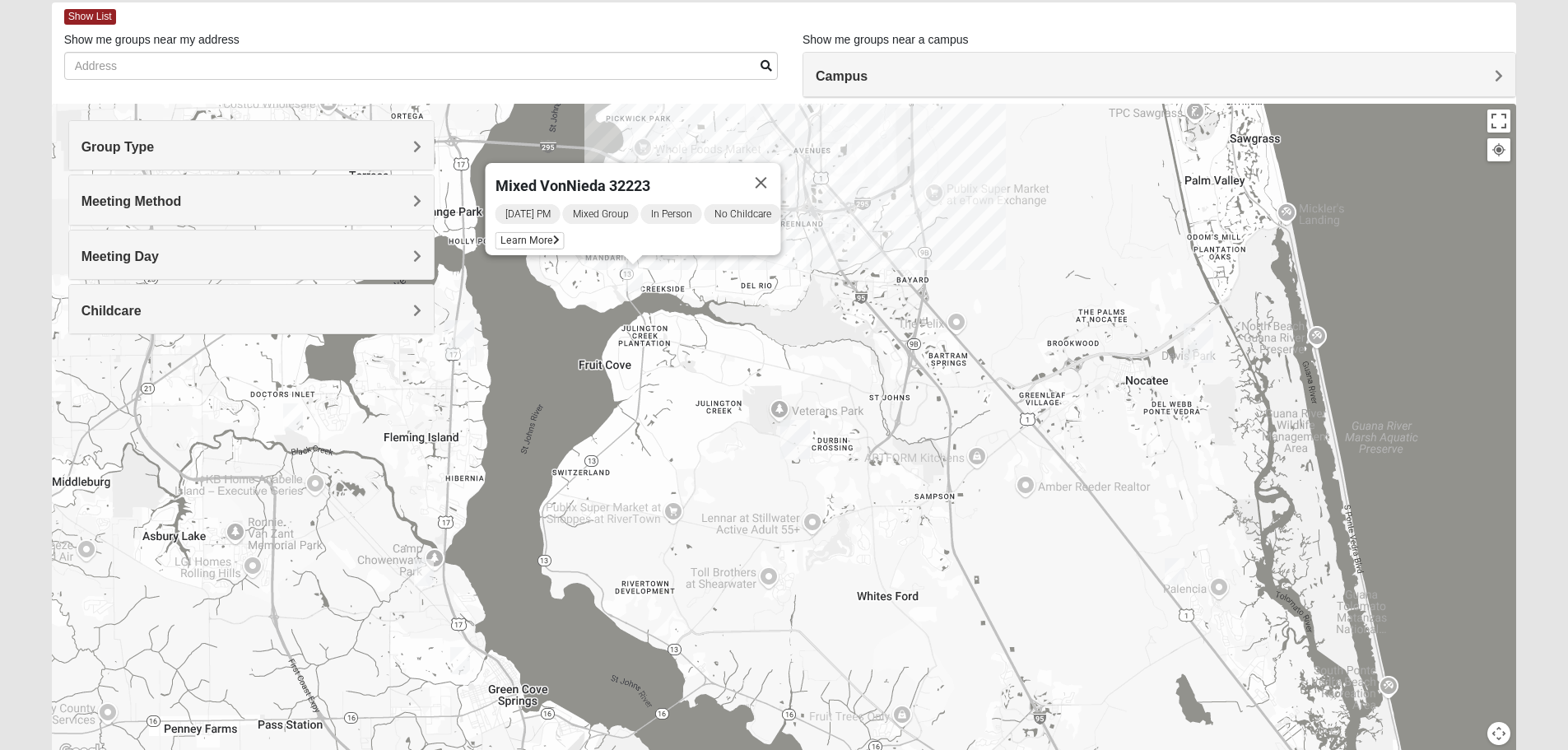
click at [125, 144] on span "Group Type" at bounding box center [117, 147] width 73 height 14
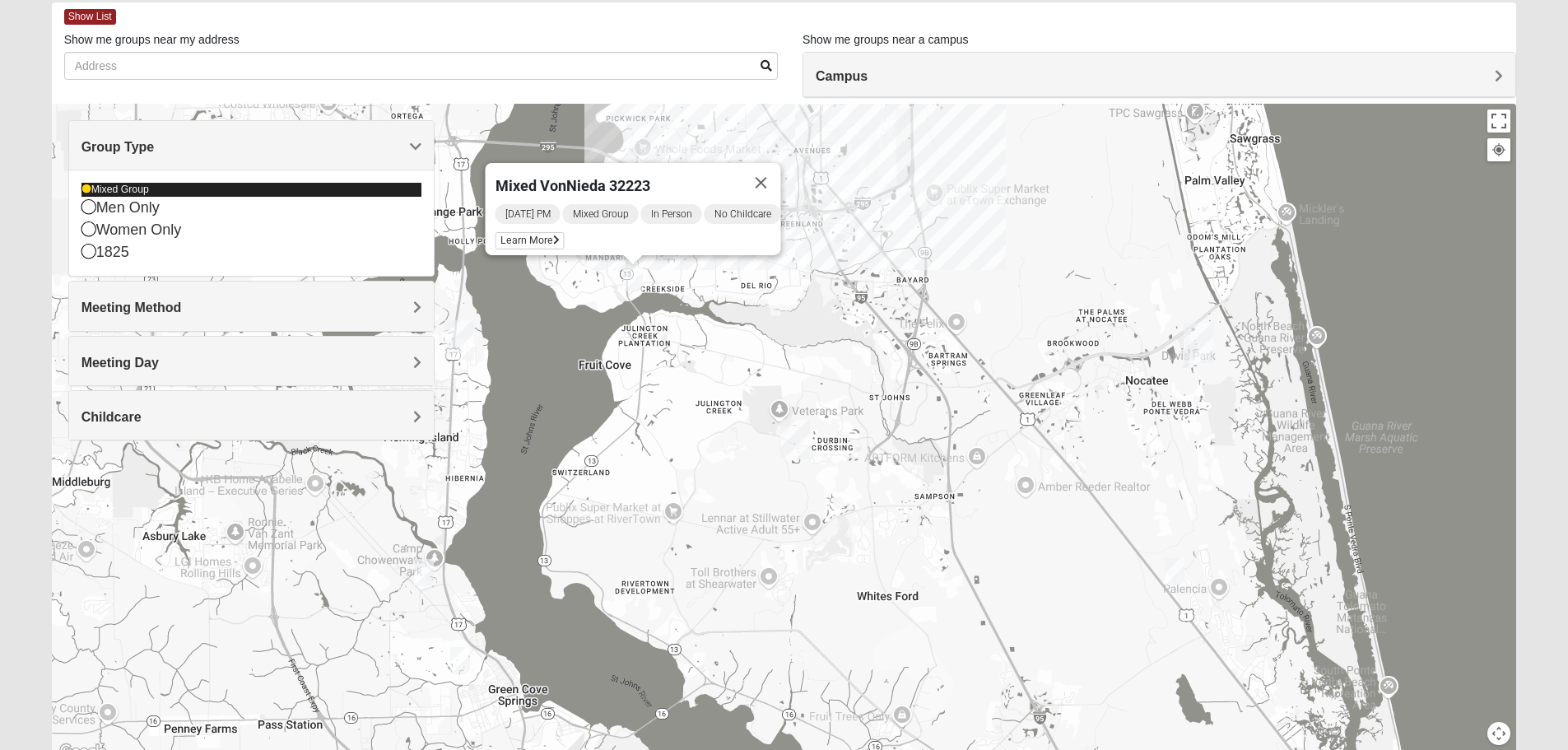
click at [85, 193] on icon at bounding box center [86, 189] width 9 height 9
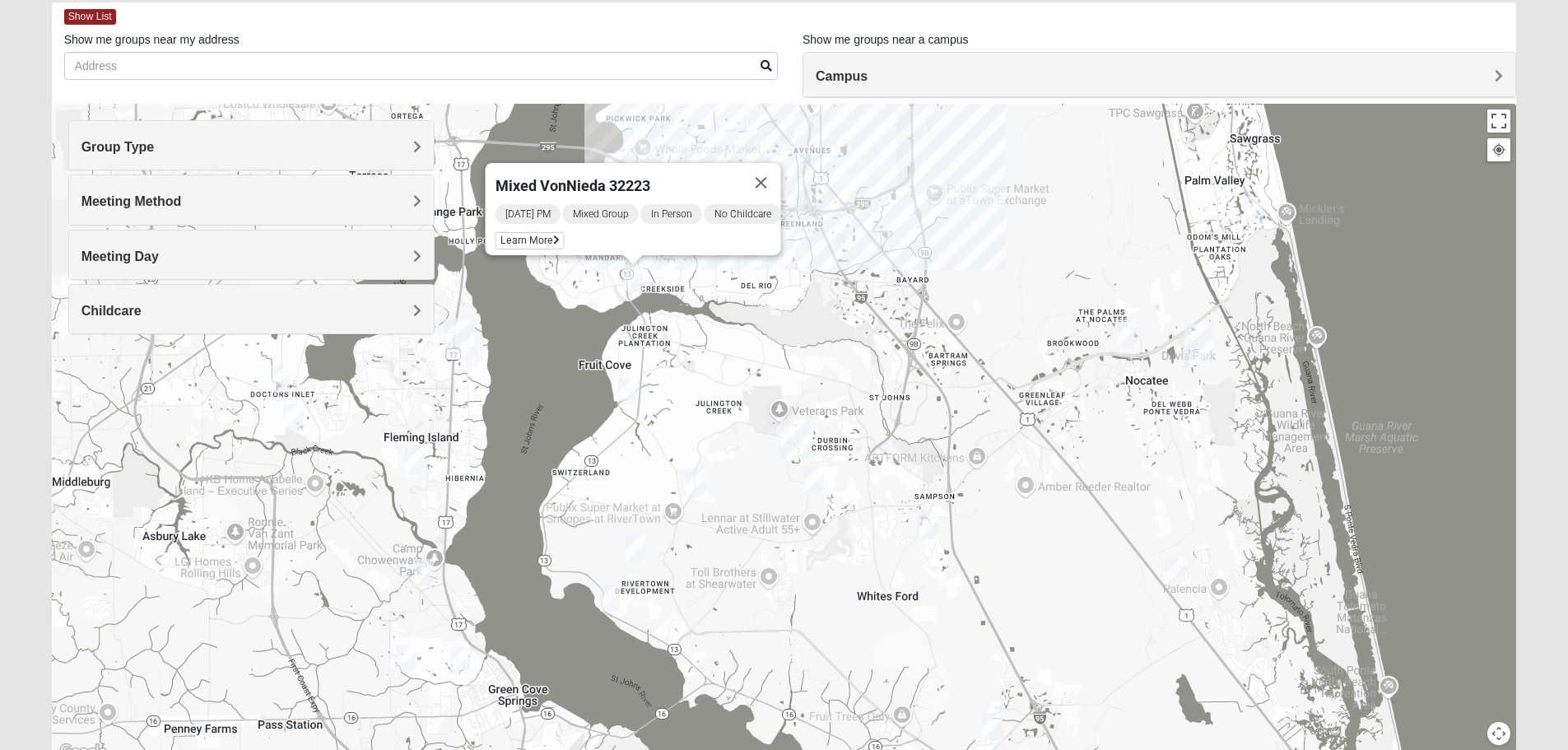
click at [111, 150] on span "Group Type" at bounding box center [117, 147] width 73 height 14
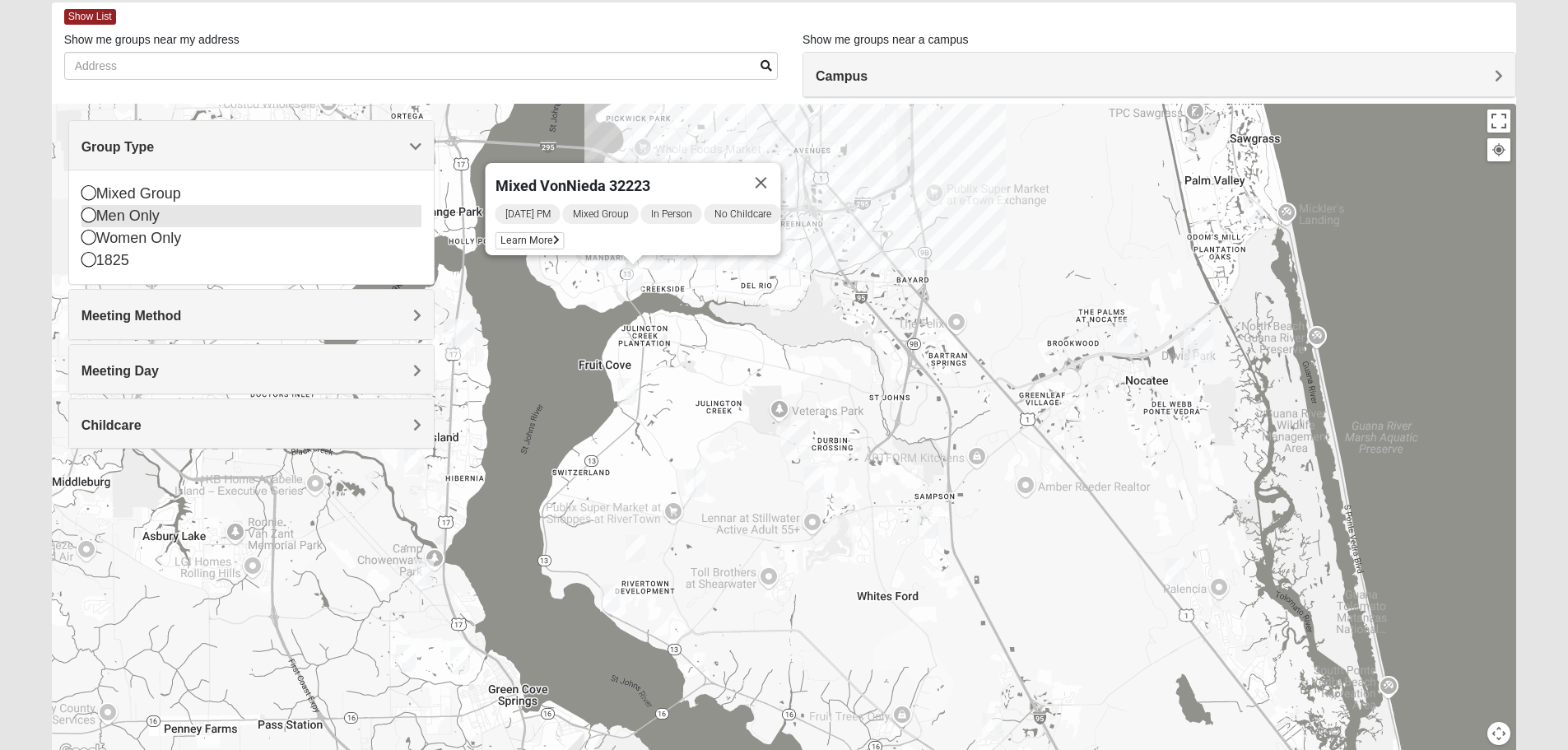
click at [89, 216] on icon at bounding box center [89, 215] width 15 height 15
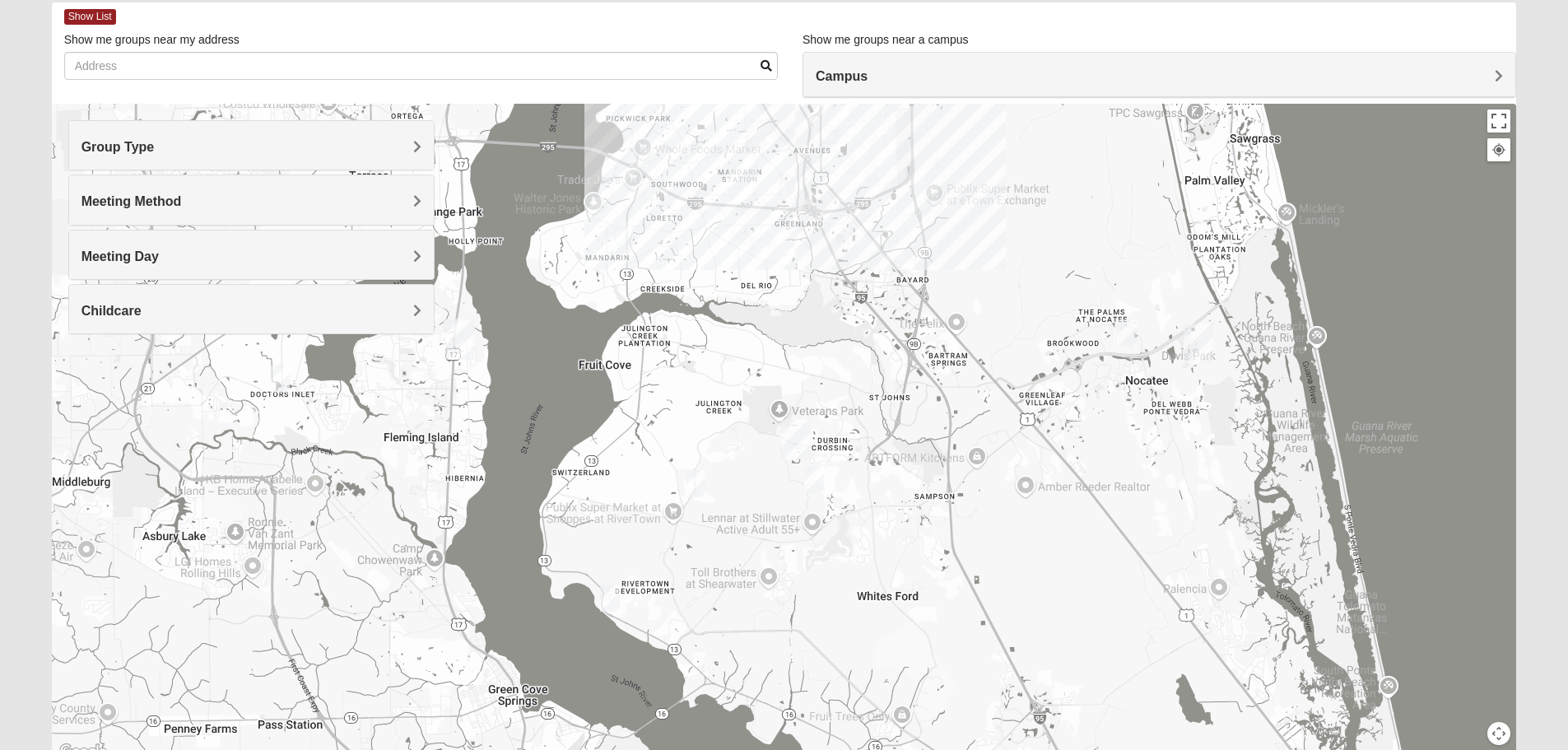
click at [605, 602] on img "Mens Contreras 32259" at bounding box center [609, 598] width 20 height 27
click at [498, 555] on span "Learn More" at bounding box center [514, 561] width 69 height 17
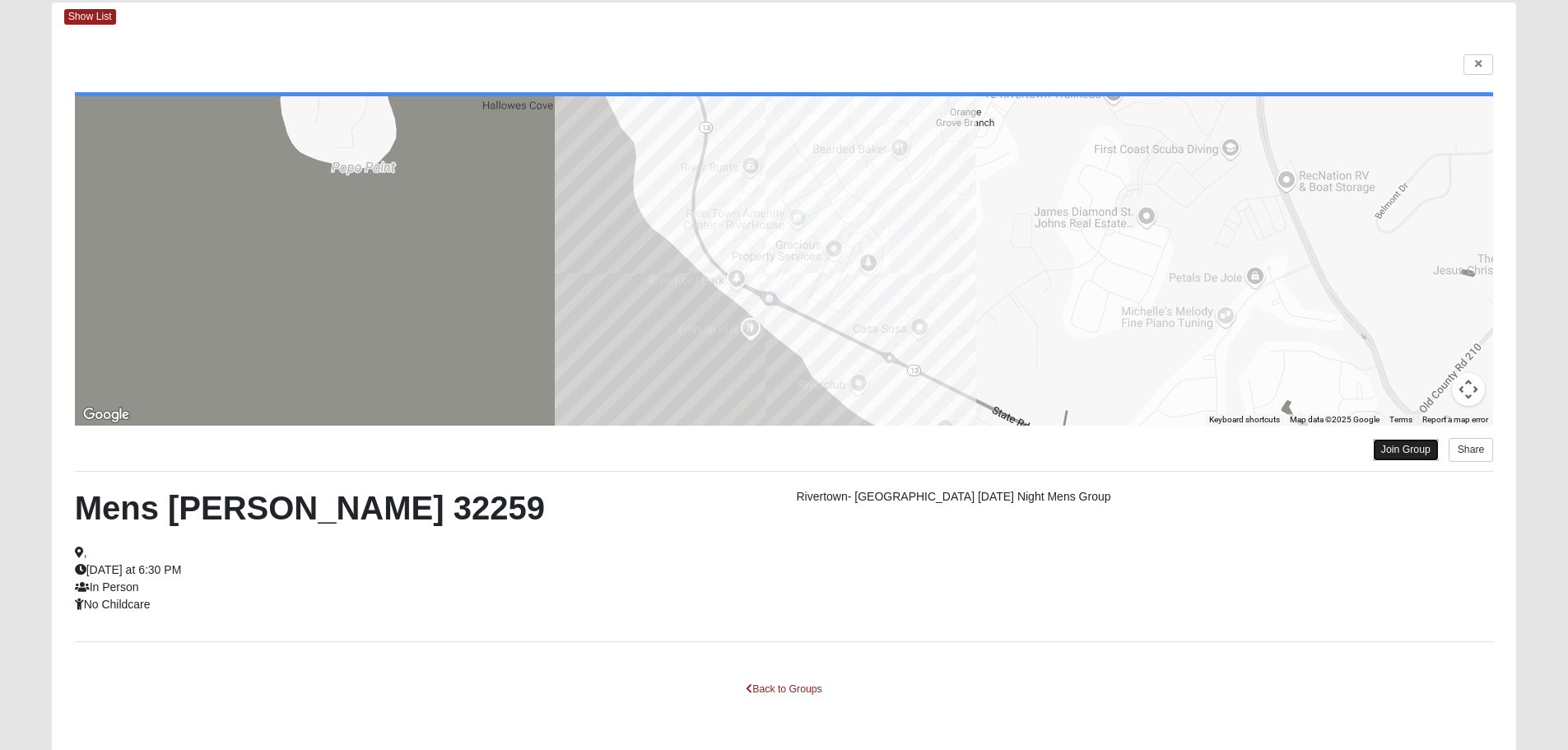
click at [1393, 447] on link "Join Group" at bounding box center [1406, 449] width 66 height 22
